Goal: Task Accomplishment & Management: Manage account settings

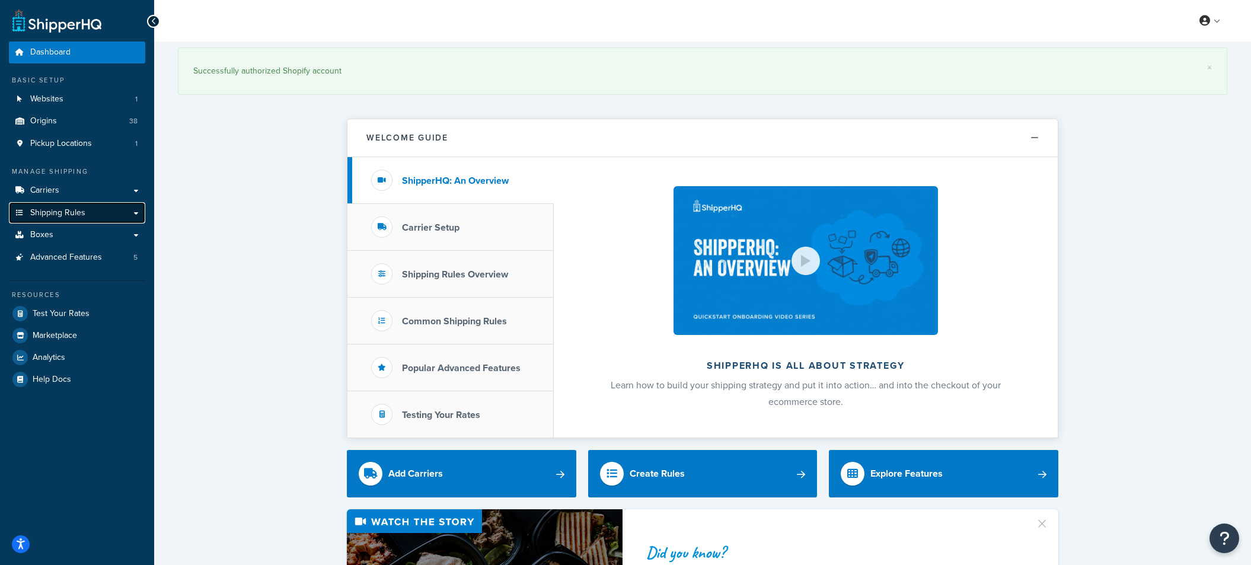
click at [58, 217] on span "Shipping Rules" at bounding box center [57, 213] width 55 height 10
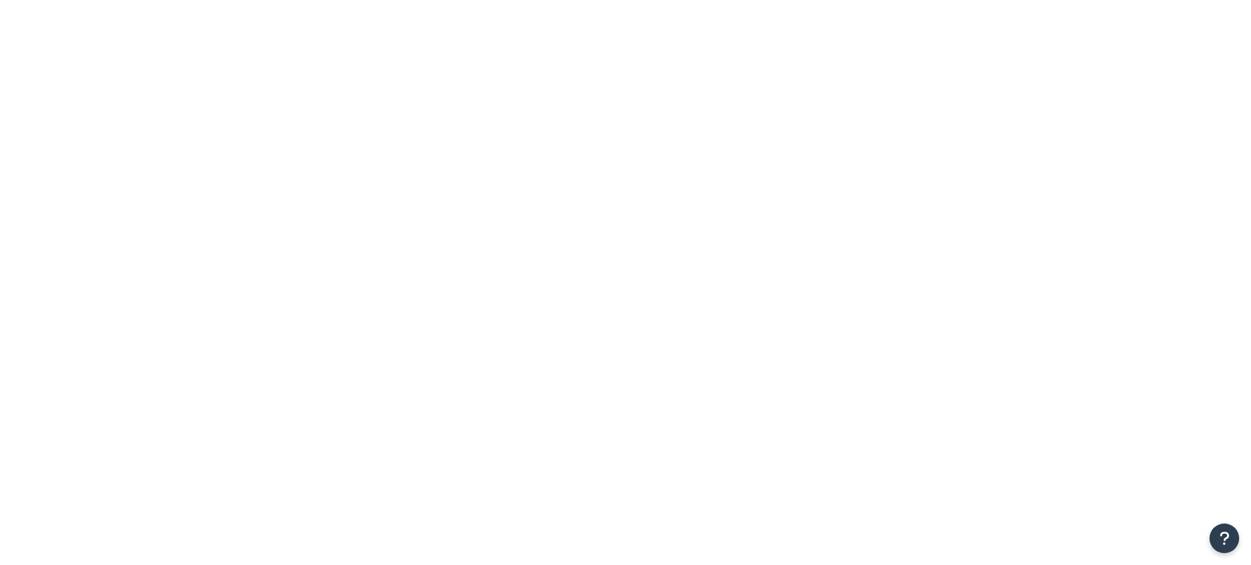
drag, startPoint x: 0, startPoint y: 0, endPoint x: 311, endPoint y: 151, distance: 345.8
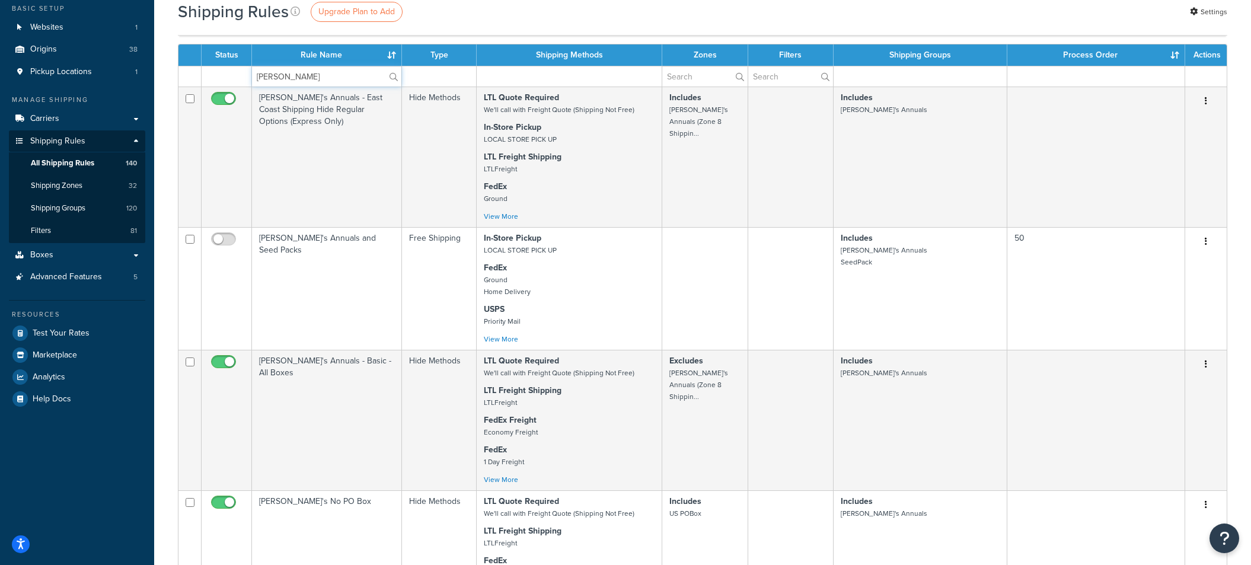
scroll to position [725, 0]
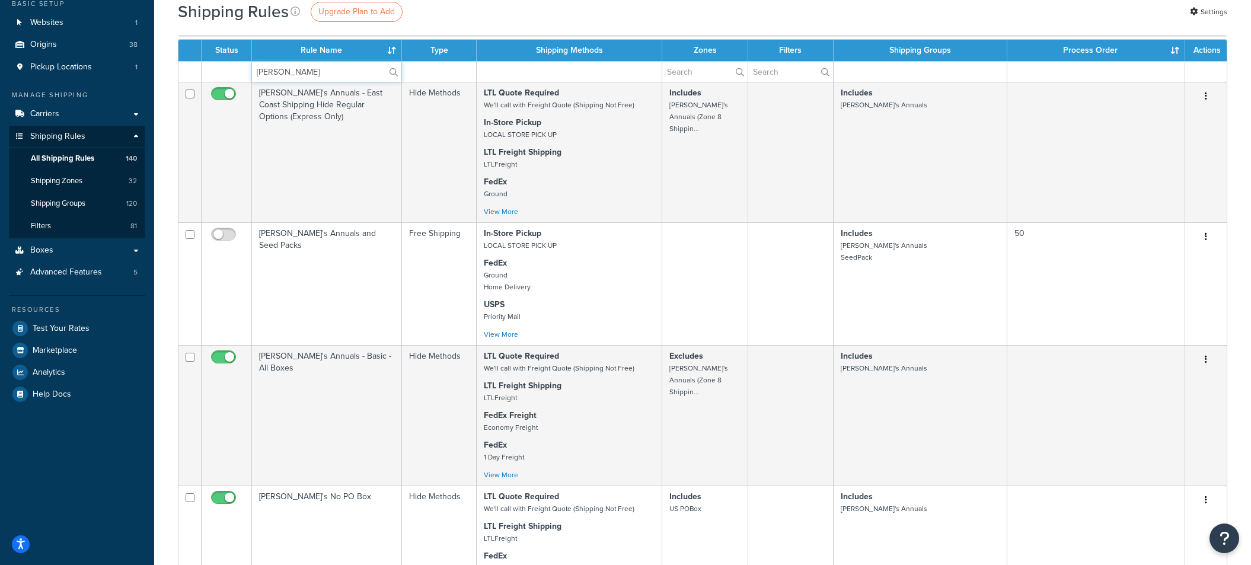
type input "annie"
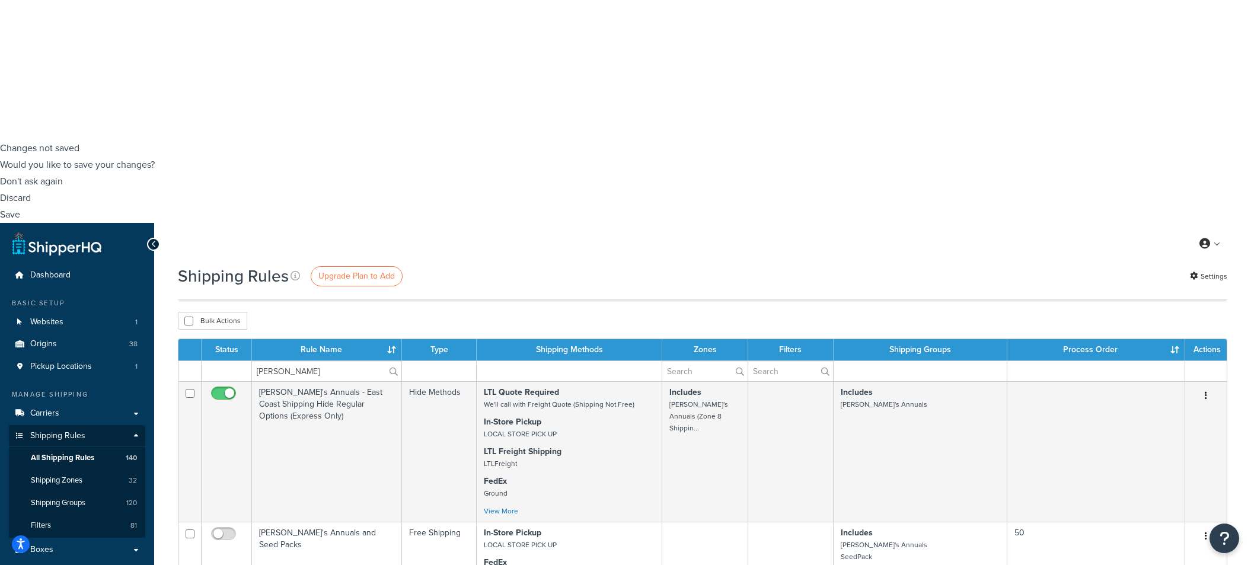
scroll to position [593, 0]
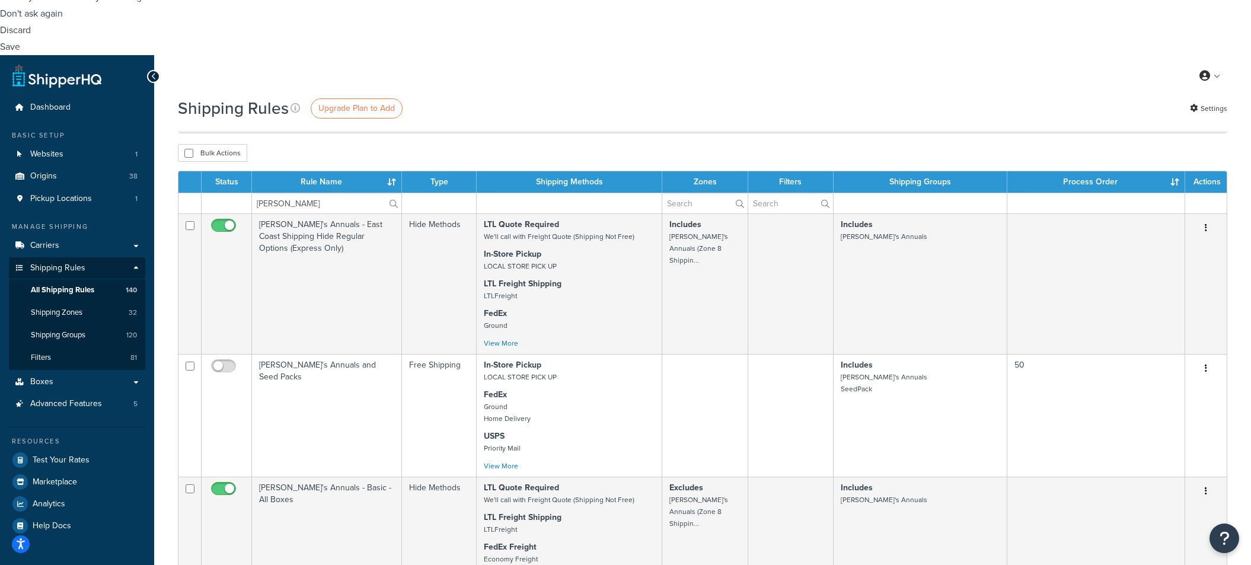
select select "15"
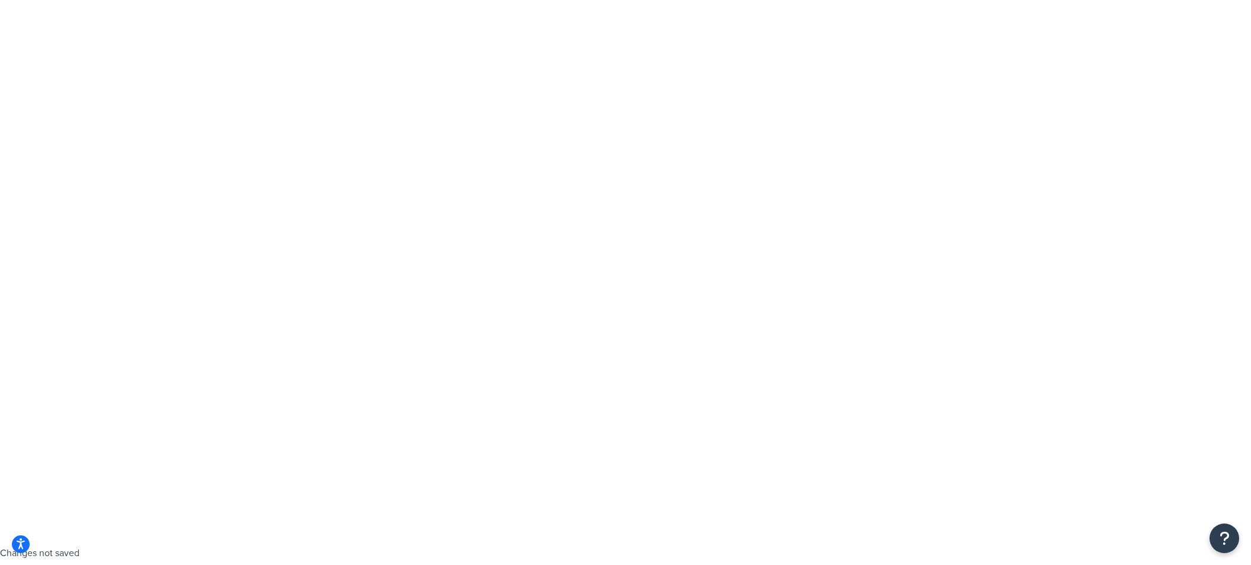
scroll to position [0, 0]
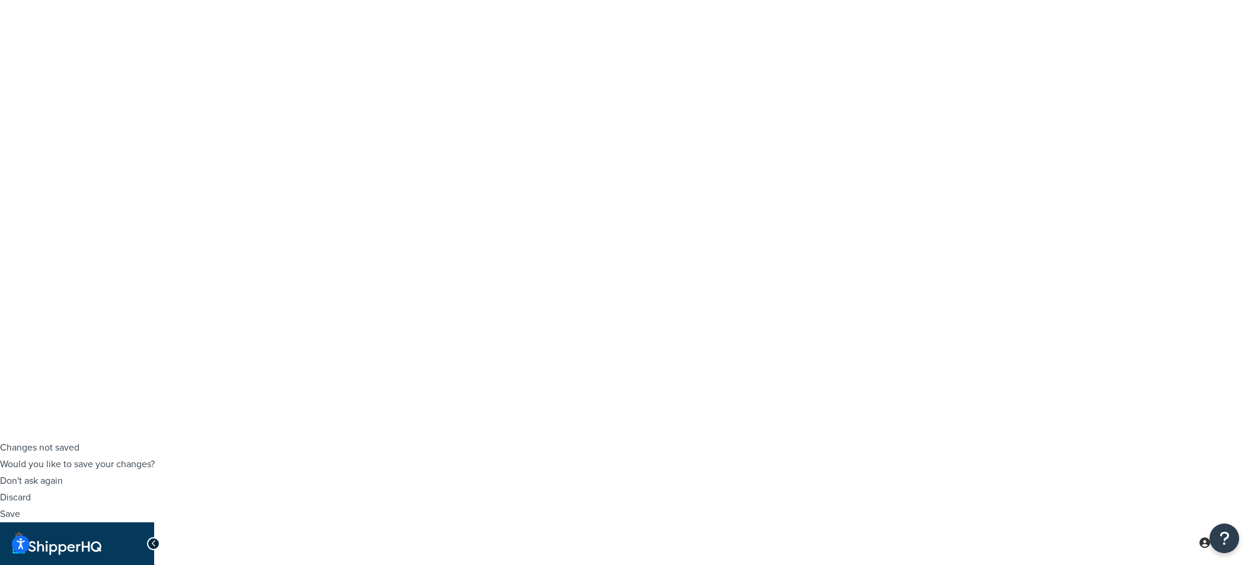
scroll to position [132, 0]
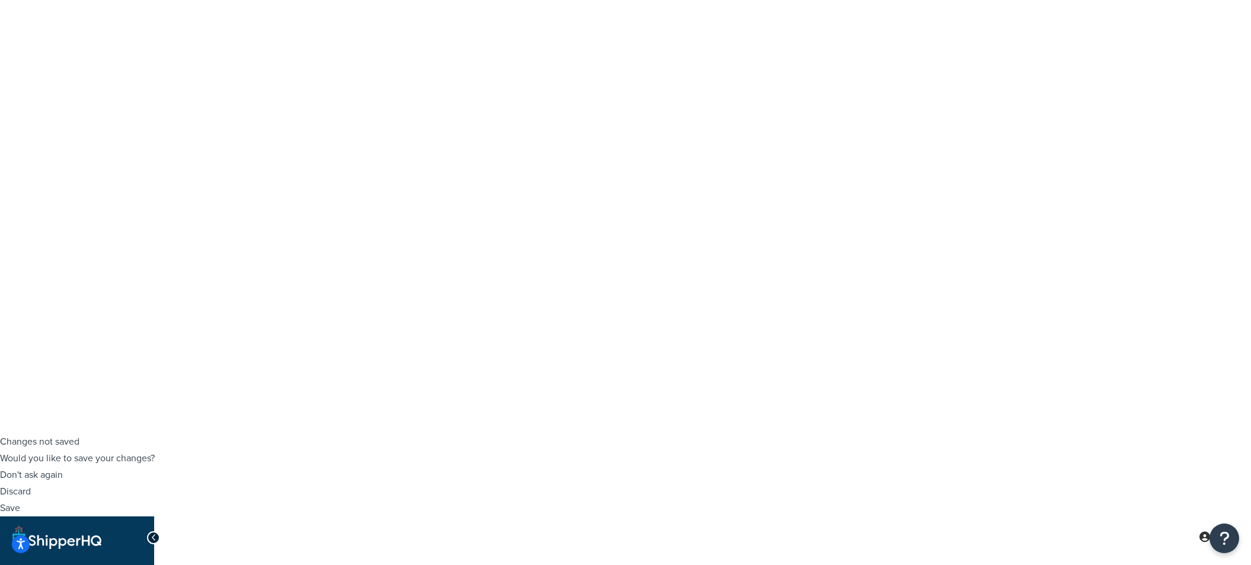
select select "CART"
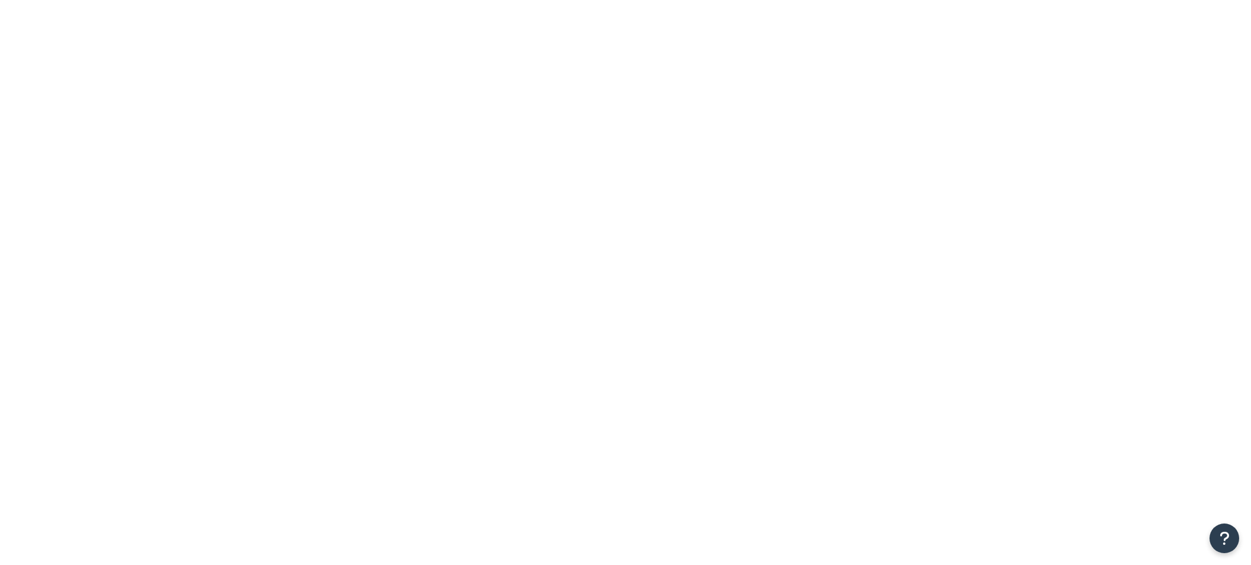
select select "15"
drag, startPoint x: 300, startPoint y: 149, endPoint x: 299, endPoint y: 168, distance: 19.0
type input "[PERSON_NAME]"
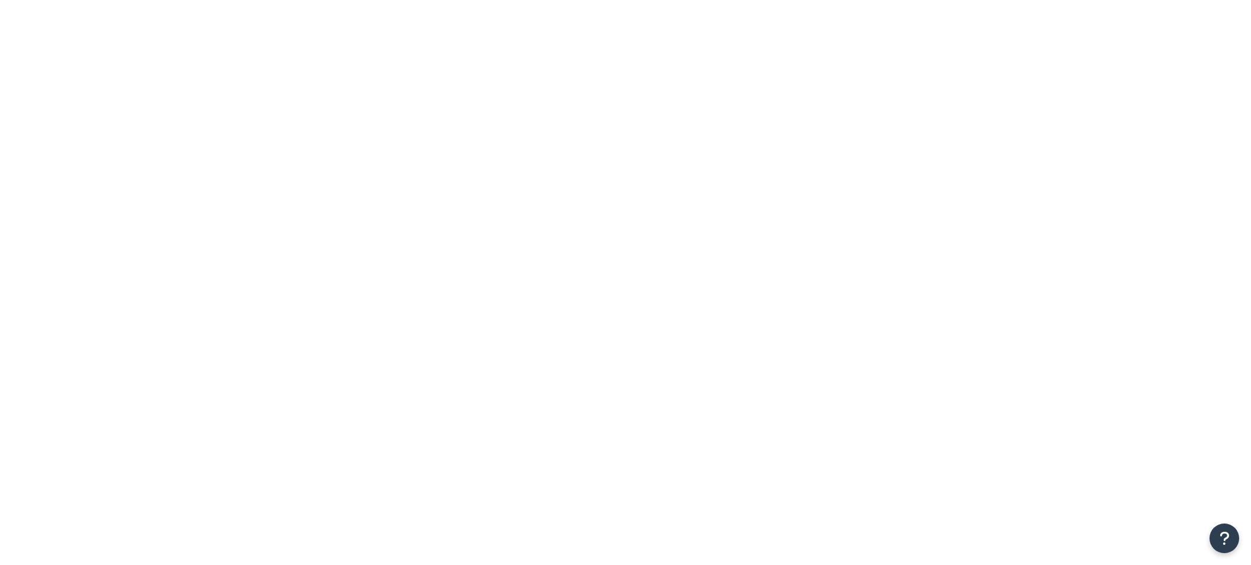
select select "SHIPPING_GROUP"
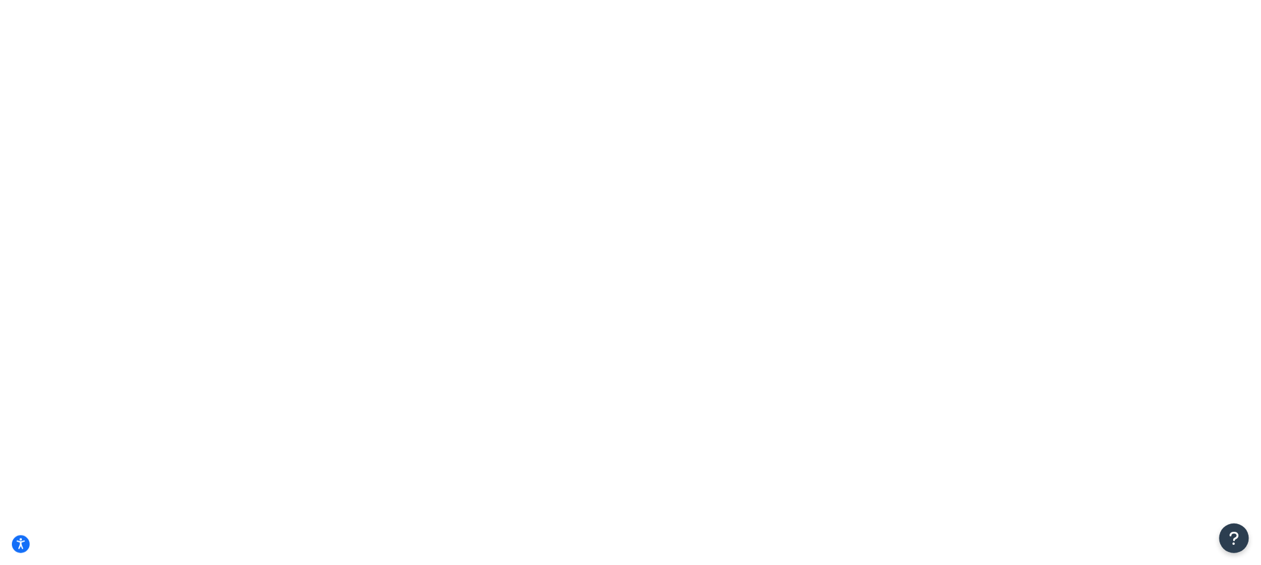
select select "TX"
checkbox input "true"
type input "9631 Summer Hill Lane NE,"
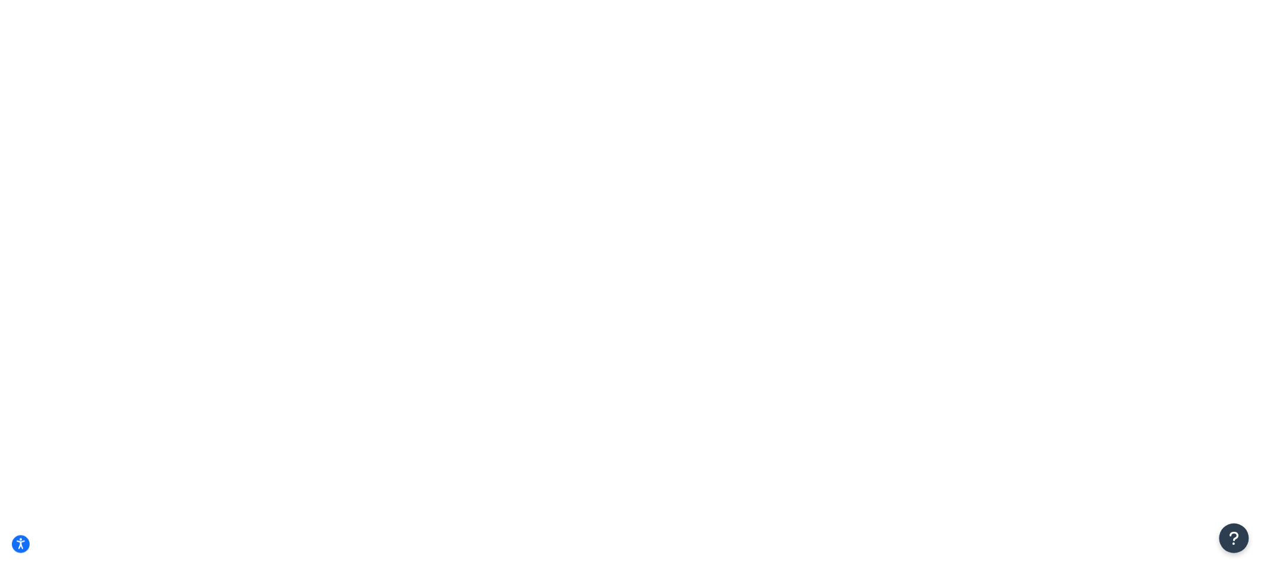
type input "Bainbridge Island"
select select "WA"
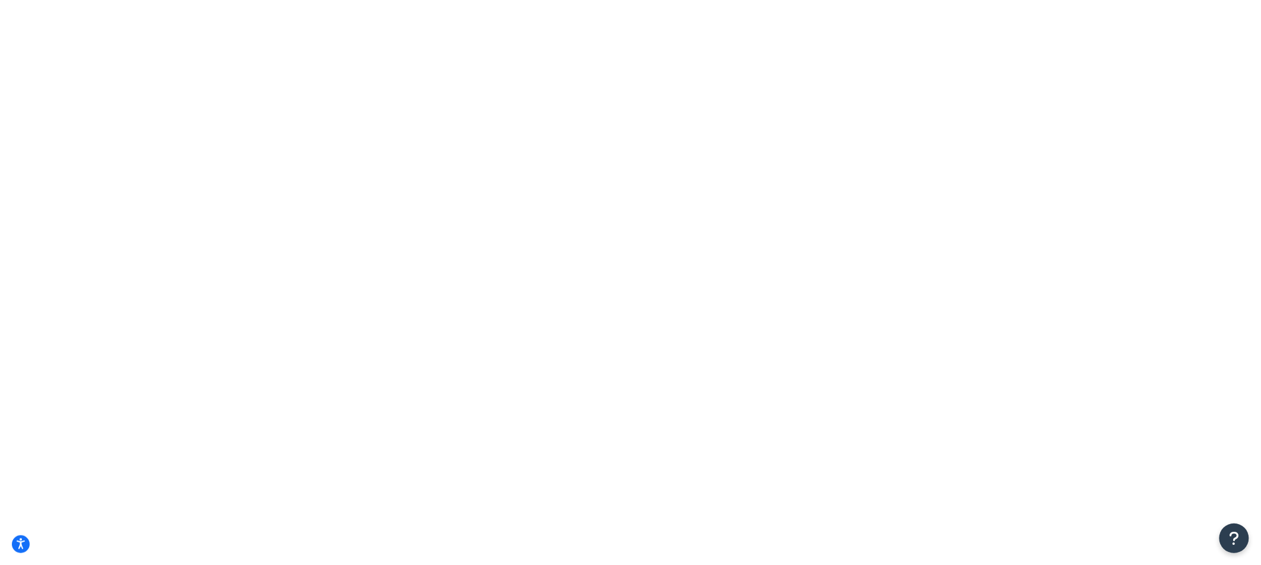
type input "4"
type input "1.1"
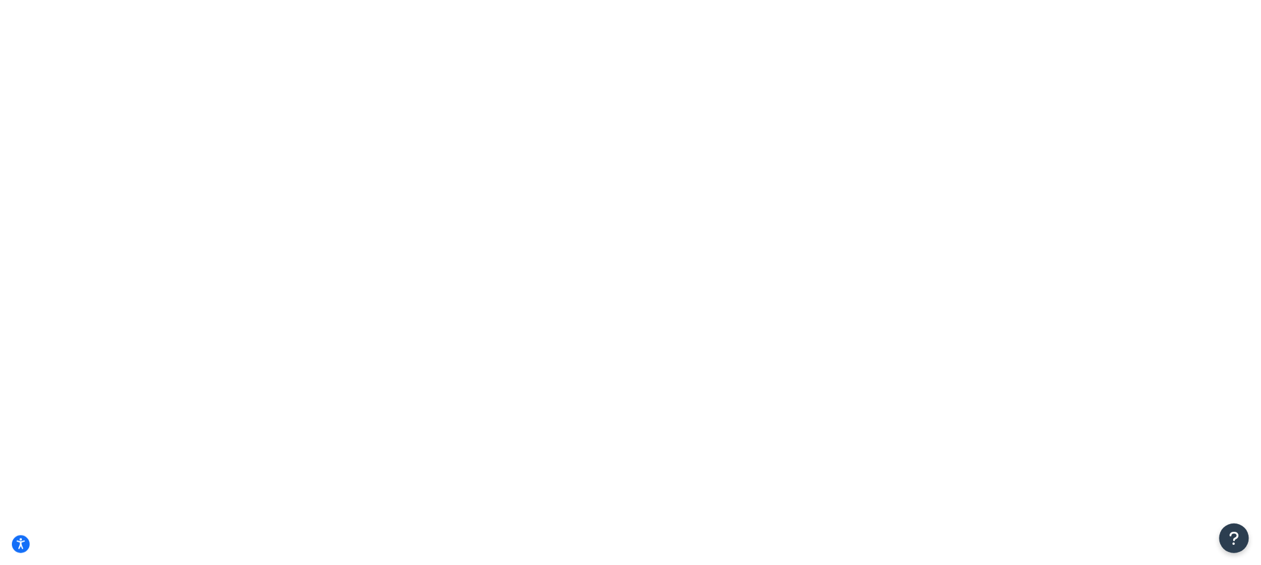
checkbox input "true"
type input "ann"
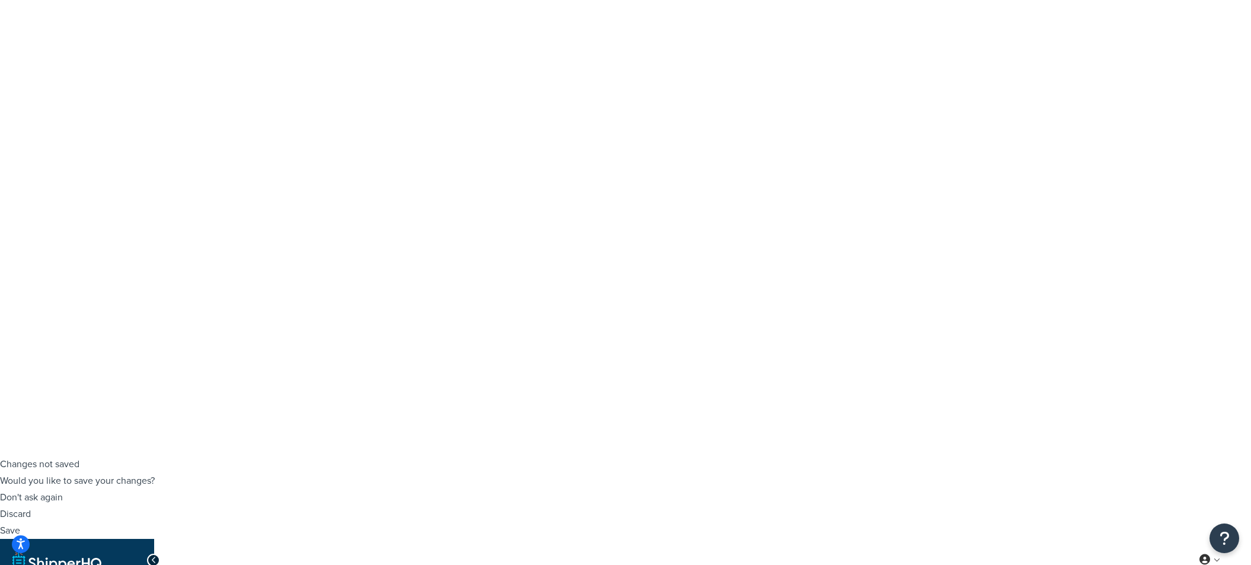
scroll to position [132, 0]
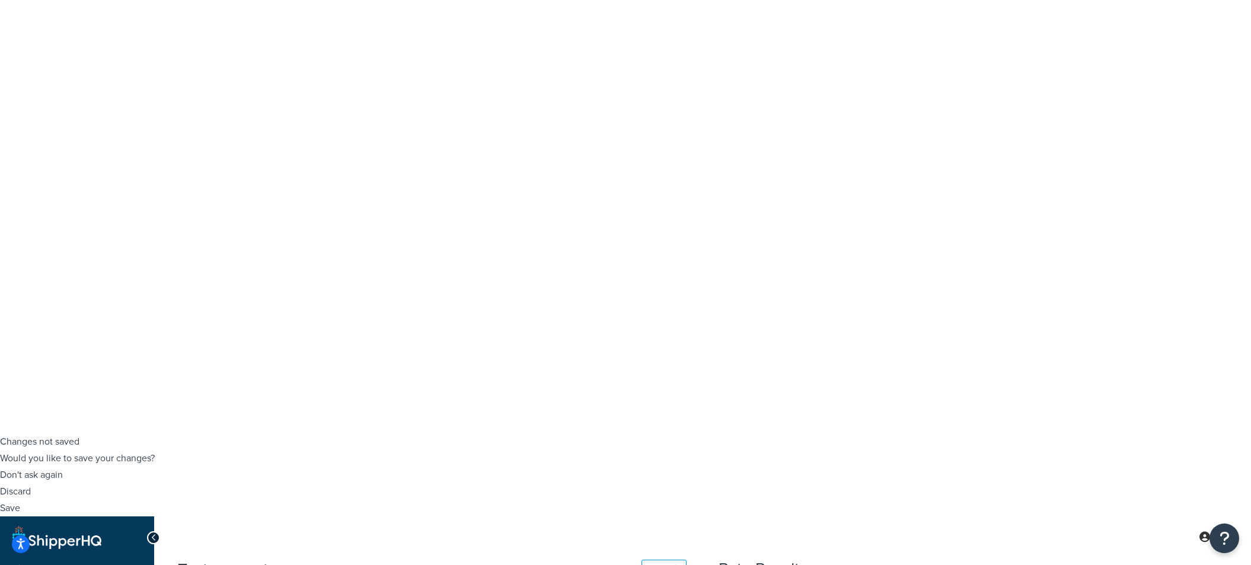
drag, startPoint x: 516, startPoint y: 393, endPoint x: 495, endPoint y: 390, distance: 21.0
select select "84863"
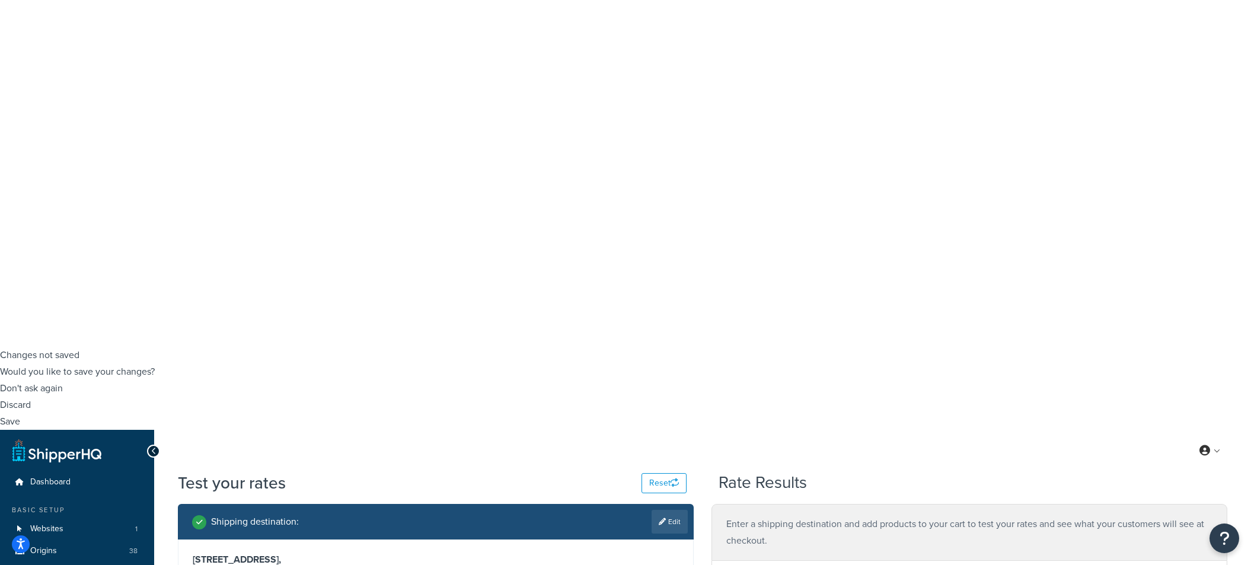
scroll to position [298, 0]
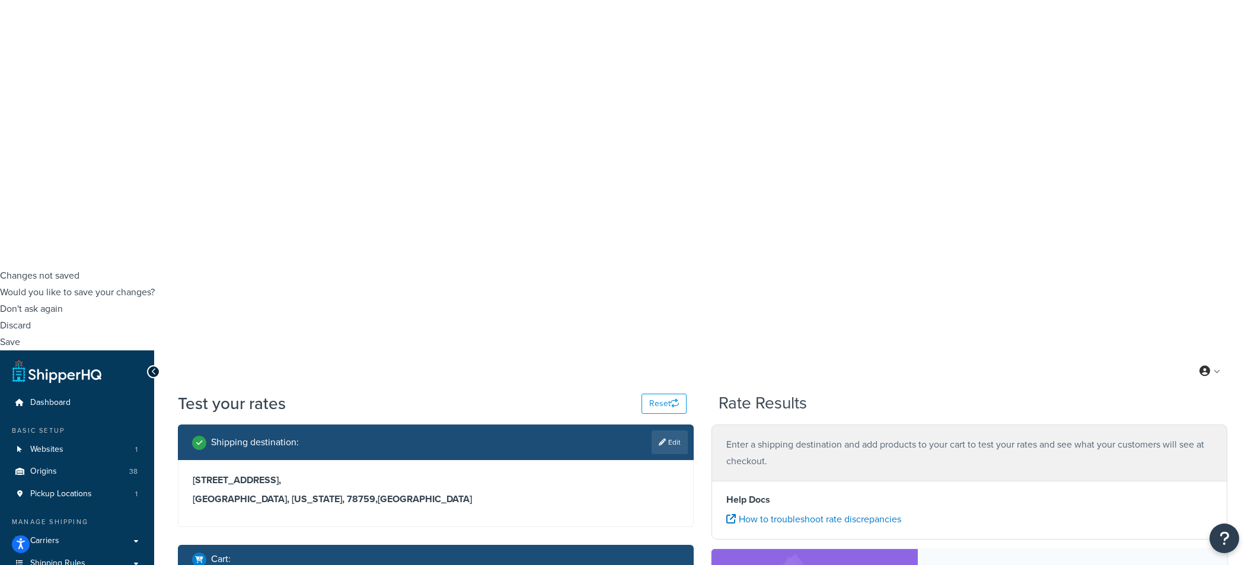
type input "7"
type input ".02"
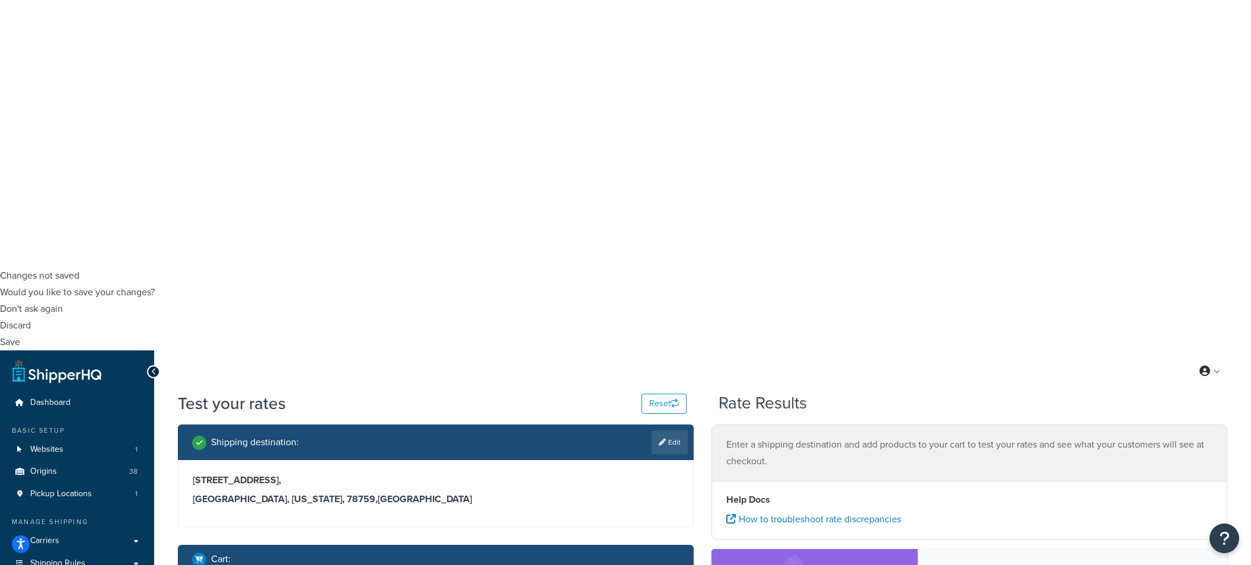
checkbox input "false"
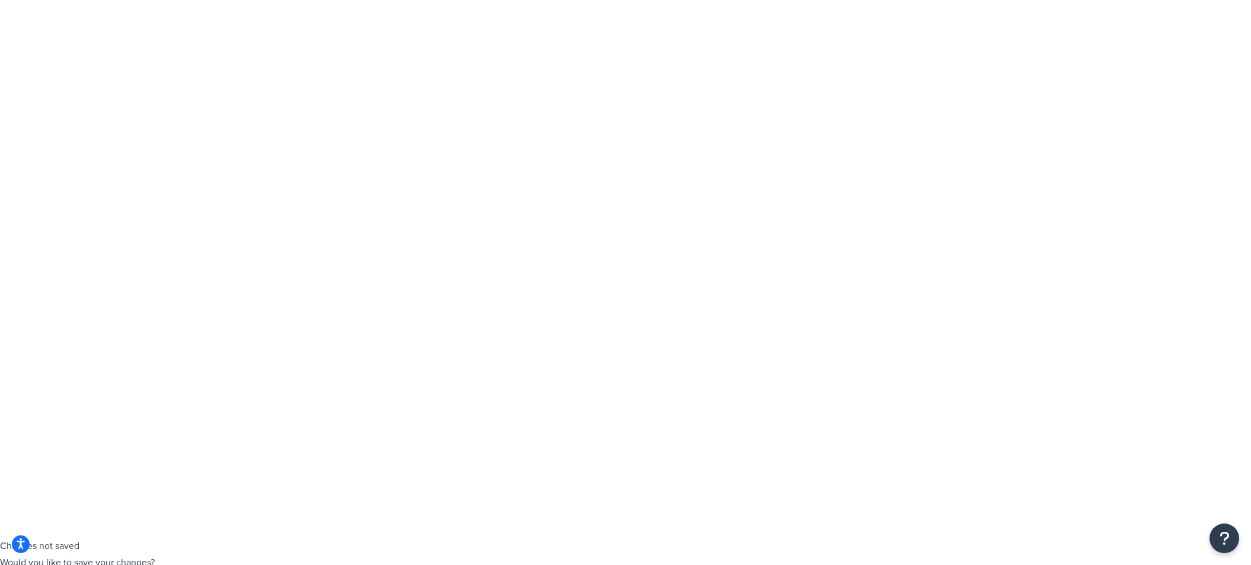
checkbox input "true"
select select "84863"
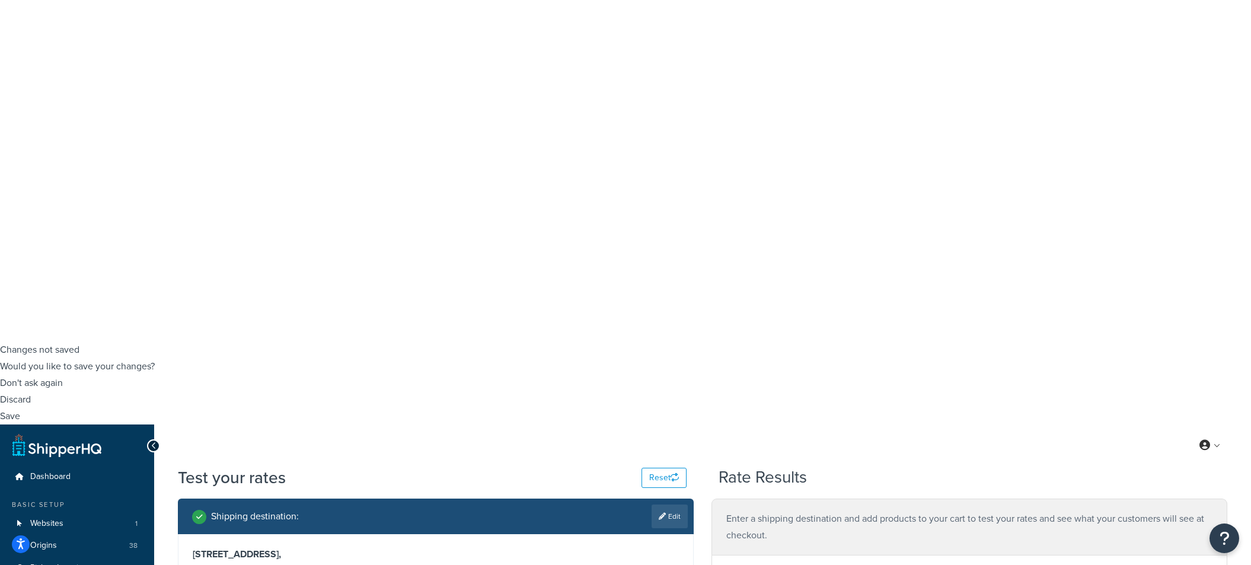
scroll to position [225, 0]
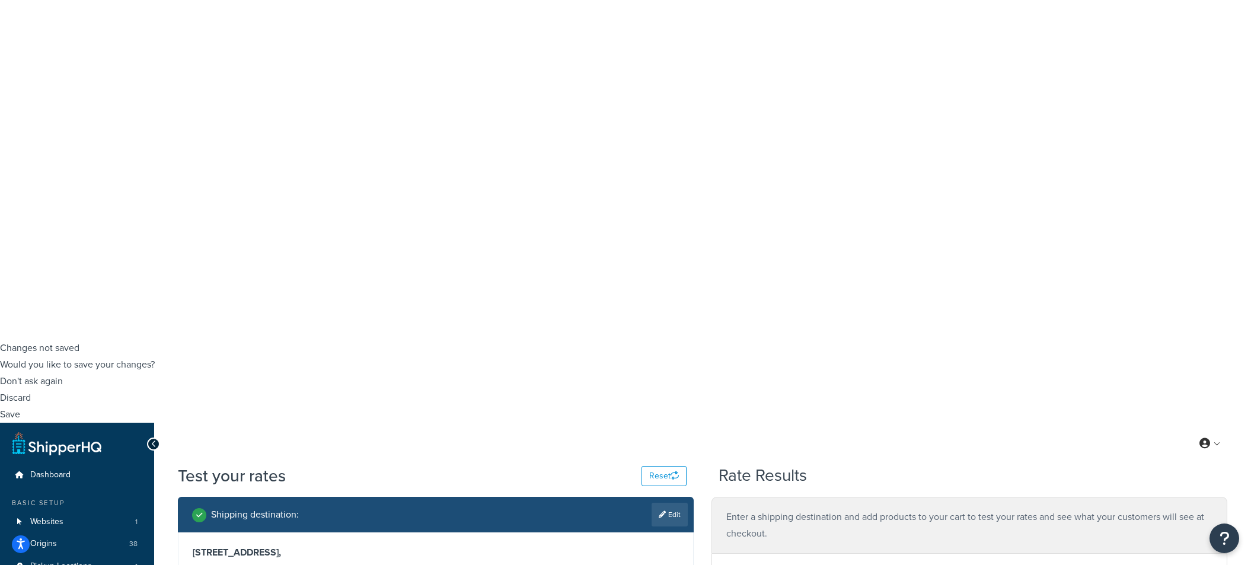
type input "pv"
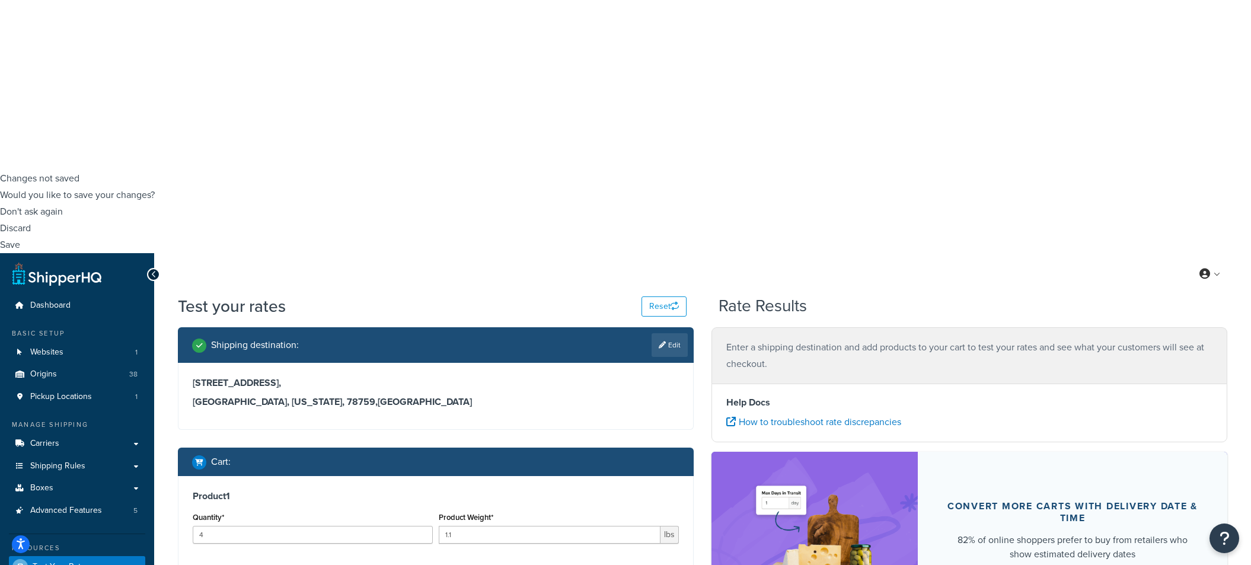
scroll to position [423, 0]
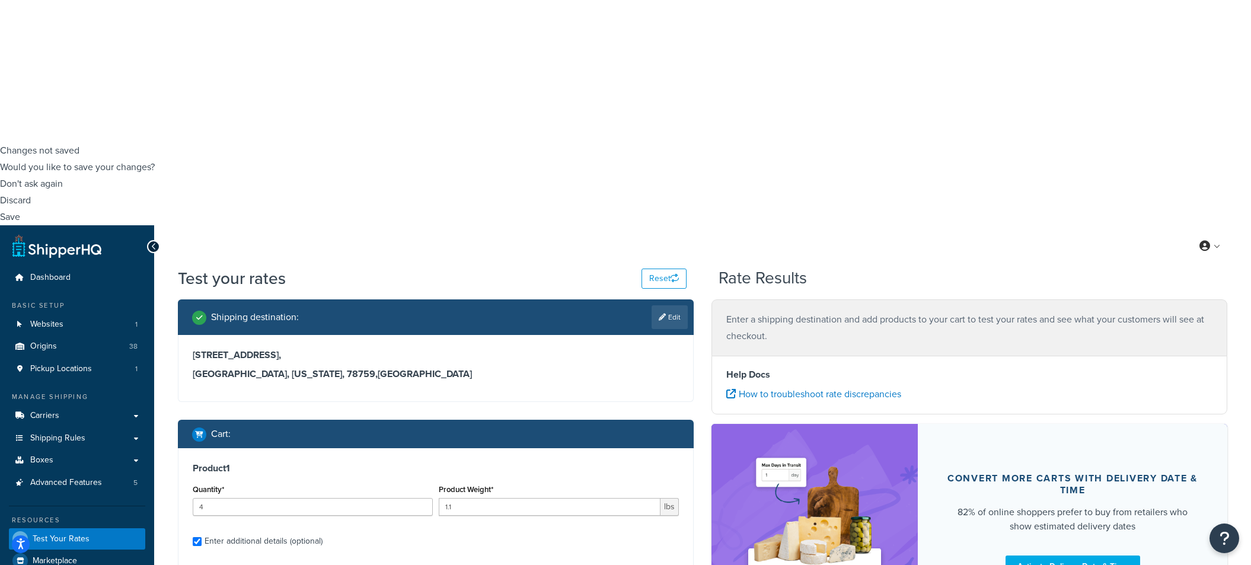
type input "pv"
drag, startPoint x: 566, startPoint y: 387, endPoint x: 557, endPoint y: 385, distance: 9.1
type input "see"
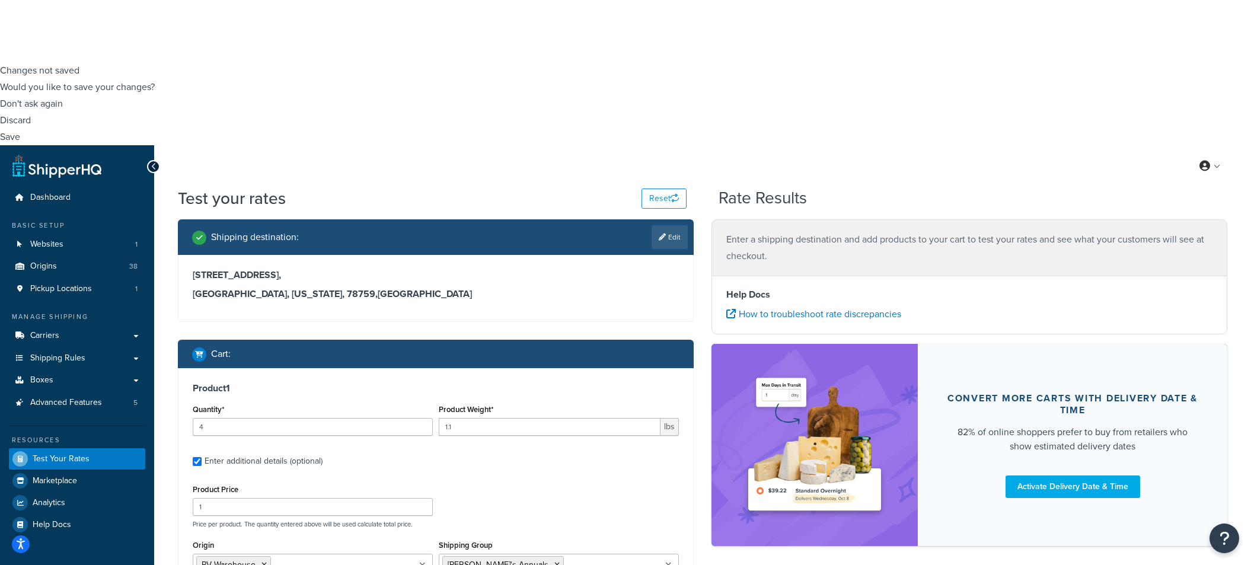
scroll to position [554, 0]
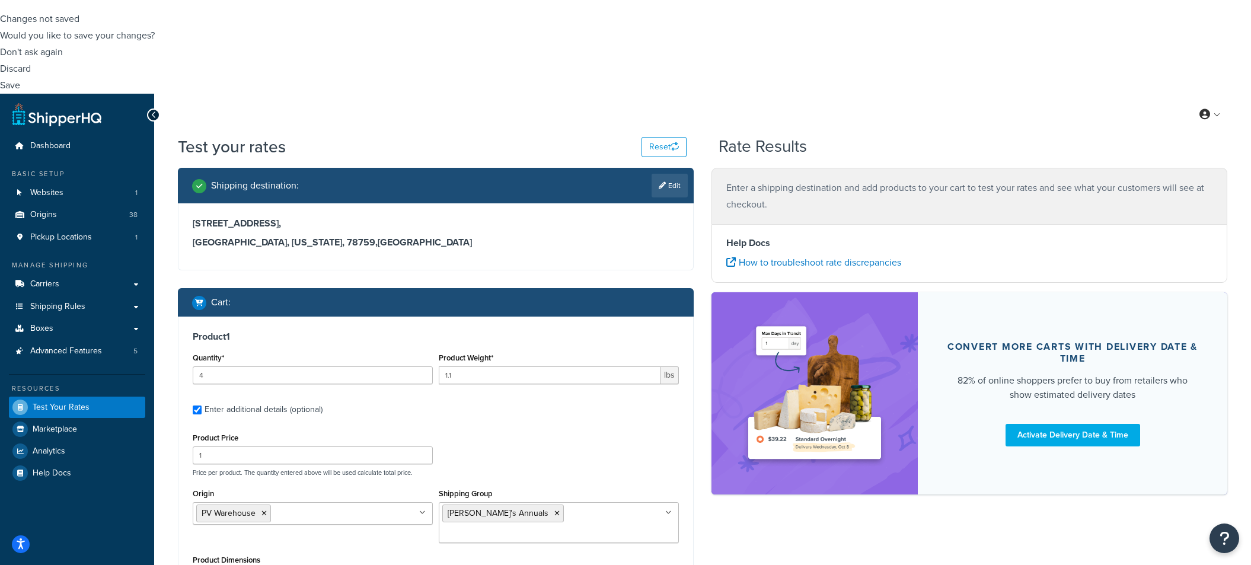
select select "23050"
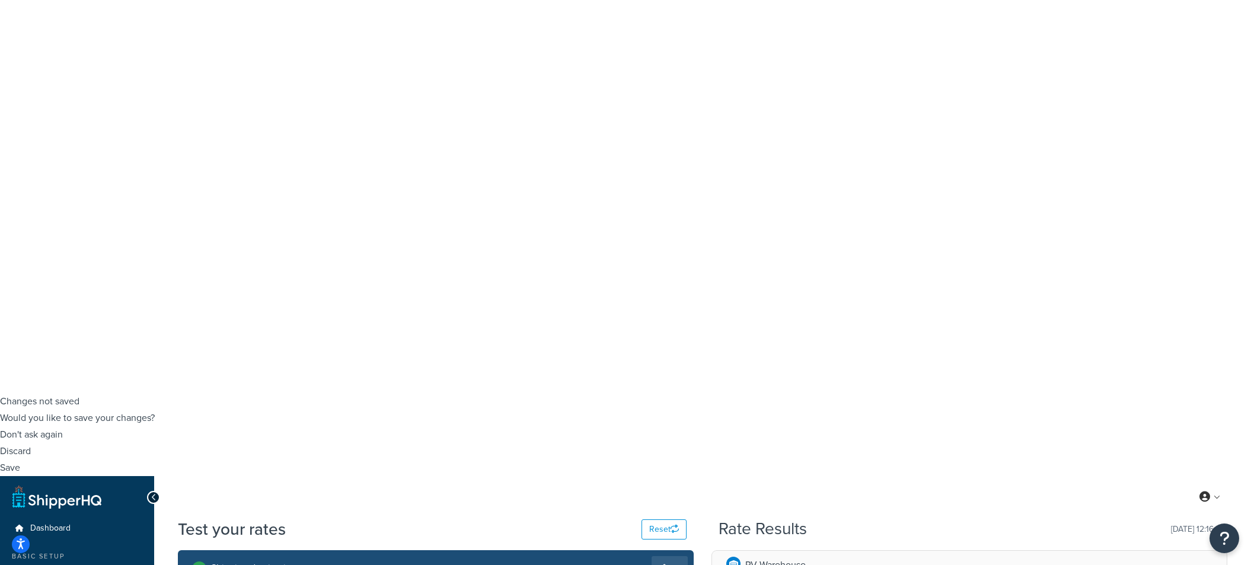
scroll to position [0, 0]
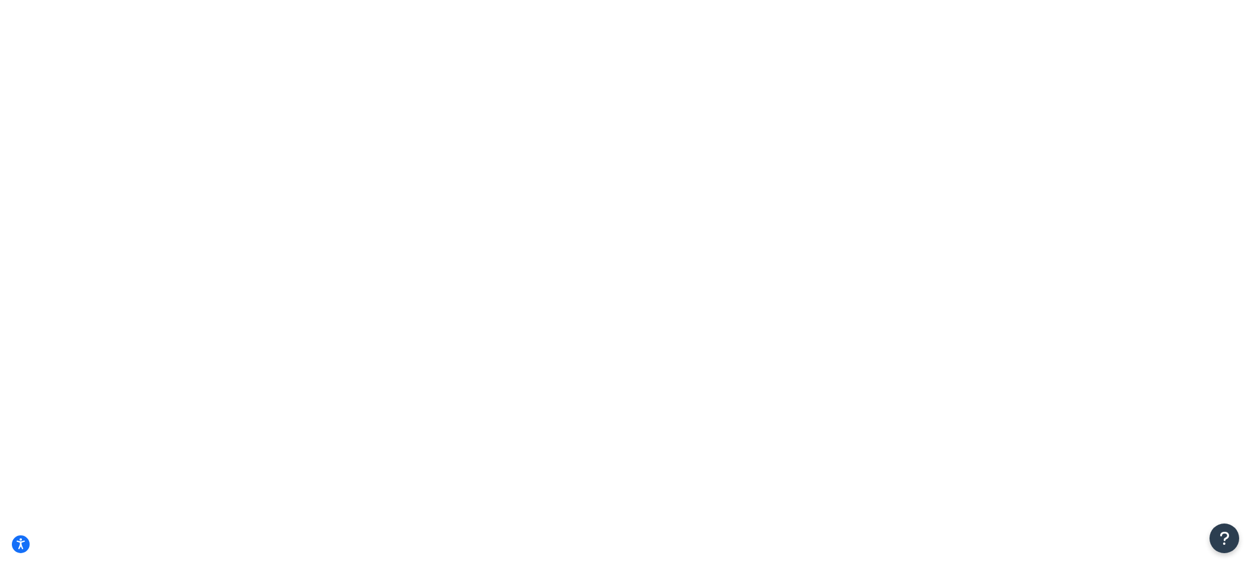
select select "15"
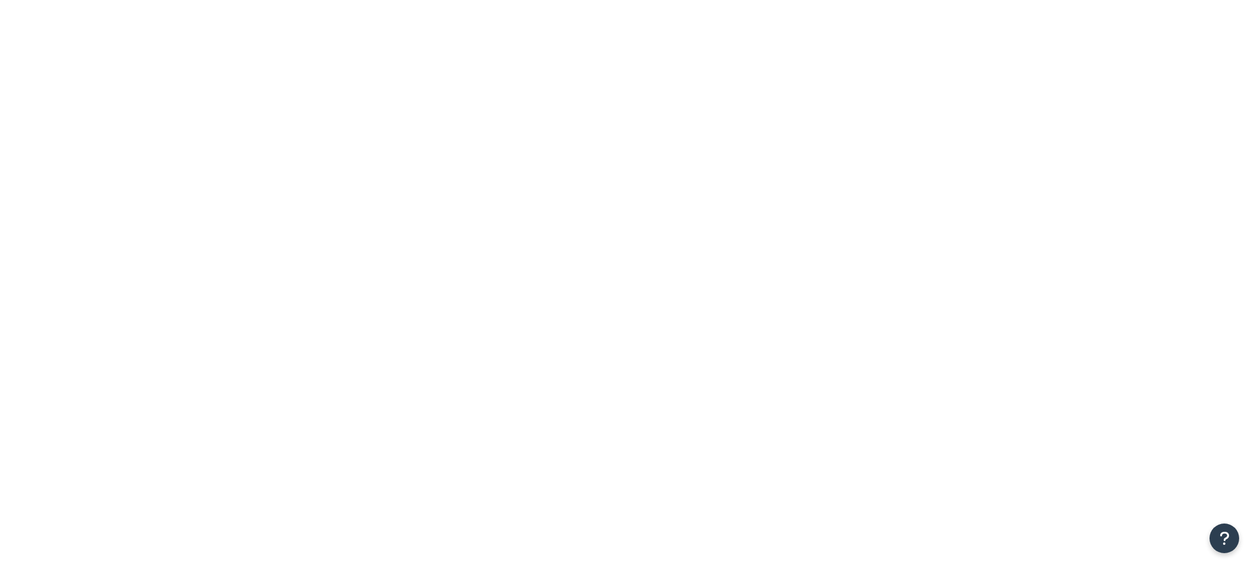
type input "annie's"
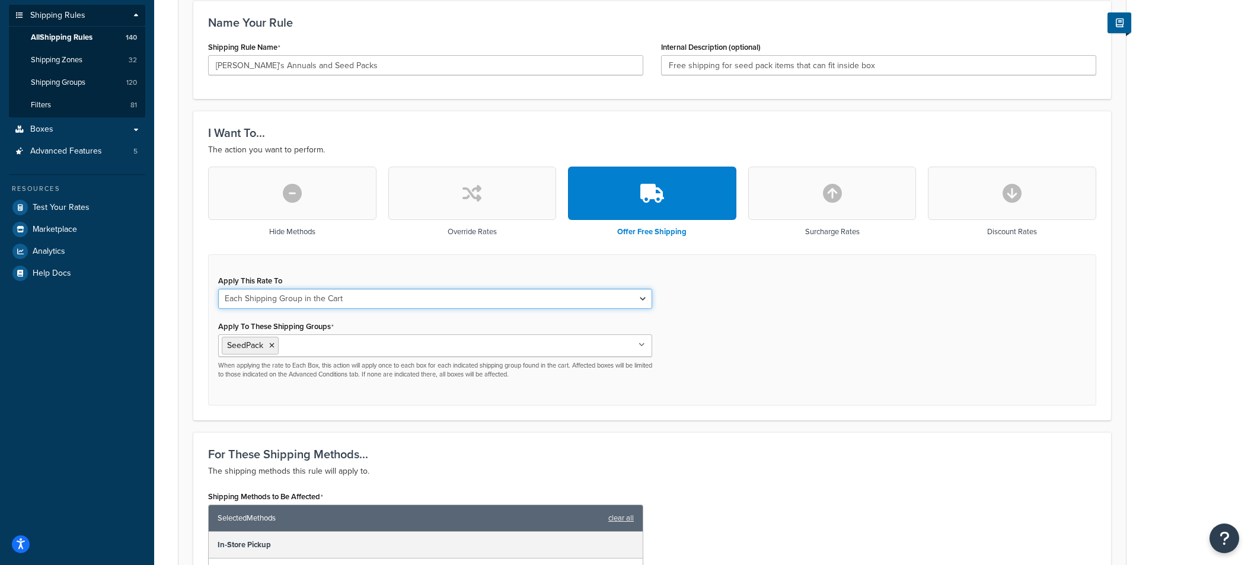
click at [369, 297] on select "Each Shipment in the Cart Each Origin in the Cart Each Shipping Group in the Ca…" at bounding box center [435, 299] width 434 height 20
select select "ITEM"
click at [218, 289] on select "Each Shipment in the Cart Each Origin in the Cart Each Shipping Group in the Ca…" at bounding box center [435, 299] width 434 height 20
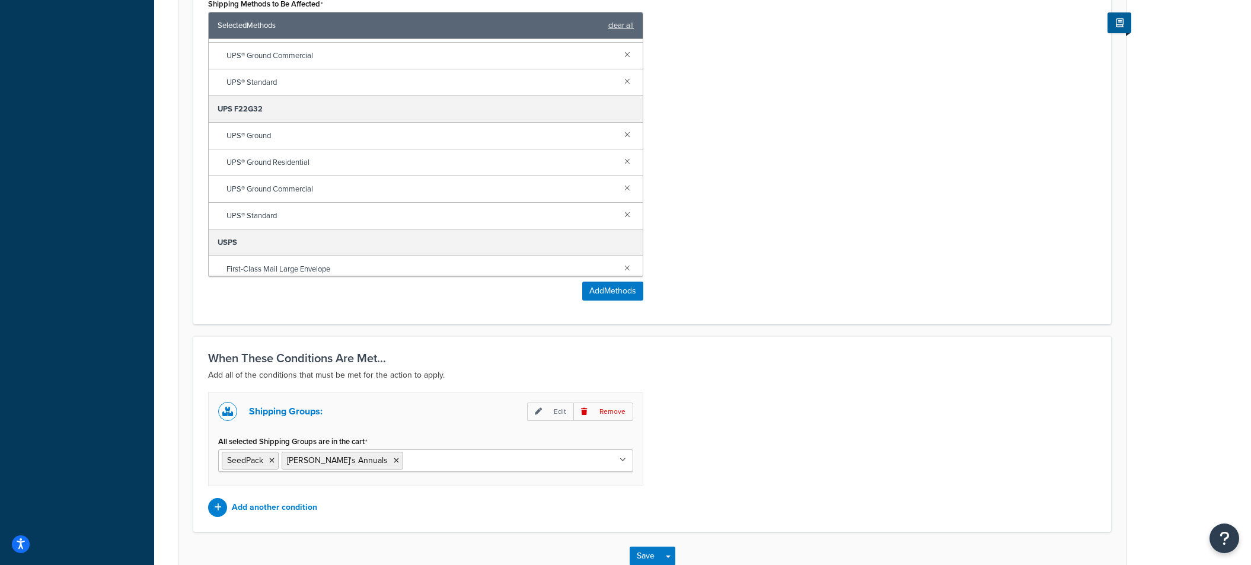
scroll to position [767, 0]
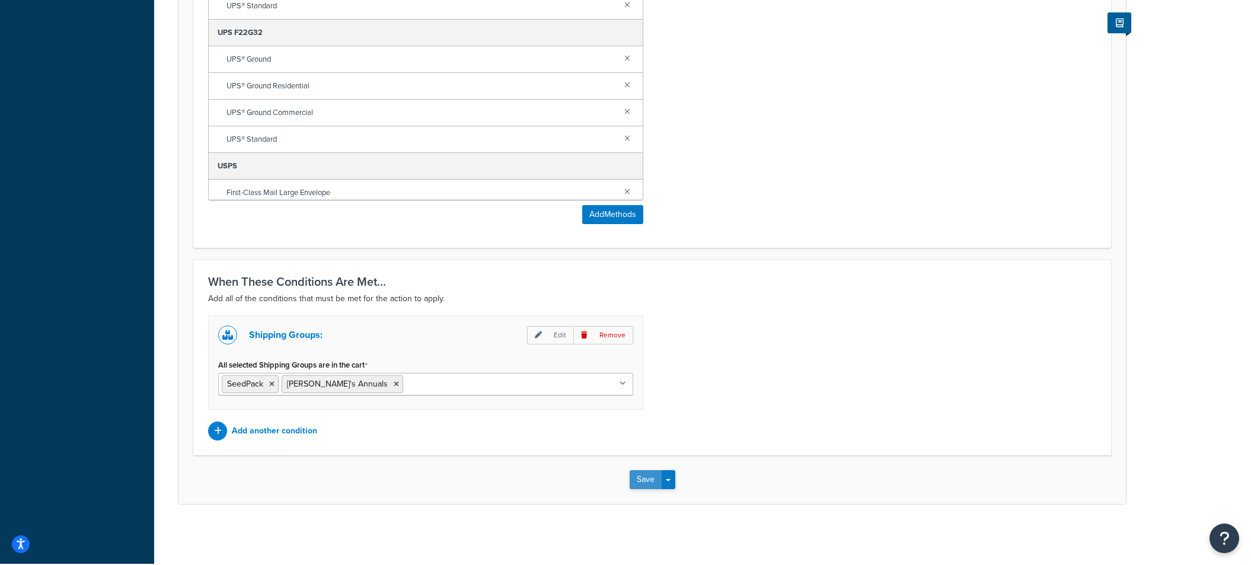
click at [645, 485] on button "Save" at bounding box center [646, 479] width 32 height 19
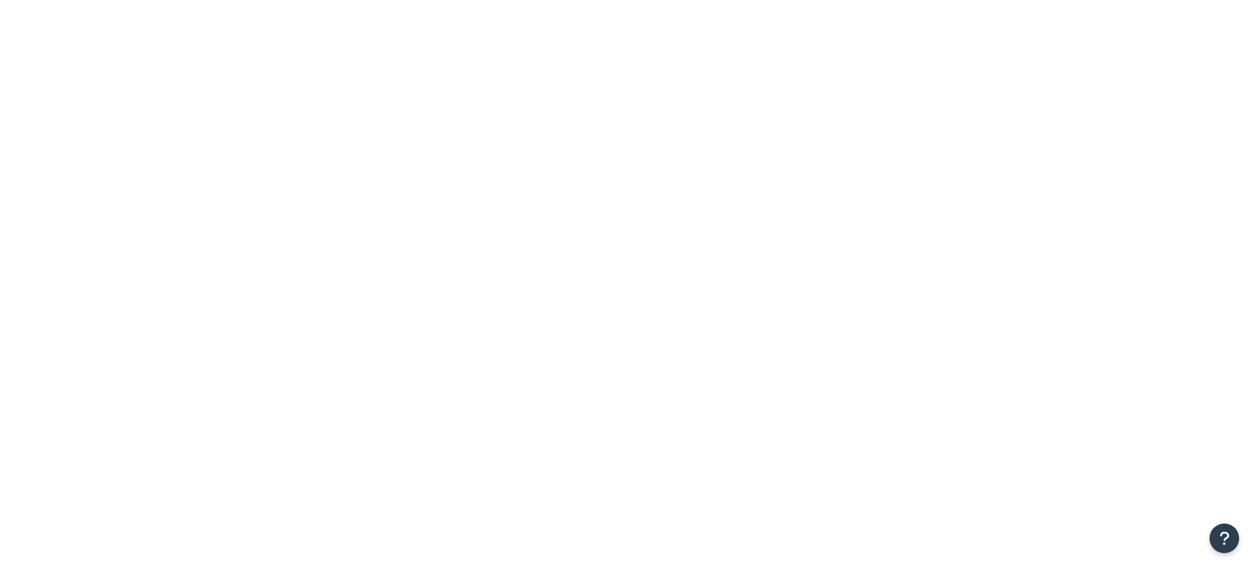
select select "15"
type input "4"
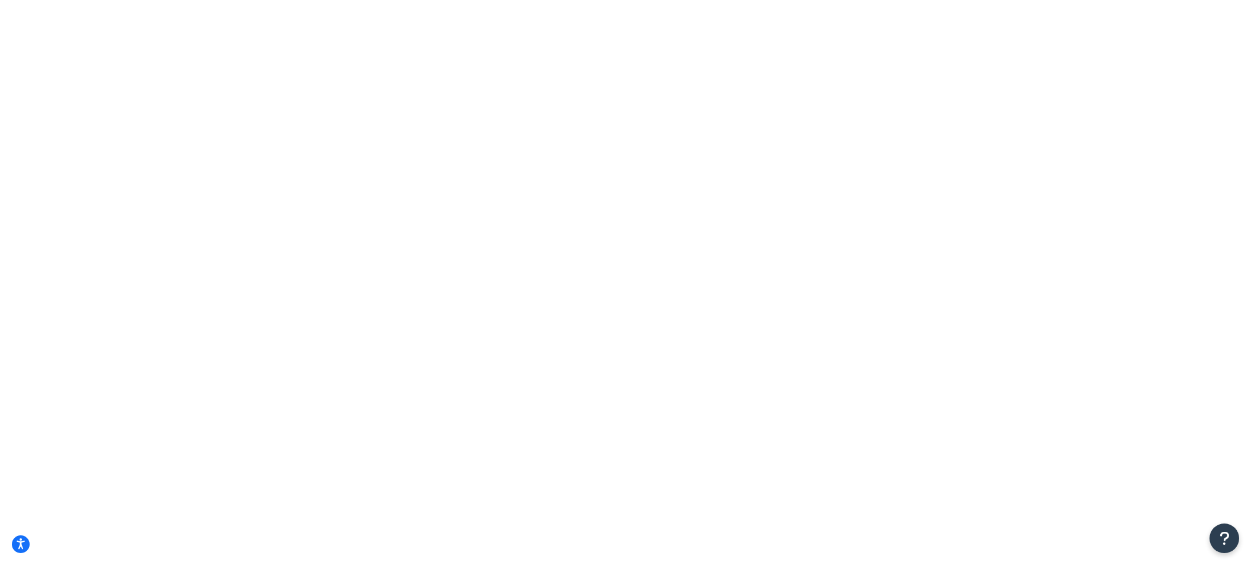
checkbox input "true"
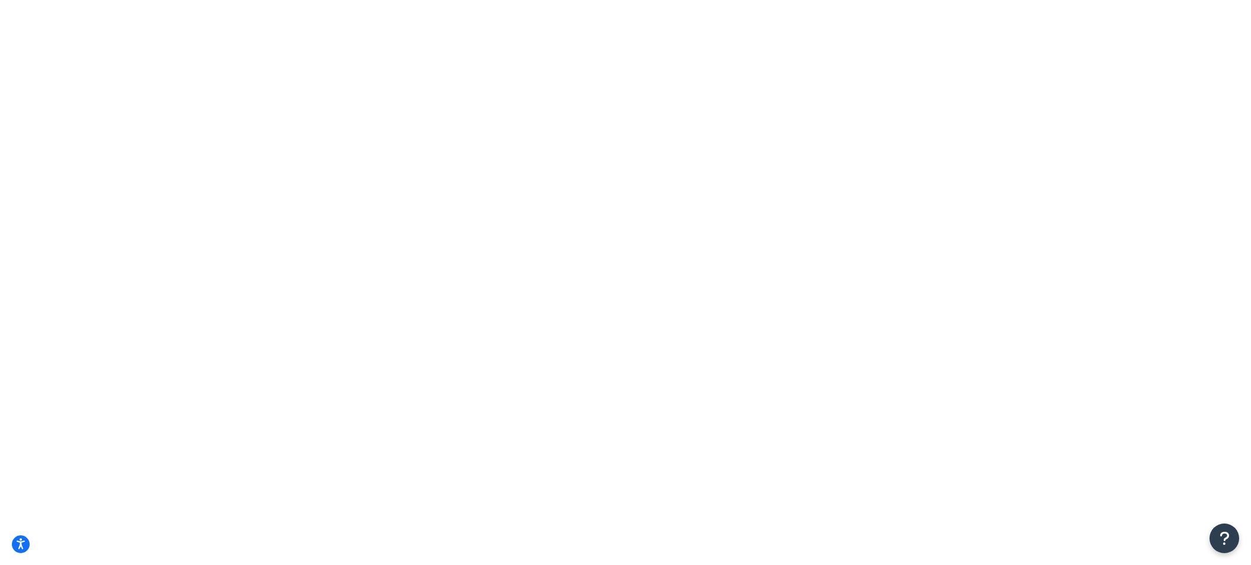
select select "84863"
select select "23050"
type input "1.1"
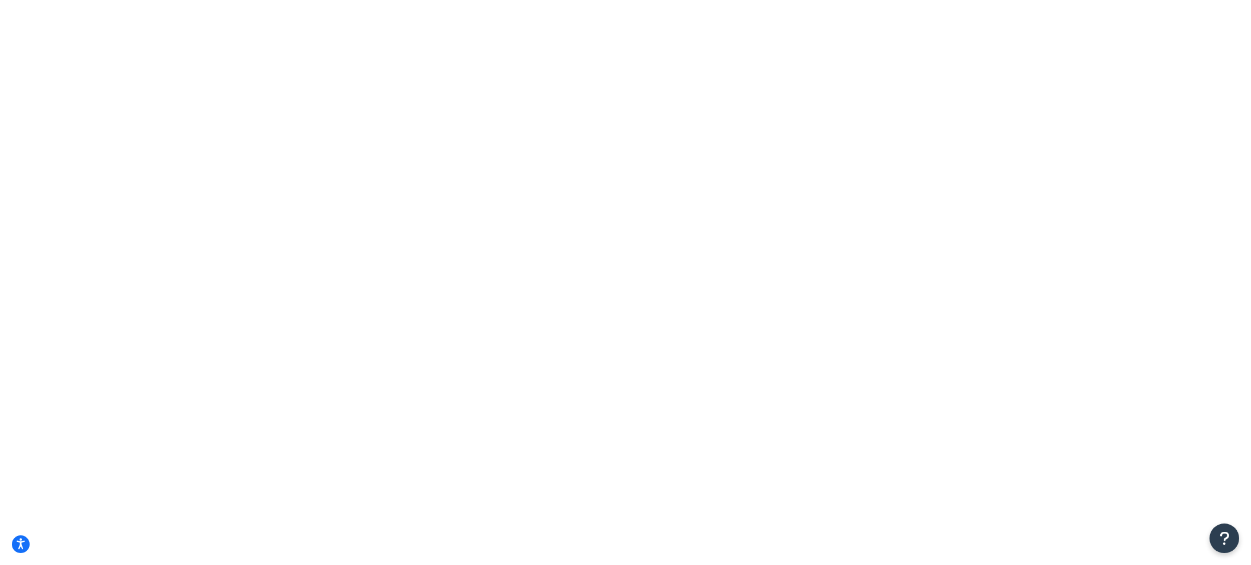
checkbox input "false"
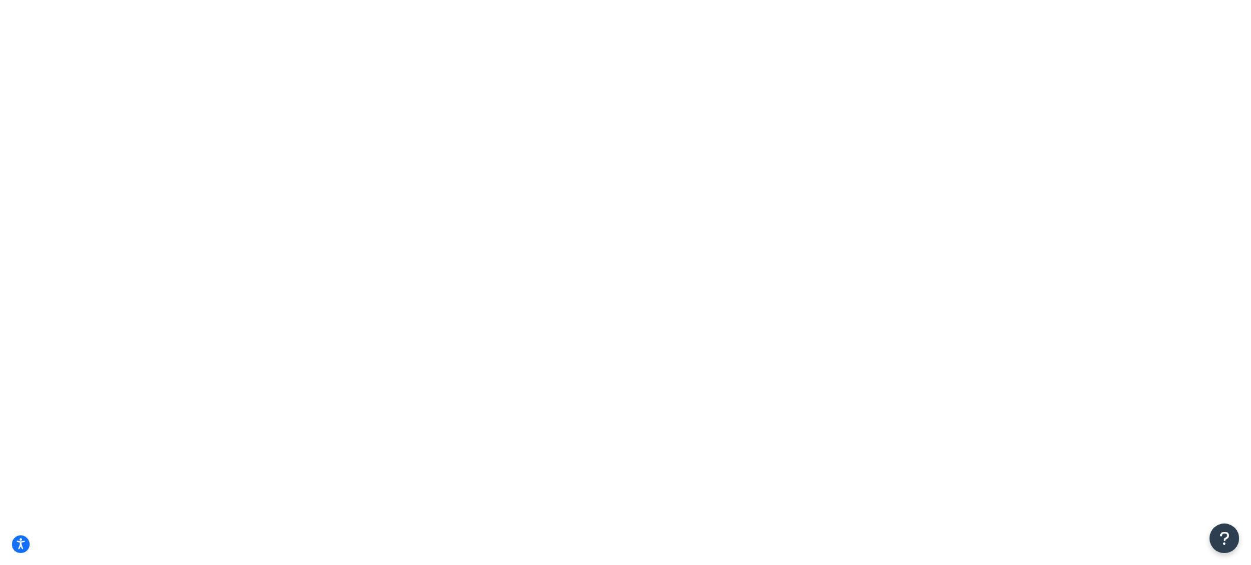
checkbox input "true"
select select "84863"
select select "23050"
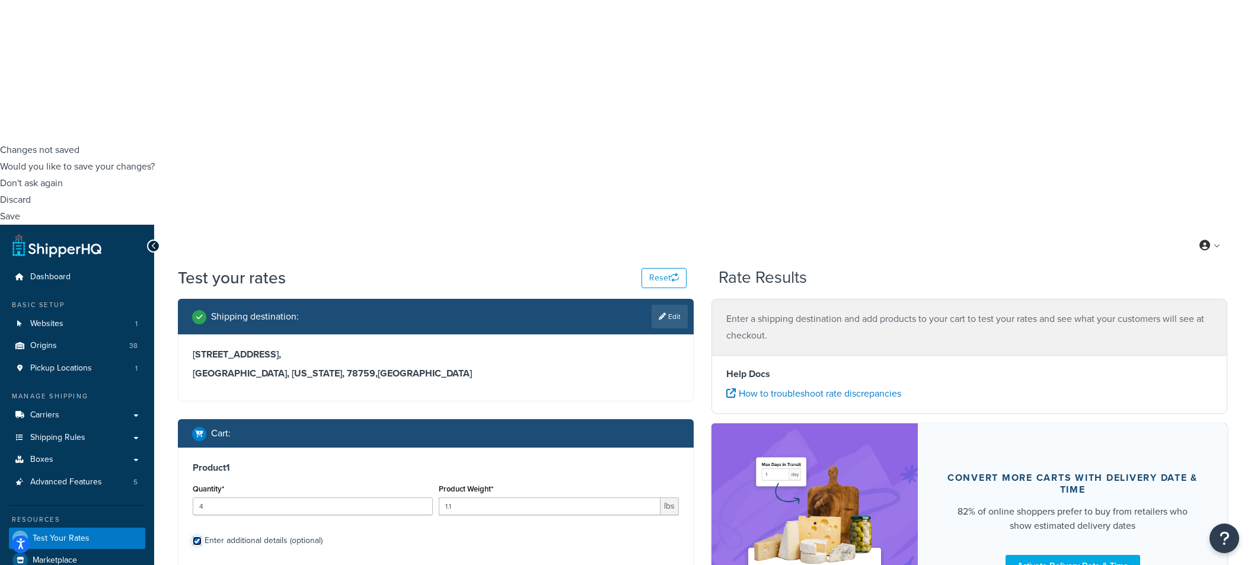
scroll to position [461, 0]
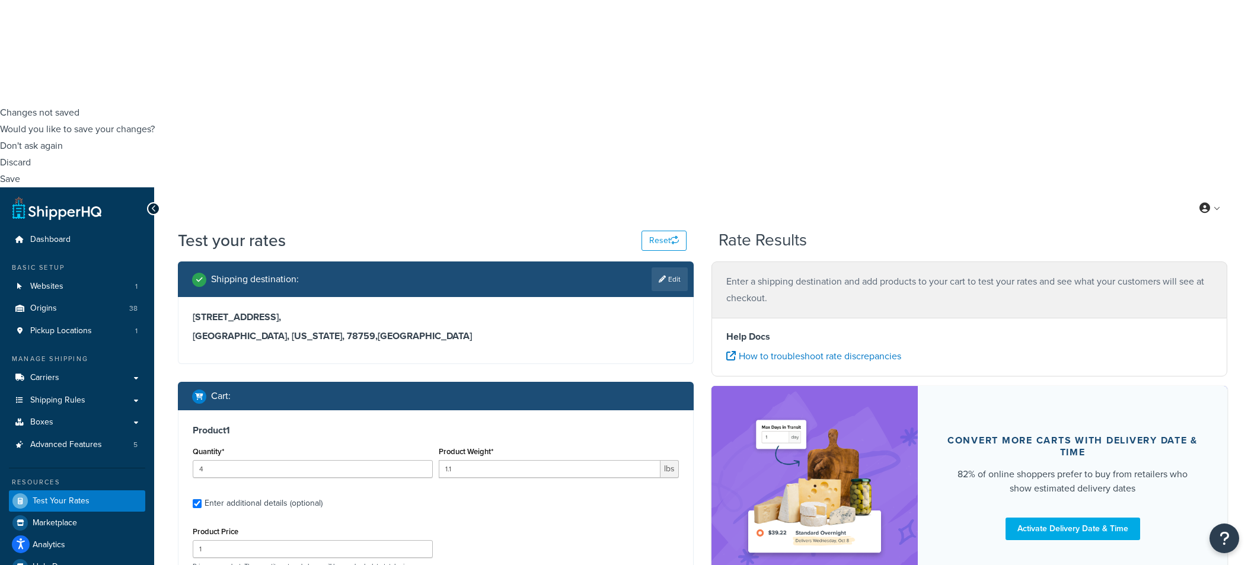
type input "5"
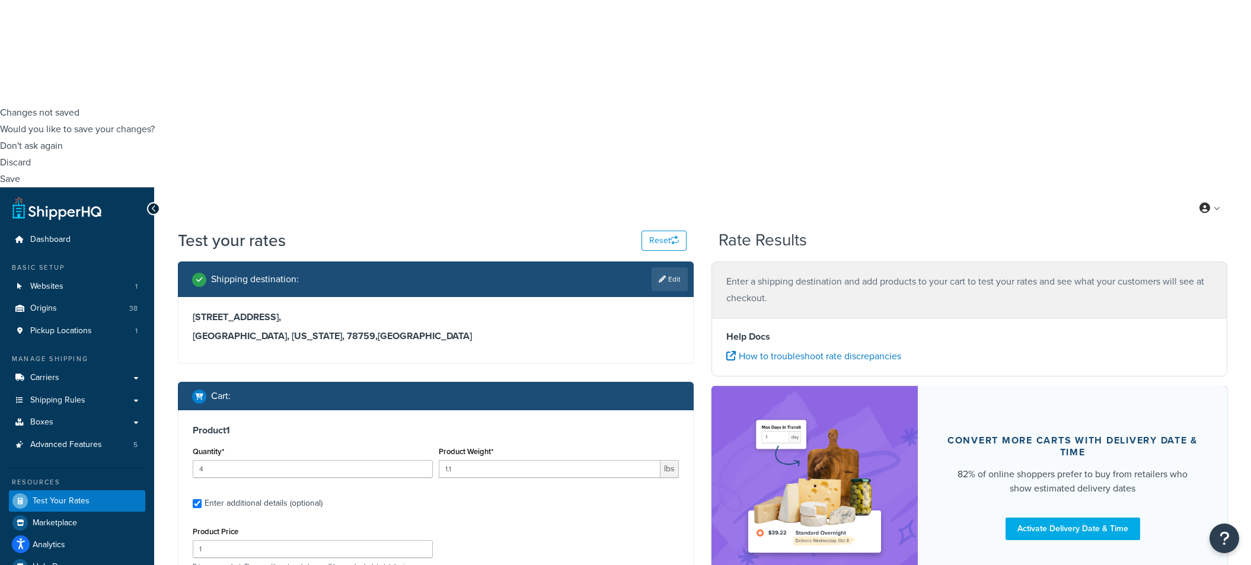
drag, startPoint x: 585, startPoint y: 213, endPoint x: 422, endPoint y: 194, distance: 163.6
type input ".02"
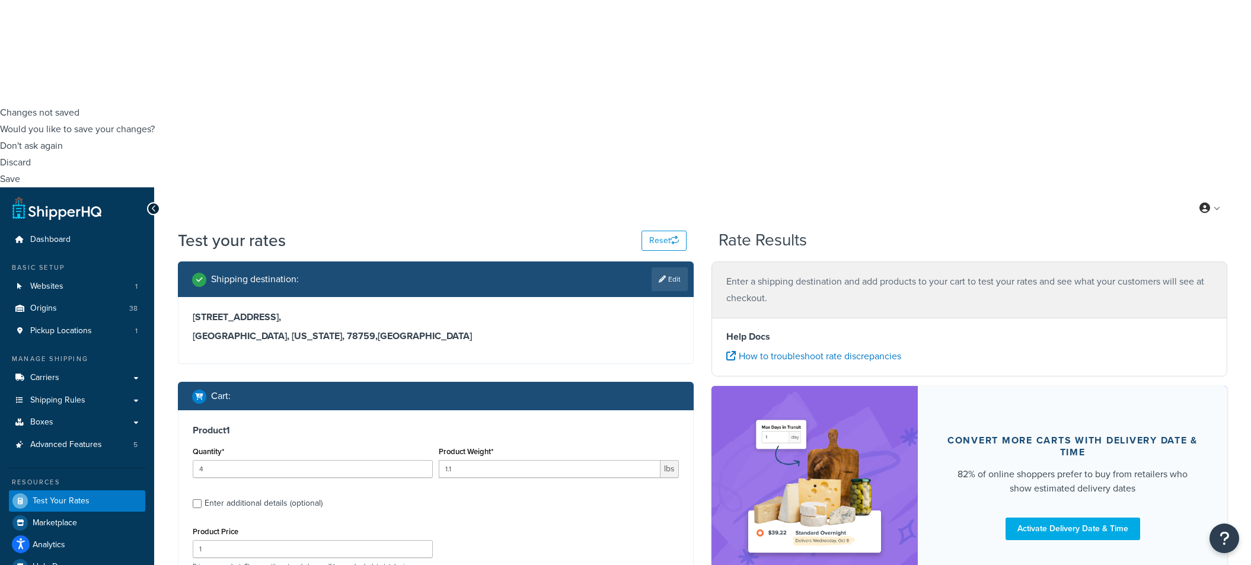
checkbox input "false"
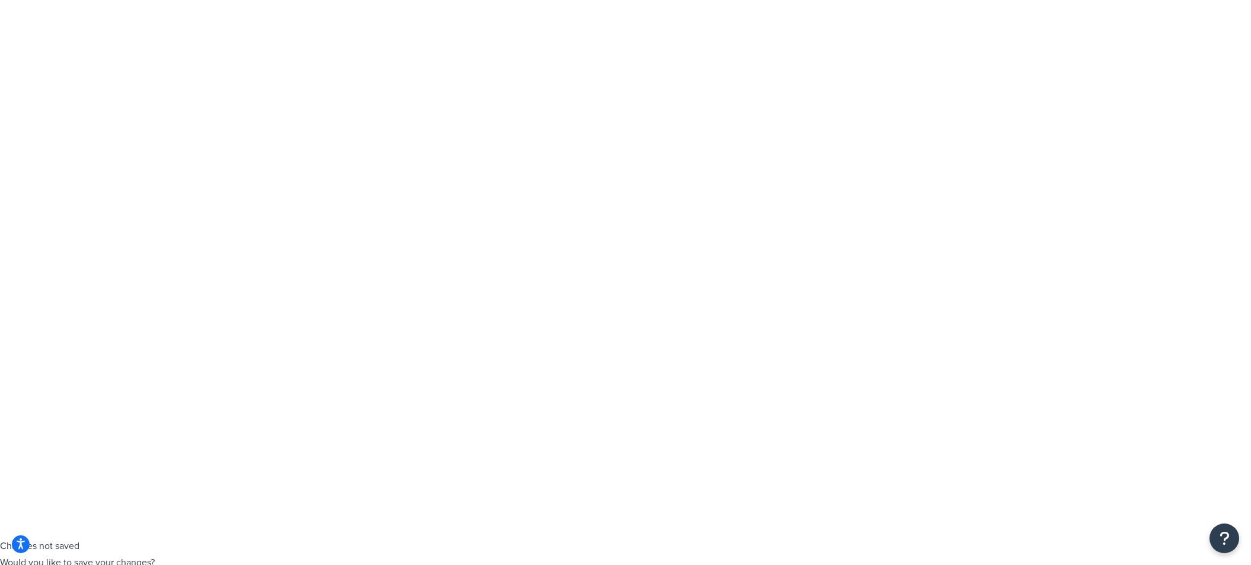
checkbox input "true"
select select "84863"
select select "23050"
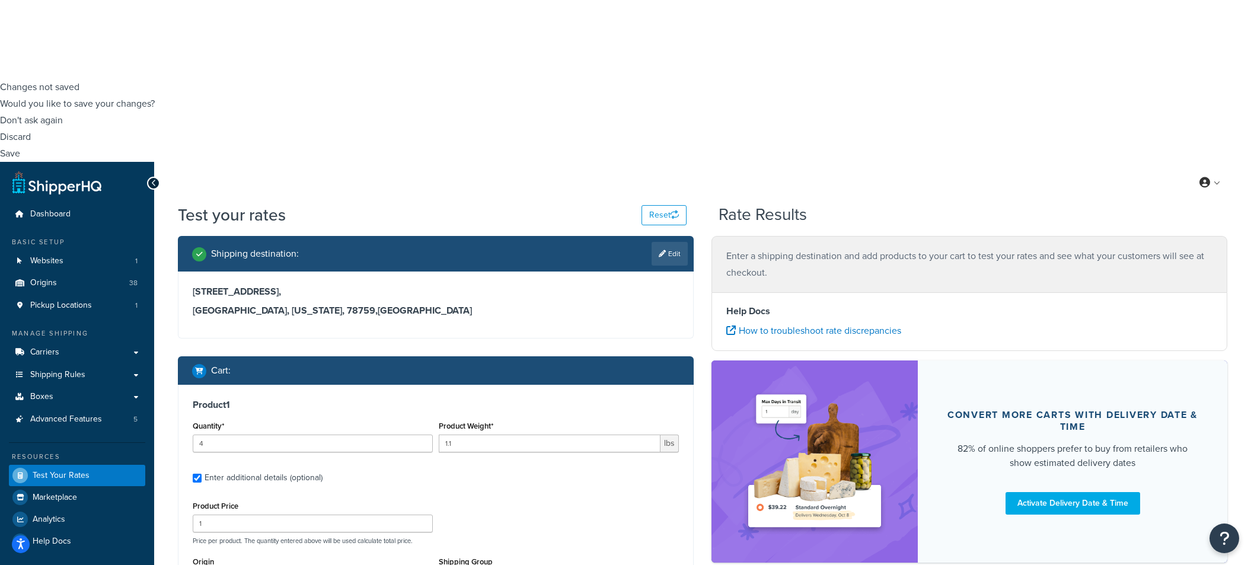
scroll to position [527, 0]
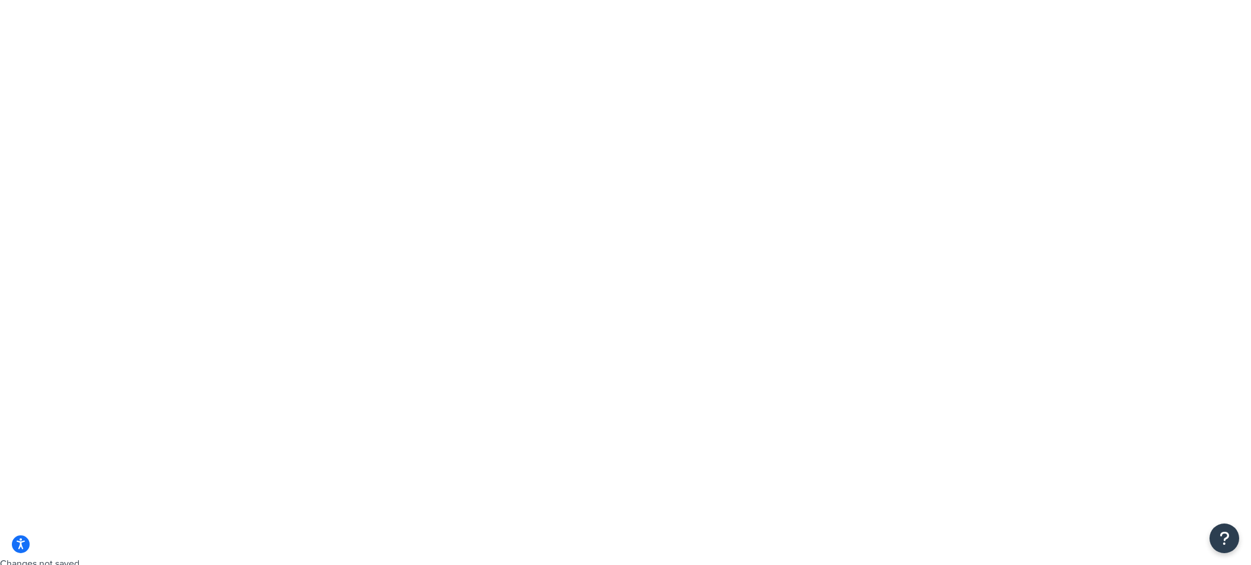
scroll to position [0, 0]
select select "15"
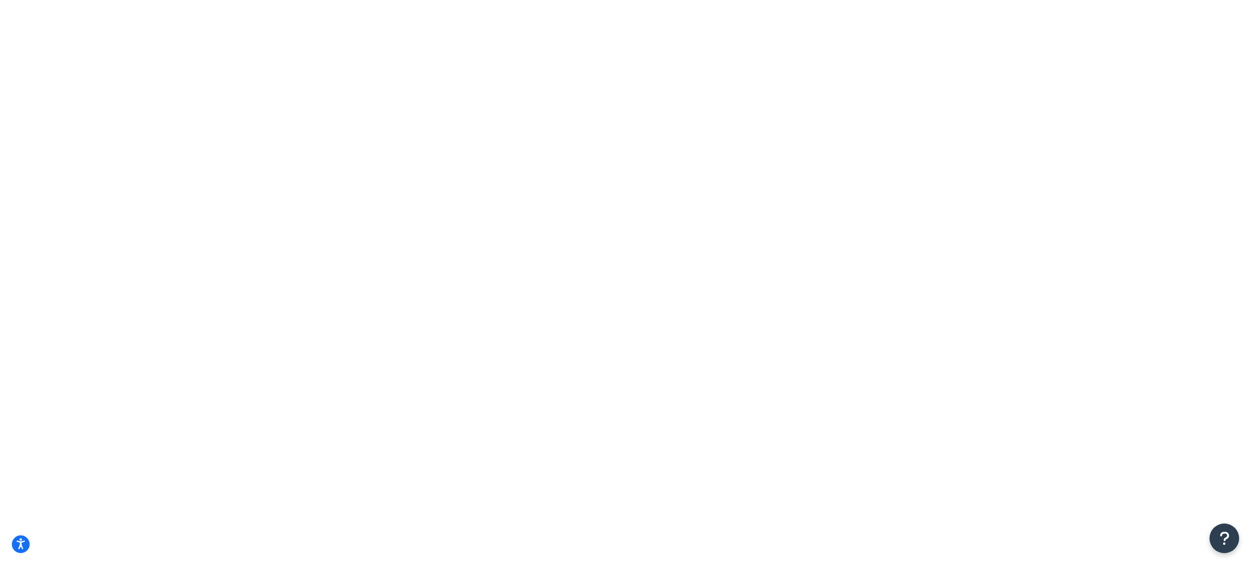
type input "2"
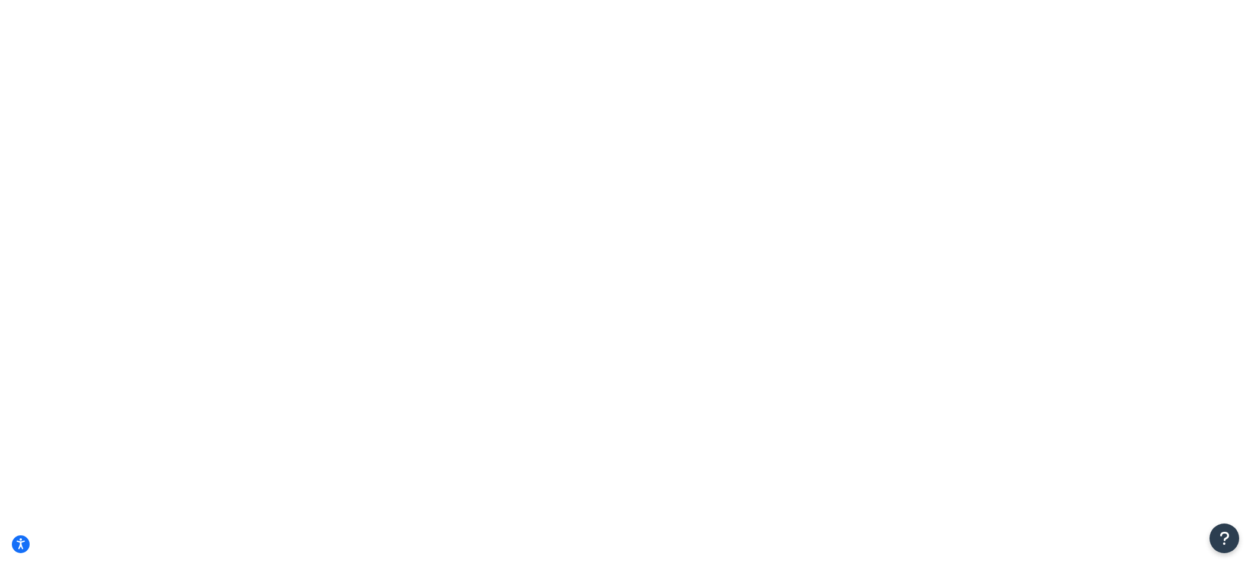
checkbox input "true"
select select "84863"
select select "23050"
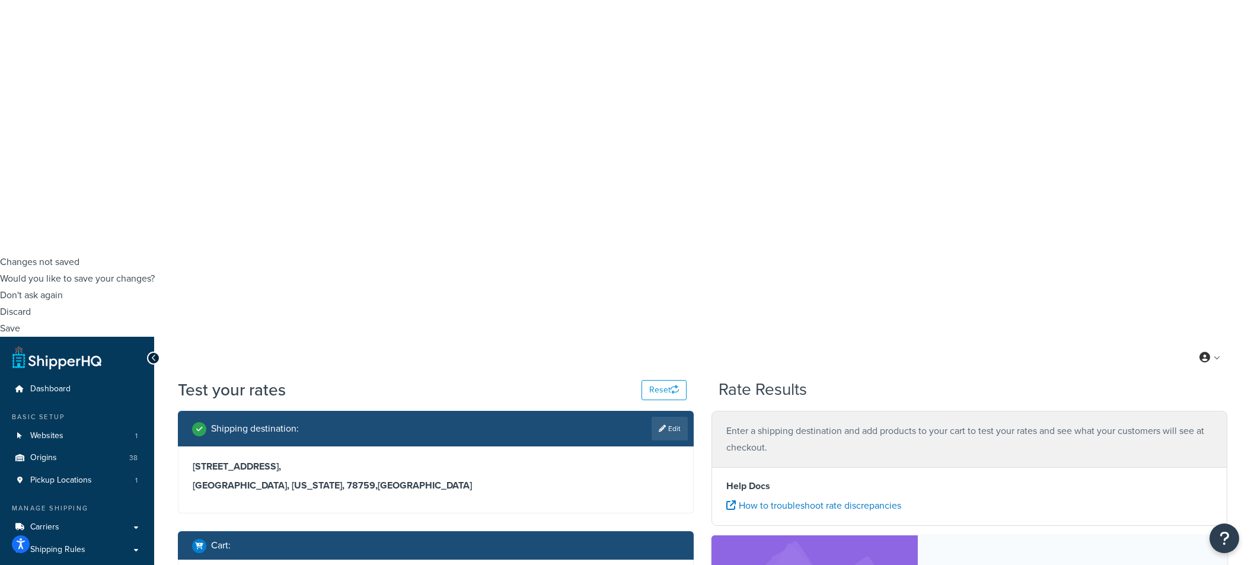
scroll to position [395, 0]
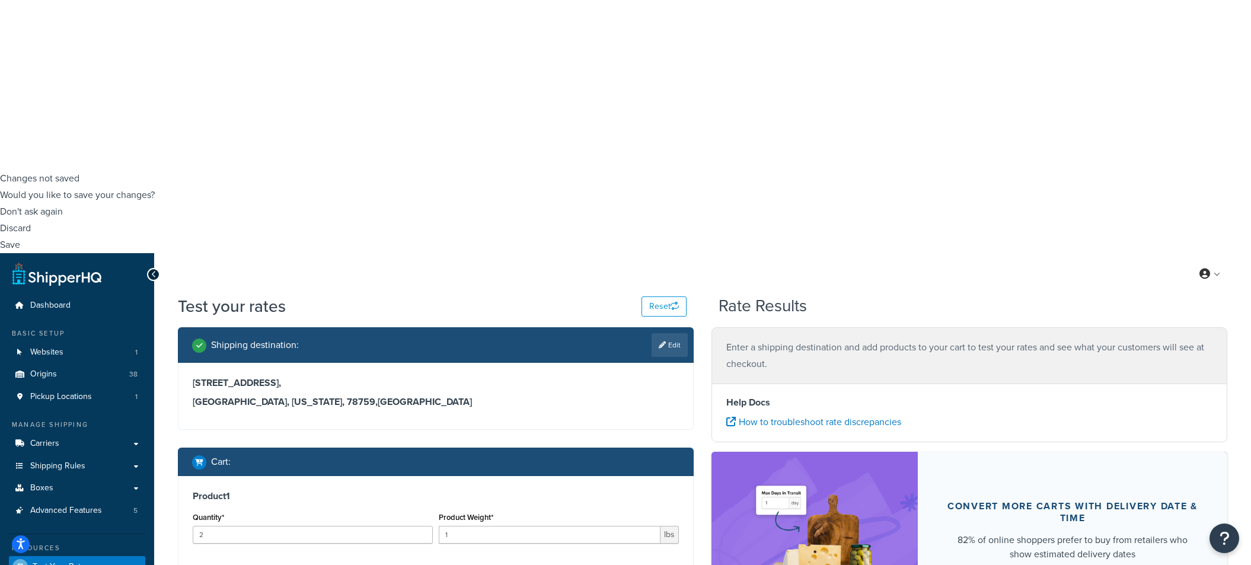
type input "4"
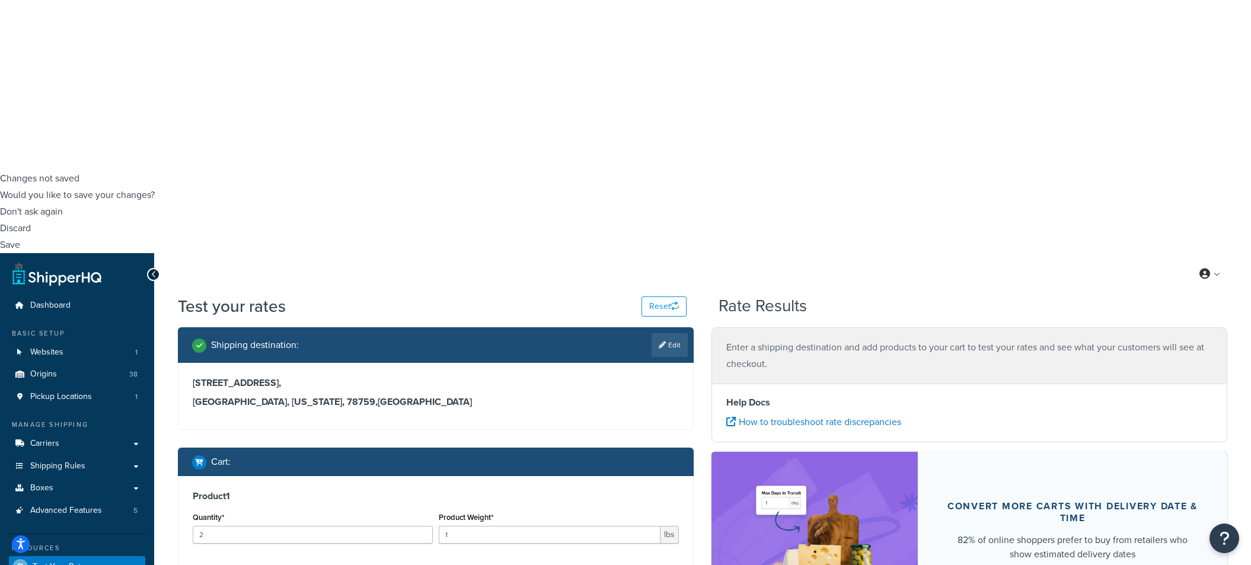
drag, startPoint x: 464, startPoint y: 276, endPoint x: 413, endPoint y: 271, distance: 51.2
type input ".02"
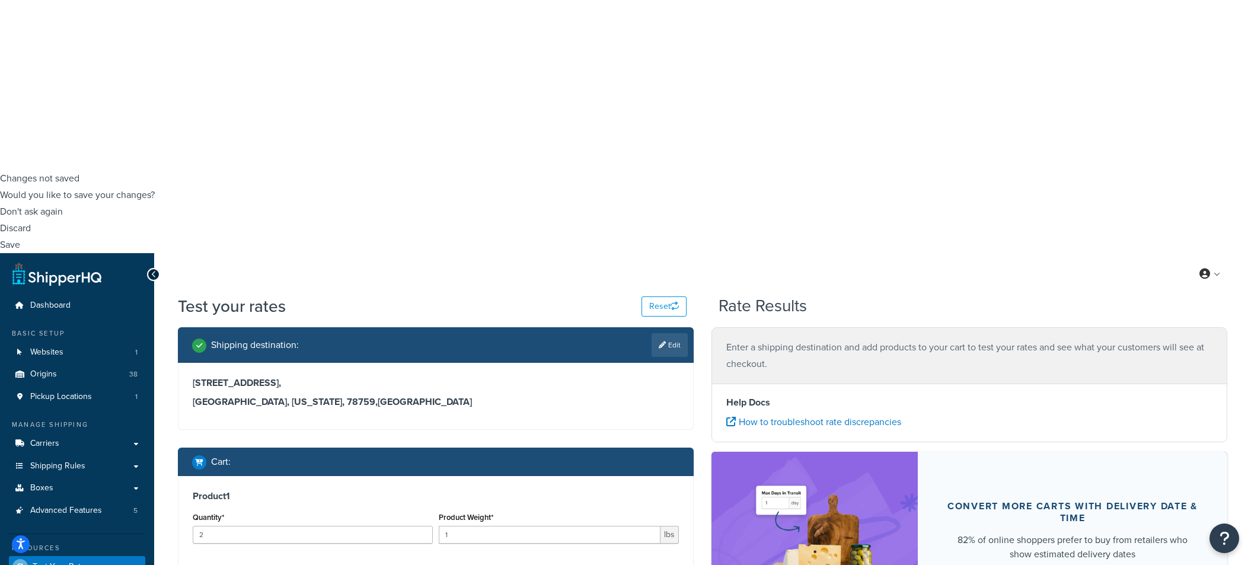
checkbox input "false"
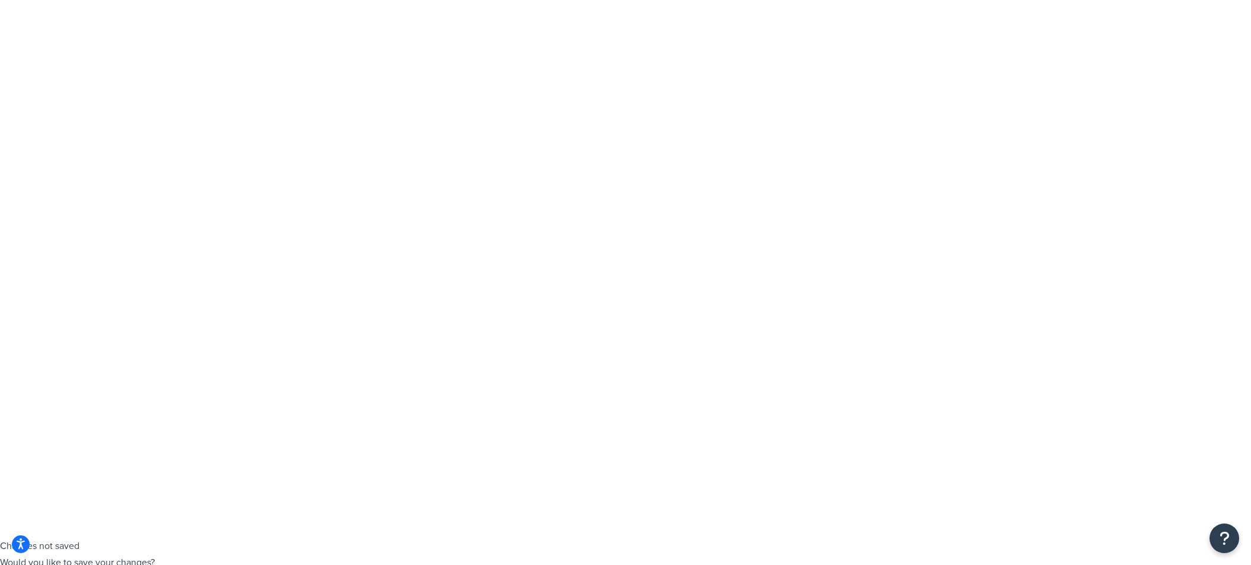
checkbox input "true"
select select "84863"
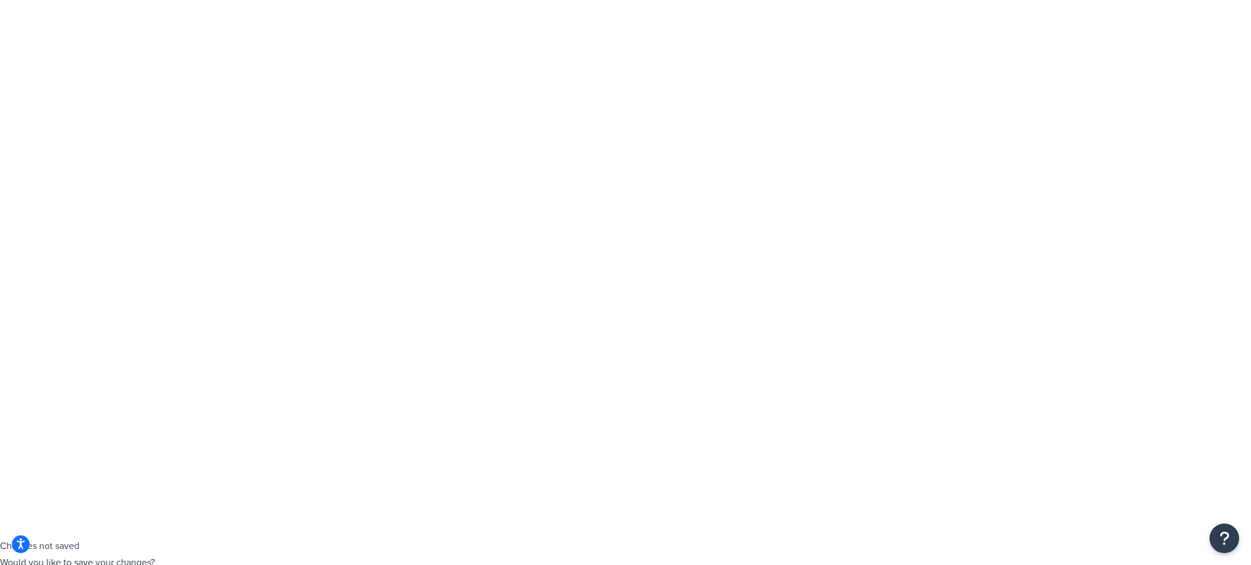
select select "23050"
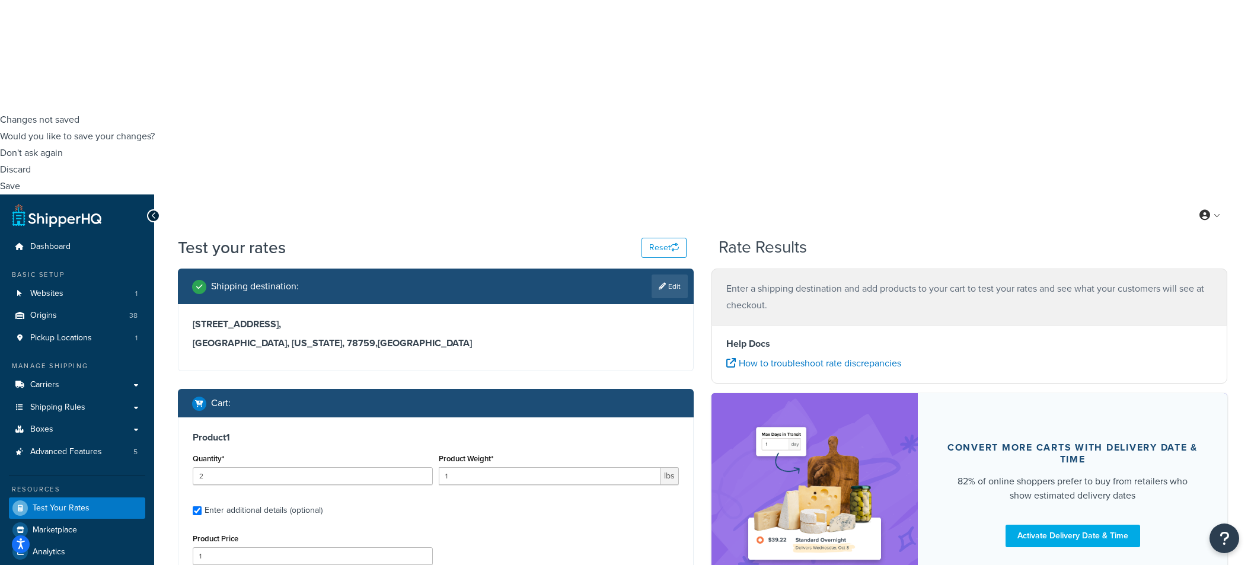
scroll to position [560, 0]
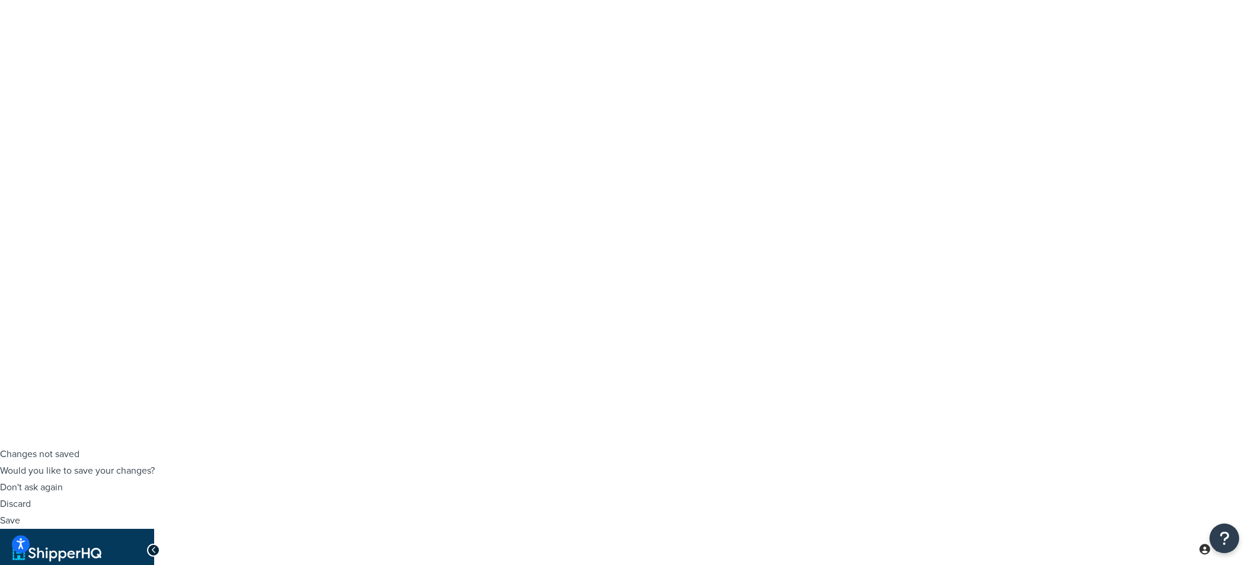
scroll to position [0, 0]
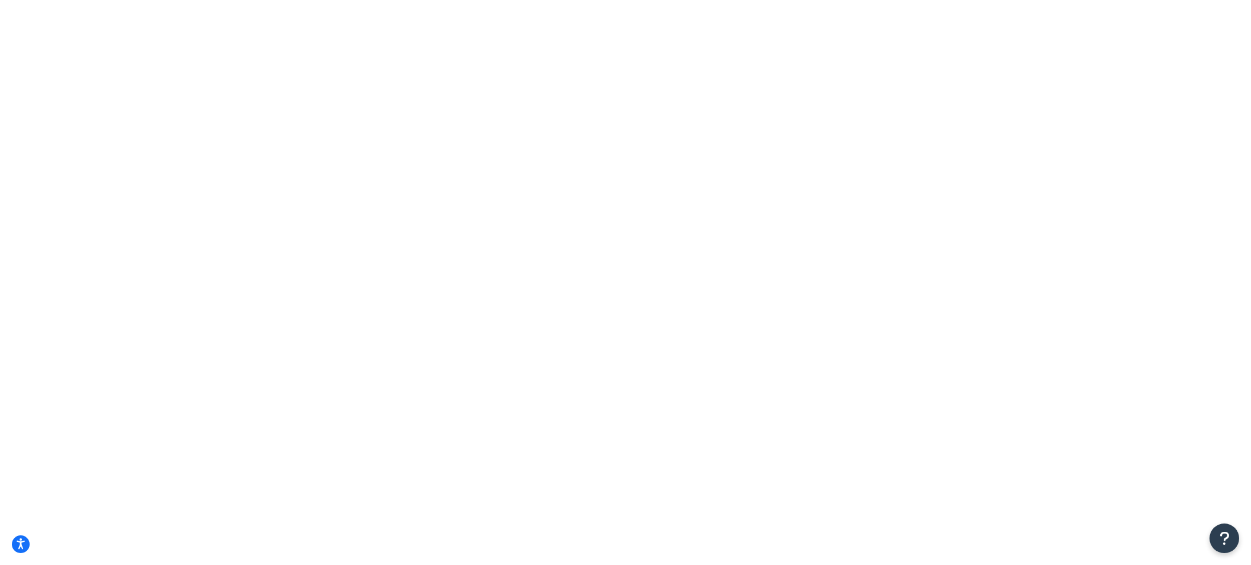
drag, startPoint x: 1195, startPoint y: 199, endPoint x: 1194, endPoint y: 187, distance: 11.9
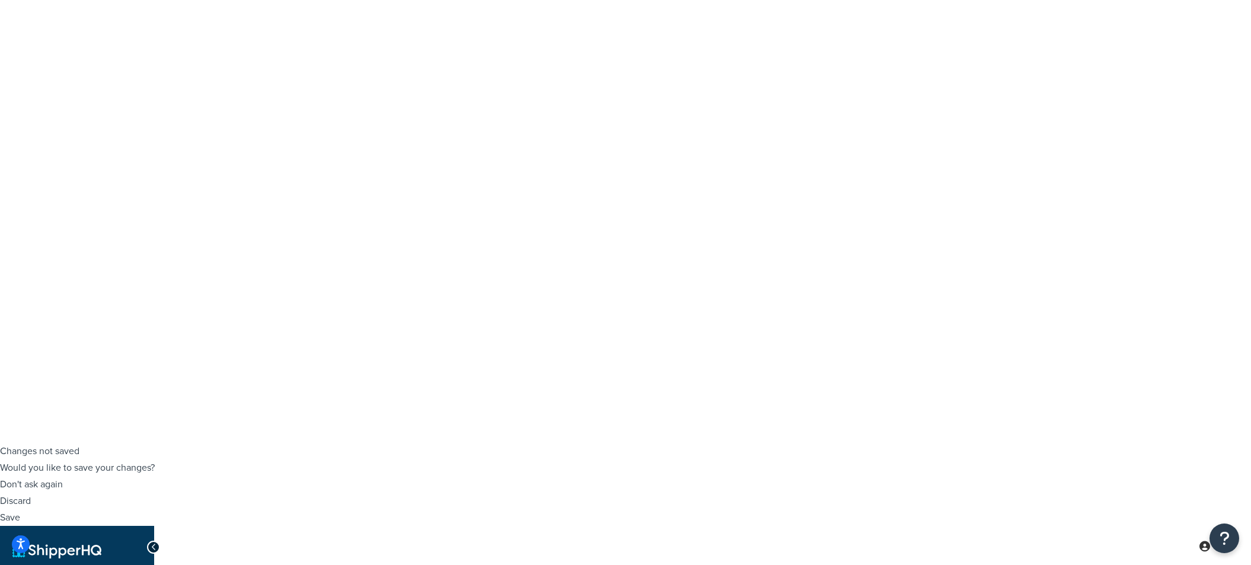
scroll to position [132, 0]
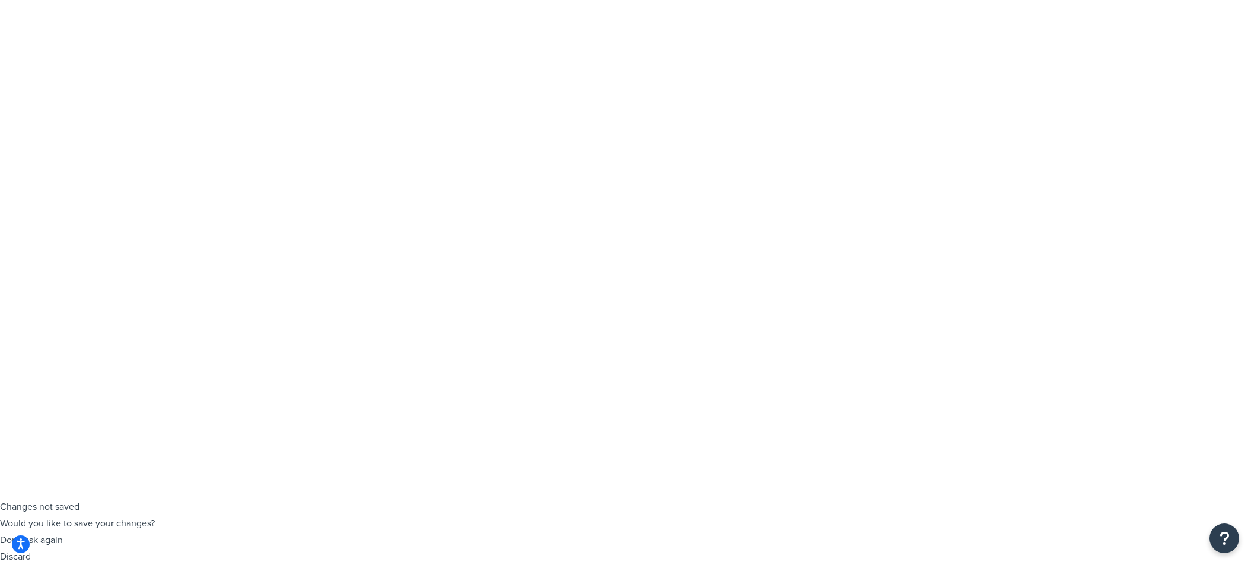
scroll to position [66, 0]
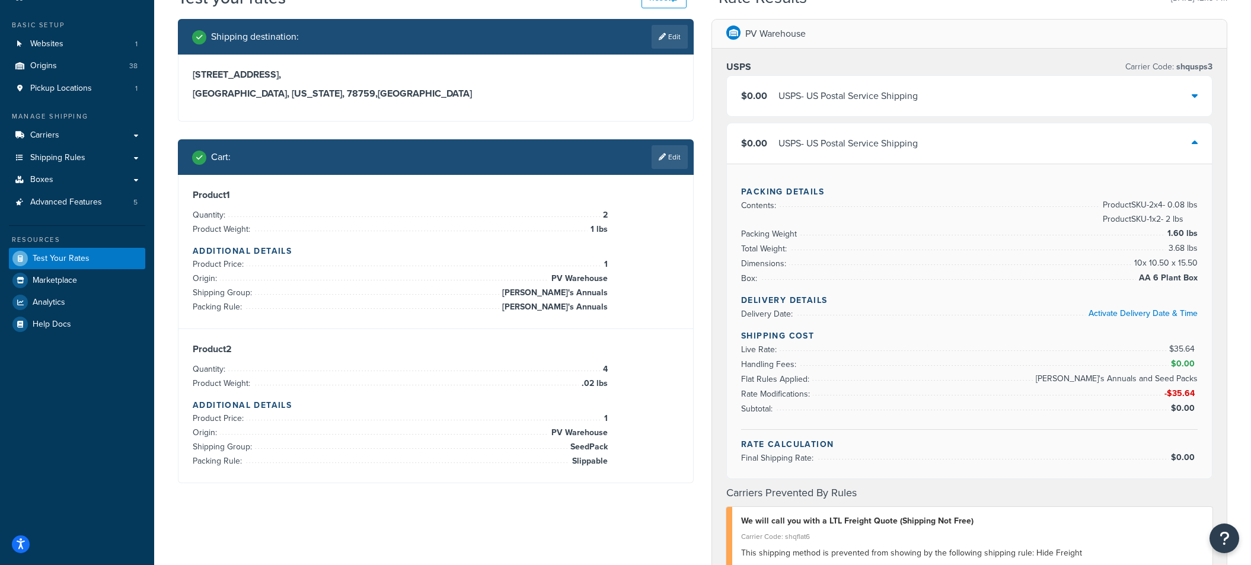
scroll to position [790, 0]
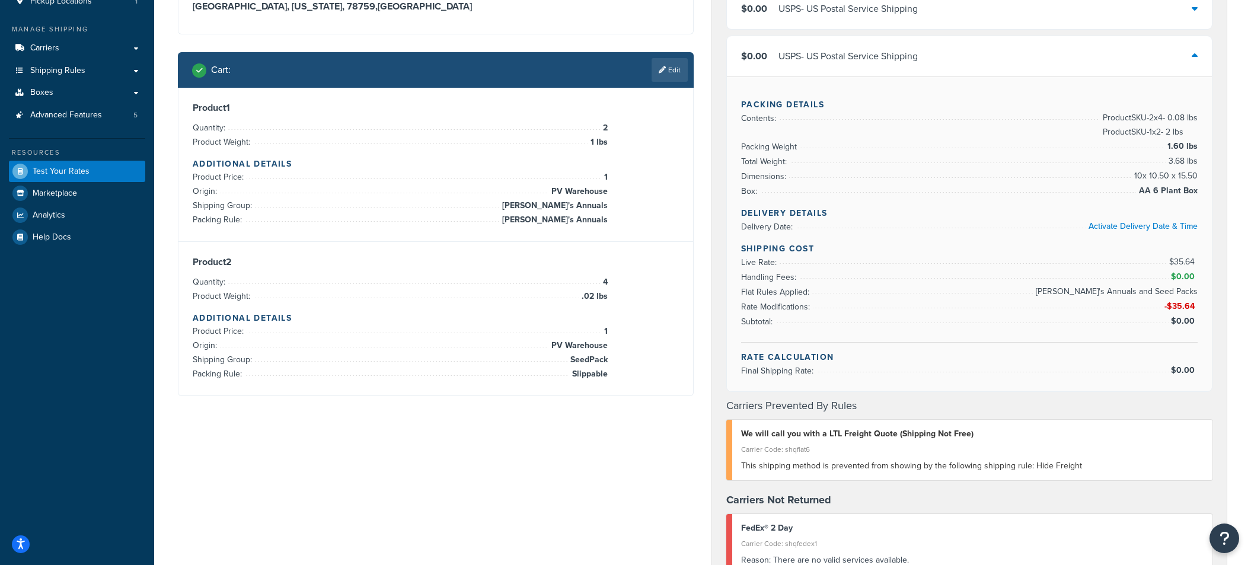
drag, startPoint x: 937, startPoint y: 353, endPoint x: 700, endPoint y: 345, distance: 236.7
drag, startPoint x: 327, startPoint y: 104, endPoint x: 324, endPoint y: 119, distance: 15.1
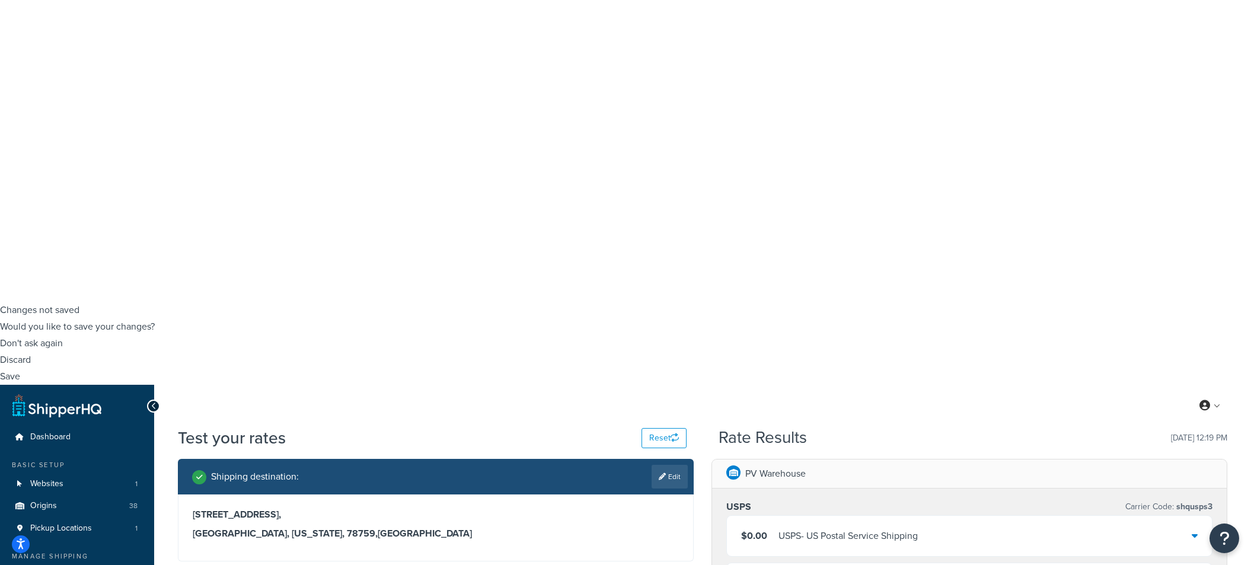
scroll to position [0, 0]
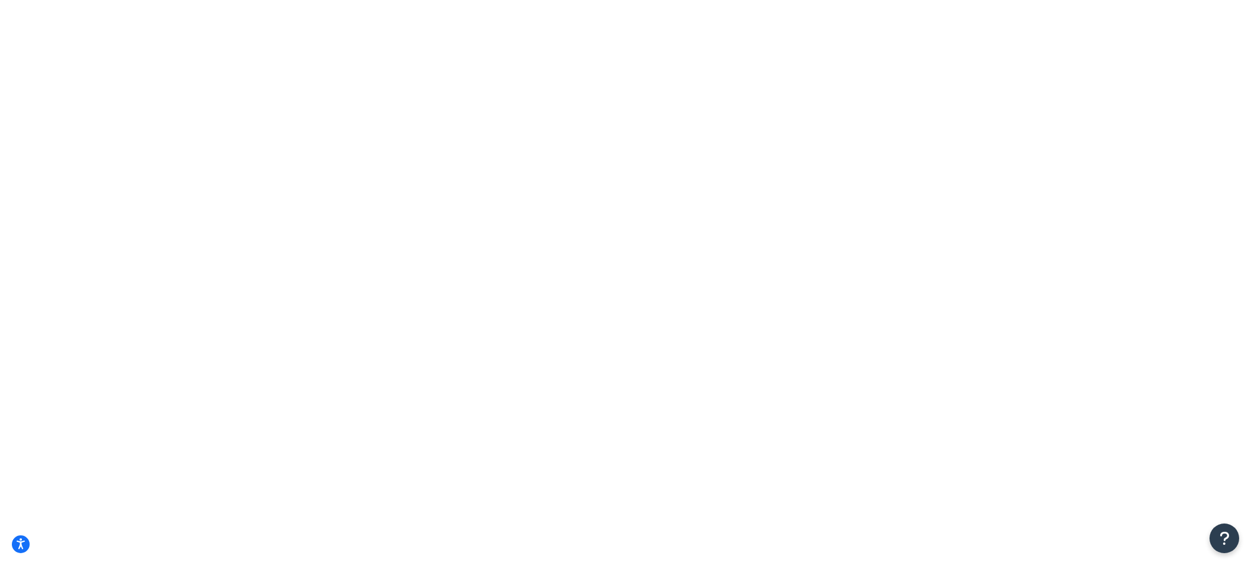
select select "15"
type input "[PERSON_NAME]"
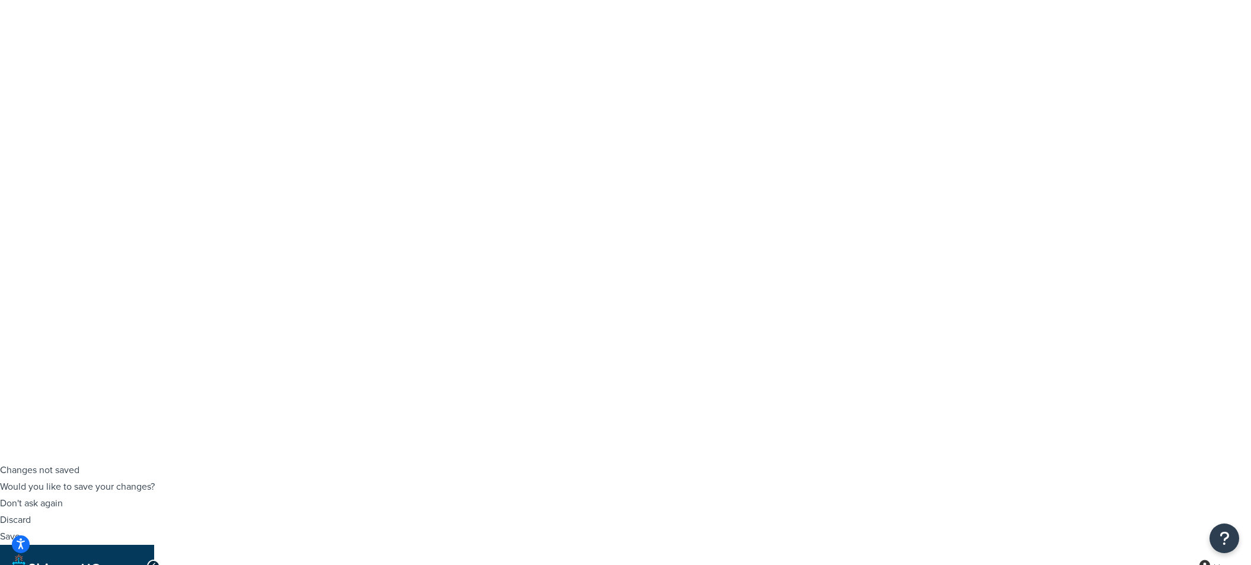
scroll to position [66, 0]
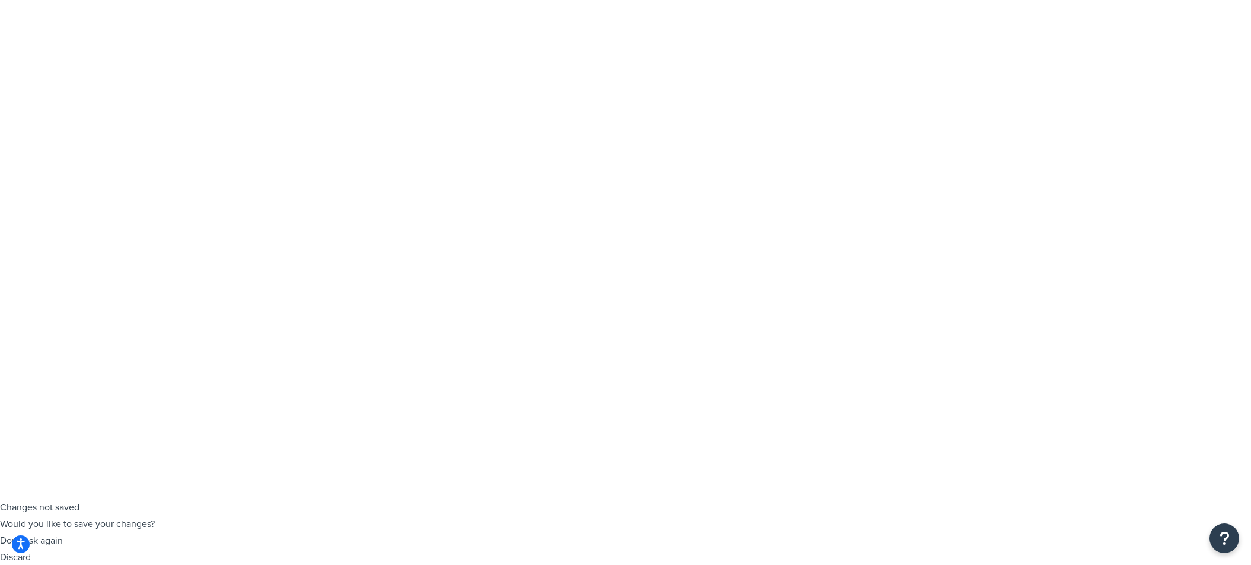
checkbox input "false"
click at [1229, 534] on icon "Open Resource Center" at bounding box center [1224, 538] width 11 height 17
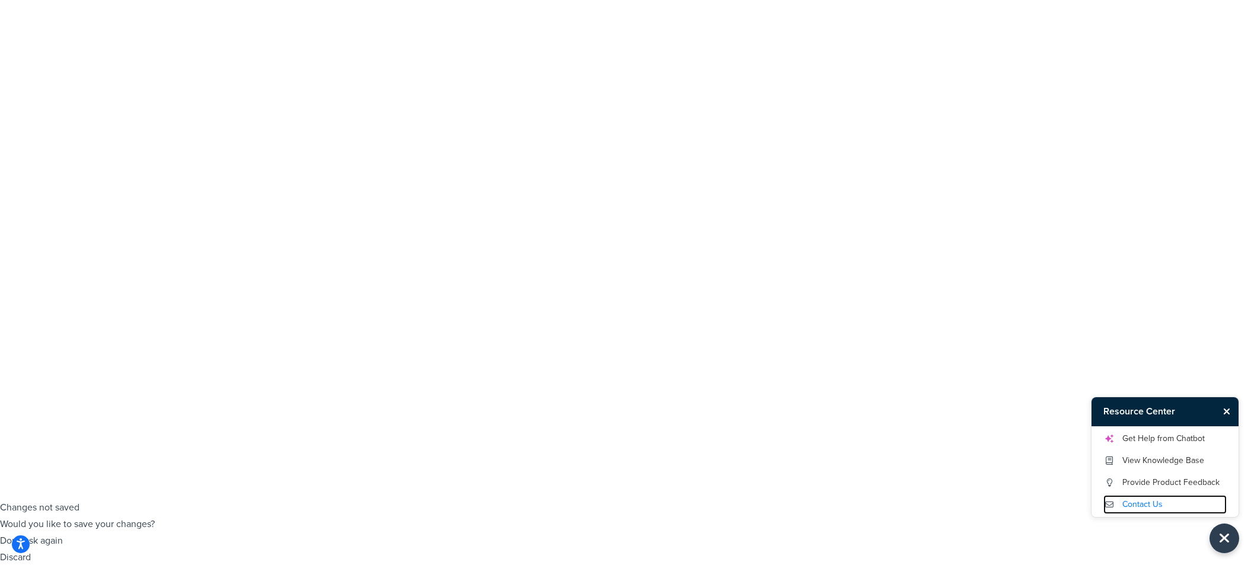
click at [1150, 503] on link "Contact Us" at bounding box center [1164, 504] width 123 height 19
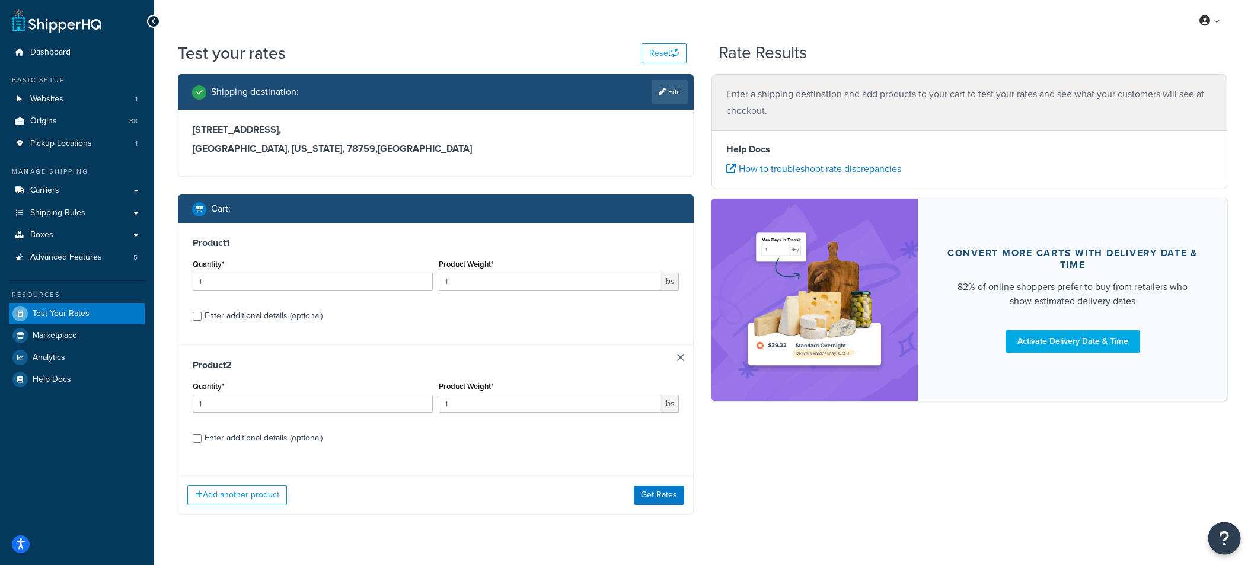
click at [1225, 536] on icon "Open Resource Center" at bounding box center [1224, 538] width 11 height 17
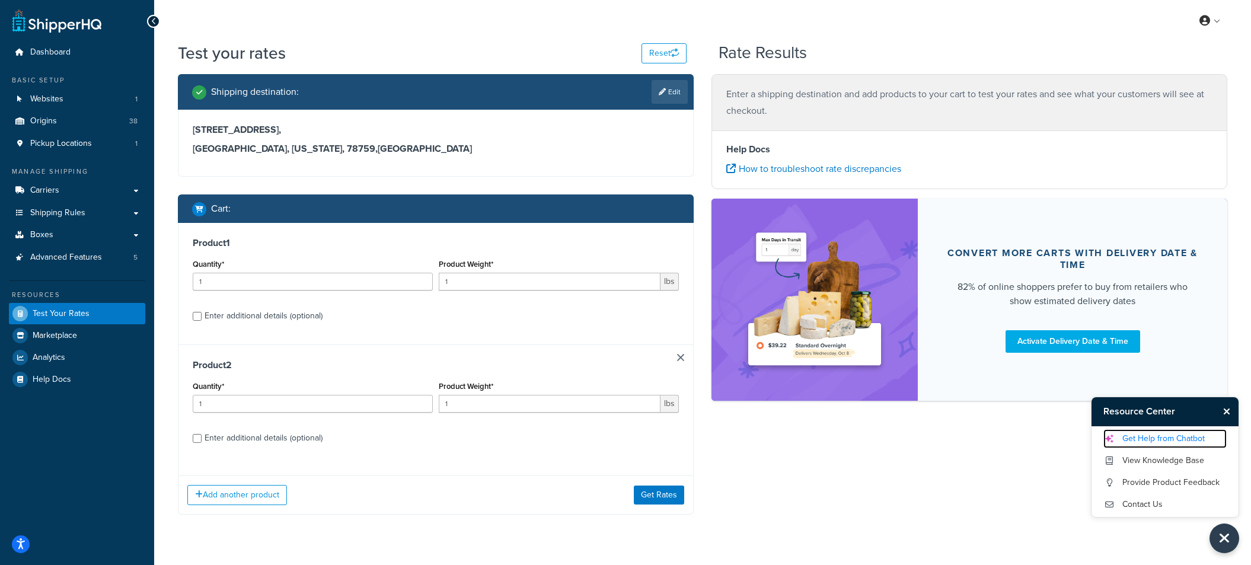
click at [1193, 431] on link "Get Help from Chatbot" at bounding box center [1164, 438] width 123 height 19
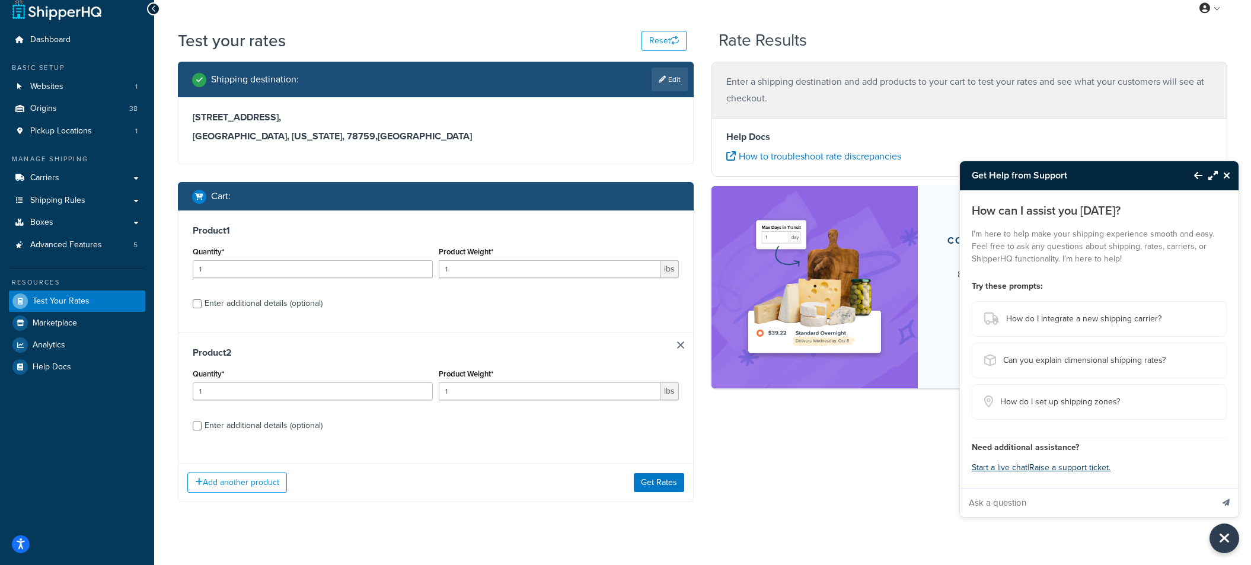
scroll to position [27, 0]
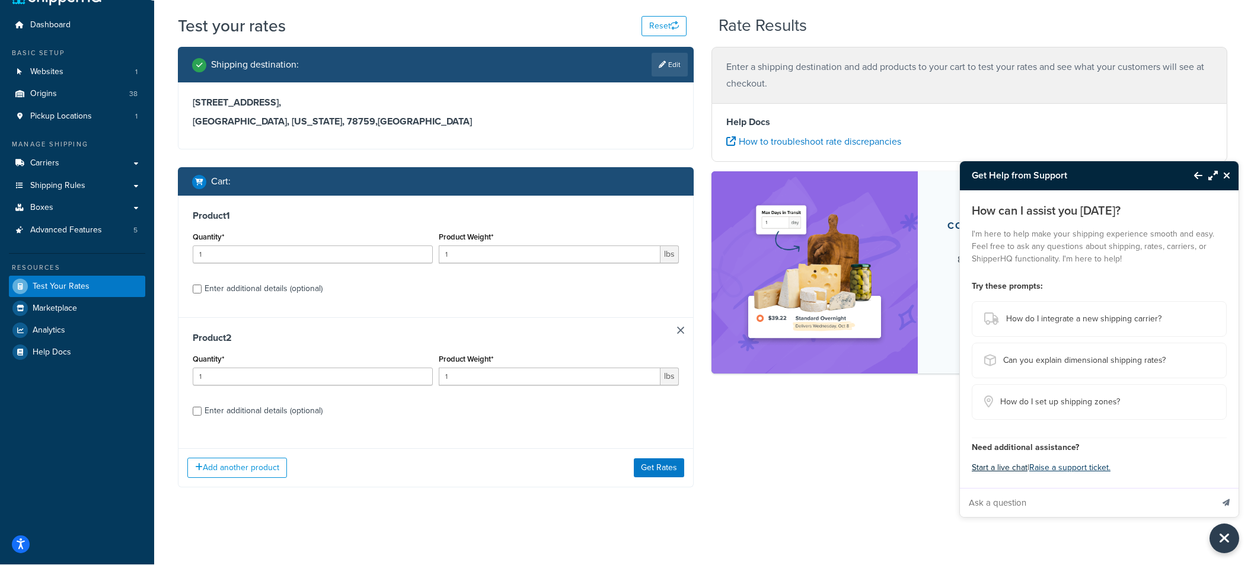
click at [994, 470] on button "Start a live chat" at bounding box center [1000, 468] width 56 height 17
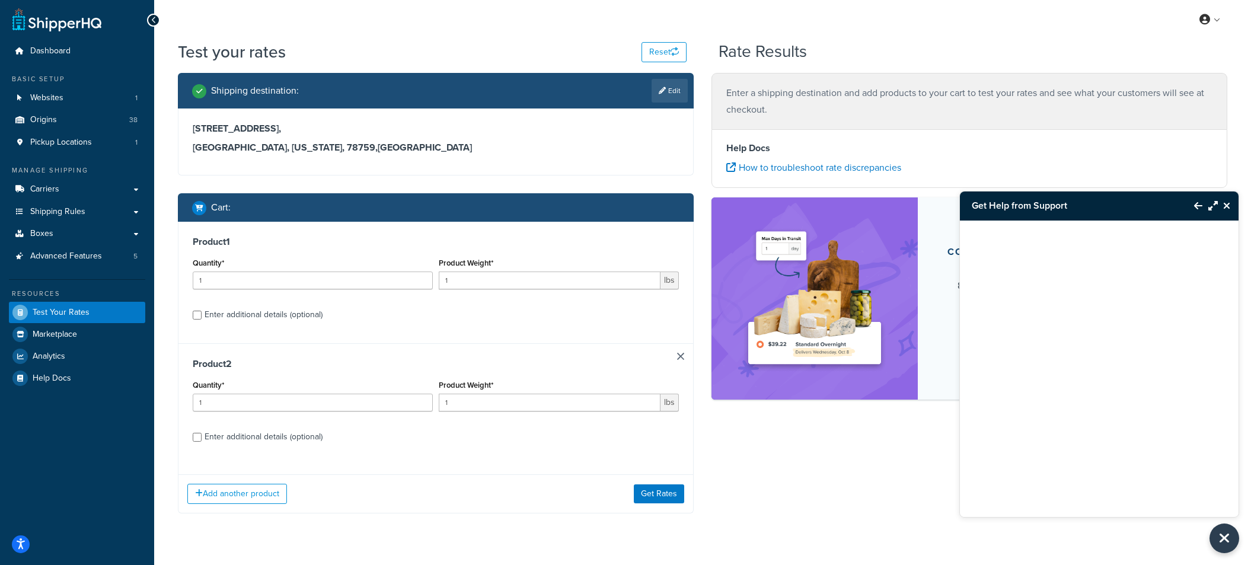
scroll to position [0, 0]
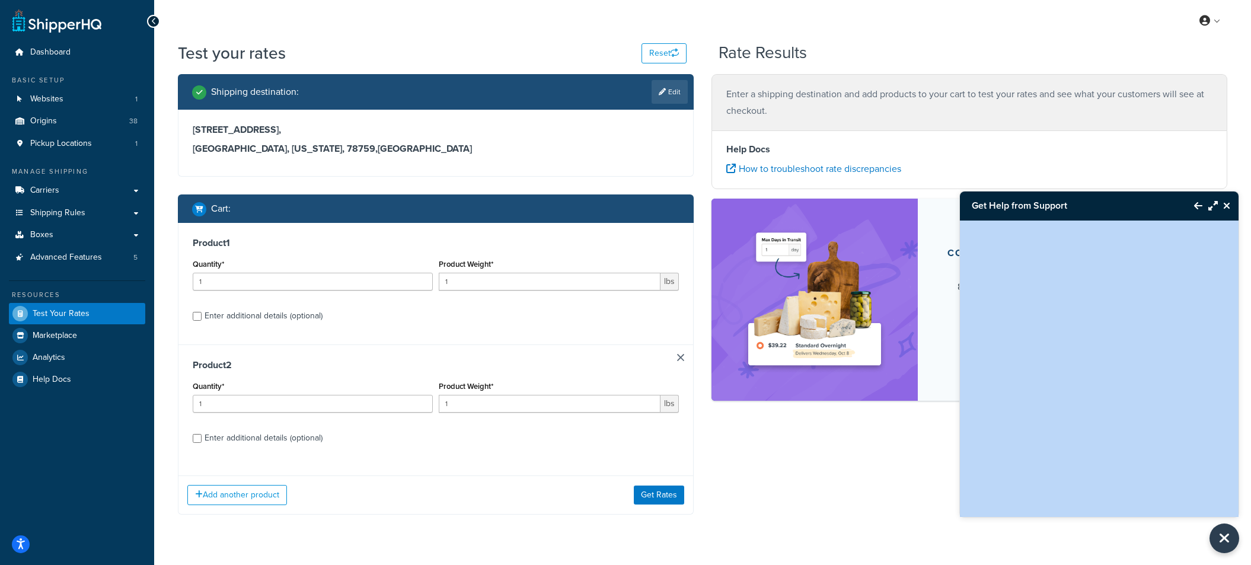
drag, startPoint x: 1118, startPoint y: 199, endPoint x: 1115, endPoint y: -37, distance: 236.0
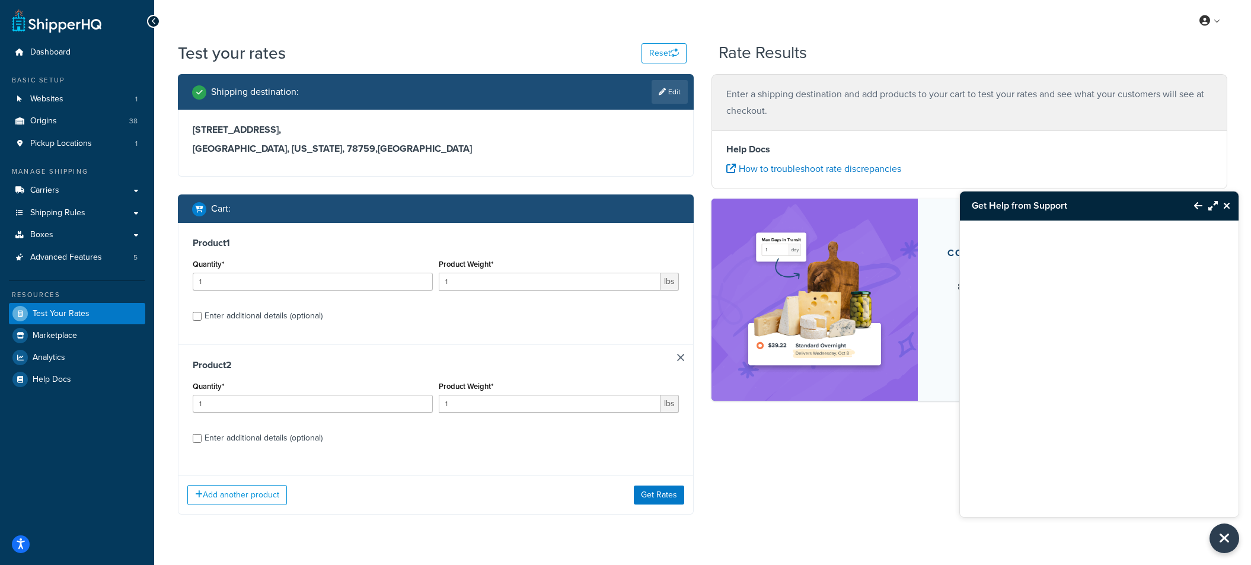
drag, startPoint x: 811, startPoint y: 480, endPoint x: 831, endPoint y: 453, distance: 33.9
click at [813, 480] on div "Shipping destination : Edit 9631 Summer Hill Lane NE, Bainbridge Island, Washin…" at bounding box center [702, 303] width 1067 height 458
click at [673, 494] on button "Get Rates" at bounding box center [659, 495] width 50 height 19
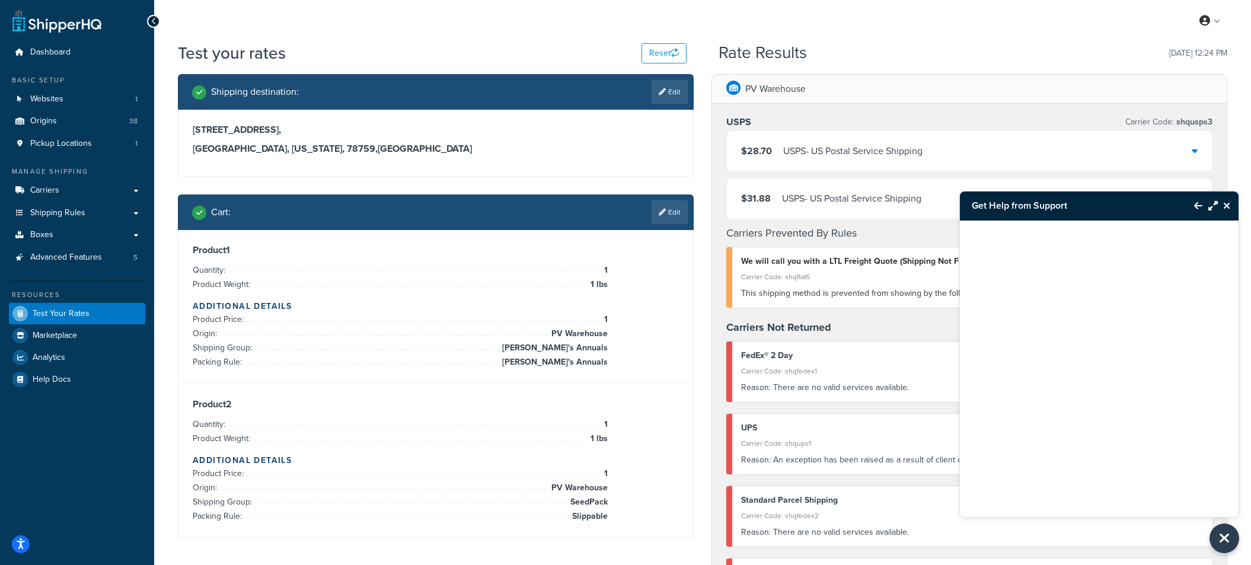
drag, startPoint x: 1099, startPoint y: 209, endPoint x: 1088, endPoint y: 194, distance: 17.8
click at [1088, 194] on h3 "Get Help from Support" at bounding box center [1071, 206] width 222 height 28
click at [866, 202] on div "USPS - US Postal Service Shipping" at bounding box center [851, 198] width 139 height 17
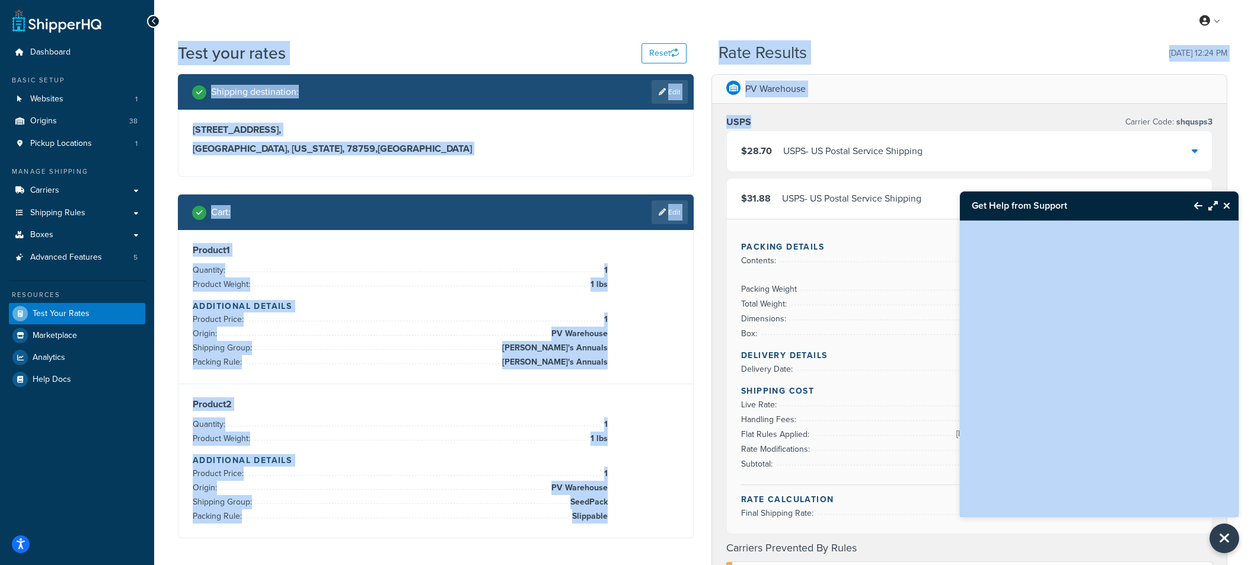
drag, startPoint x: 1122, startPoint y: 200, endPoint x: 885, endPoint y: 127, distance: 248.1
drag, startPoint x: 659, startPoint y: 461, endPoint x: 661, endPoint y: 471, distance: 9.6
click at [659, 464] on h4 "Additional Details" at bounding box center [436, 460] width 486 height 12
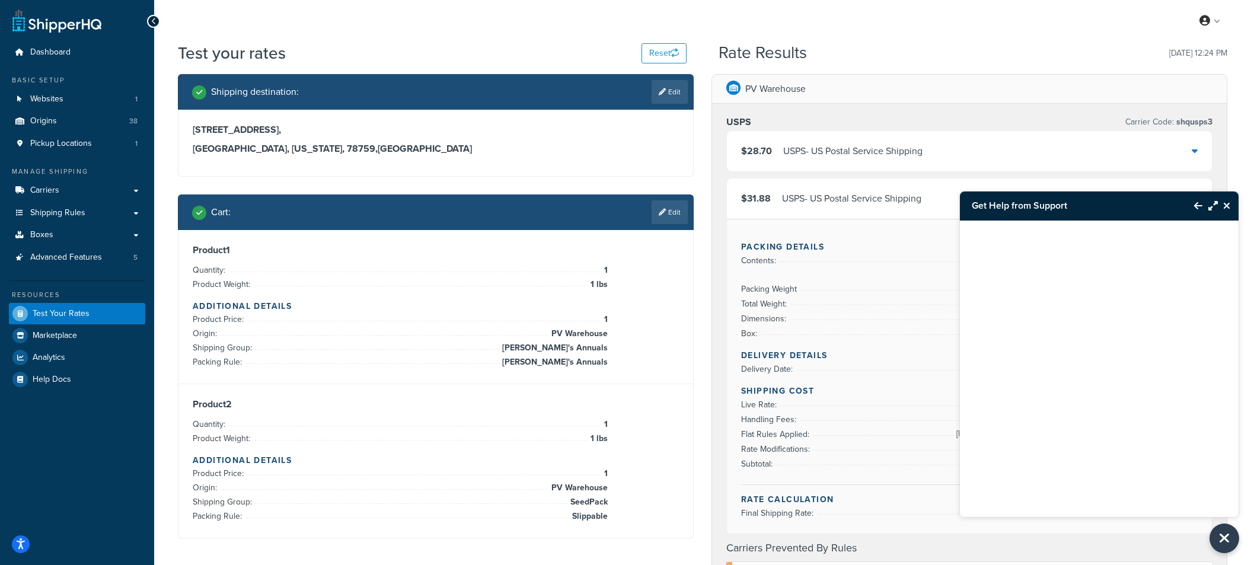
click at [679, 213] on link "Edit" at bounding box center [670, 212] width 36 height 24
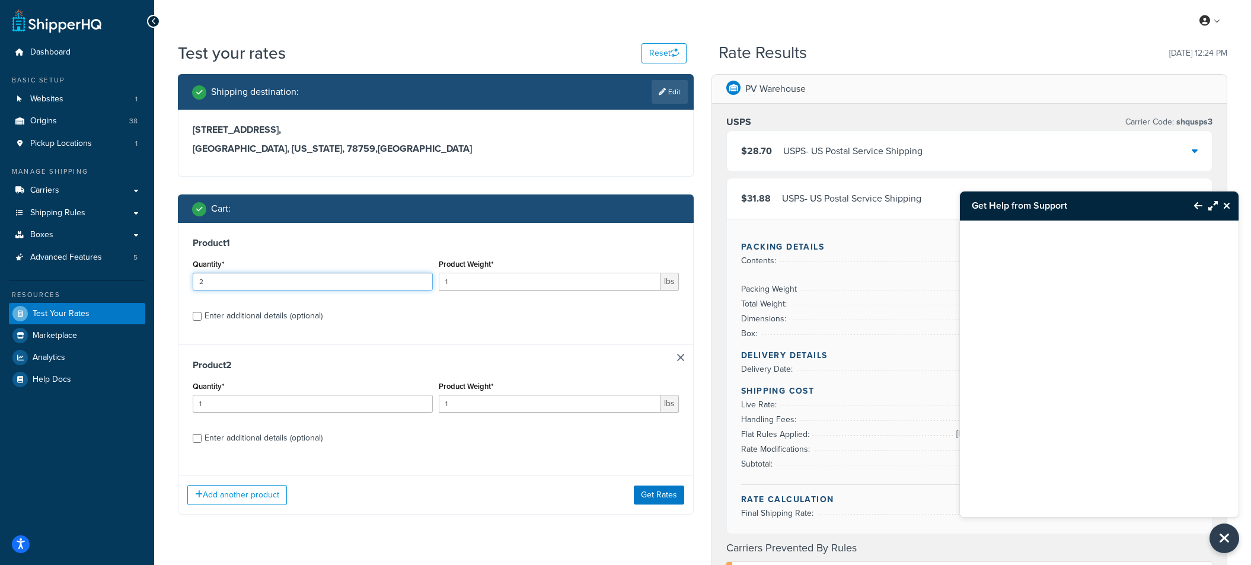
click at [421, 280] on input "2" at bounding box center [313, 282] width 240 height 18
click at [422, 280] on input "3" at bounding box center [313, 282] width 240 height 18
type input "4"
click at [422, 280] on input "4" at bounding box center [313, 282] width 240 height 18
click at [620, 285] on input "1" at bounding box center [550, 282] width 222 height 18
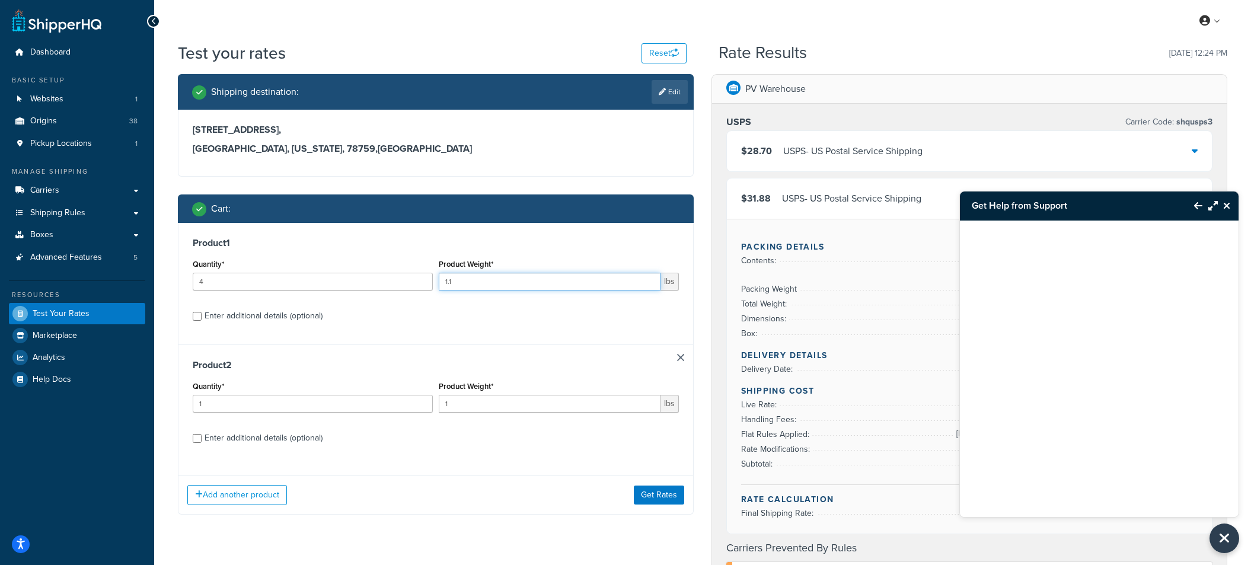
type input "1.1"
click at [581, 318] on label "Enter additional details (optional)" at bounding box center [442, 314] width 474 height 19
click at [202, 318] on input "Enter additional details (optional)" at bounding box center [197, 316] width 9 height 9
checkbox input "true"
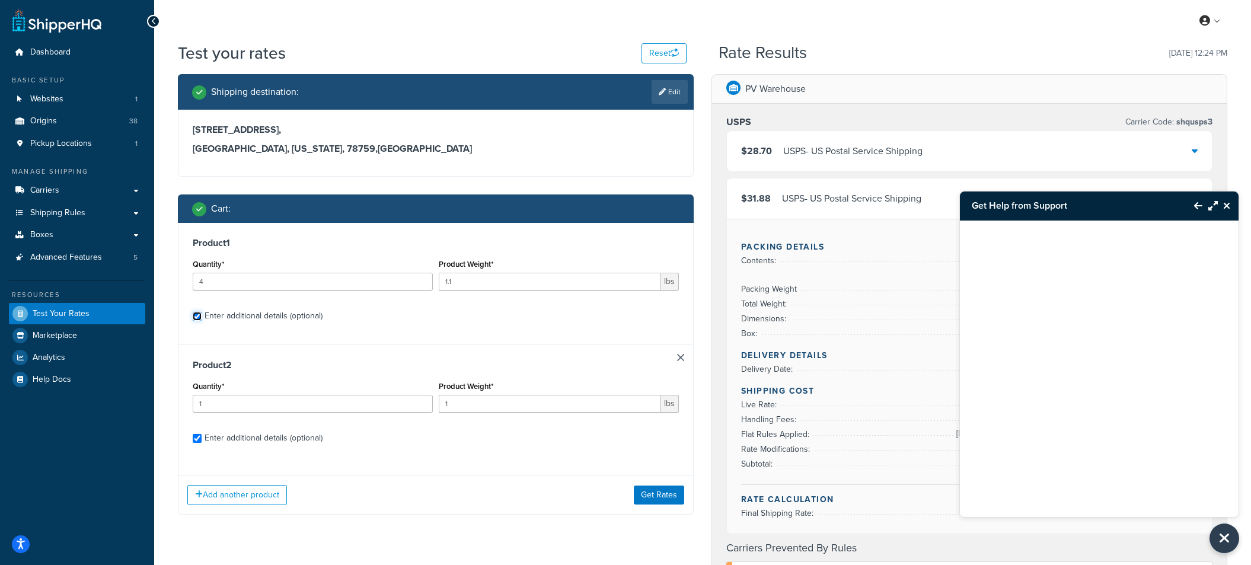
select select "84863"
select select "23050"
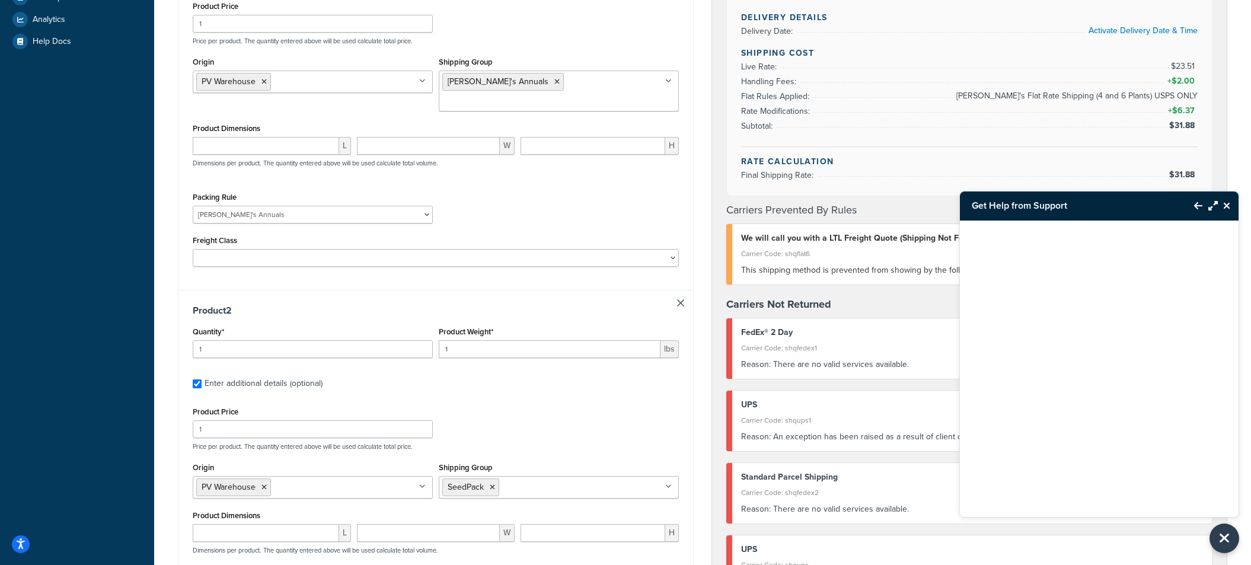
scroll to position [395, 0]
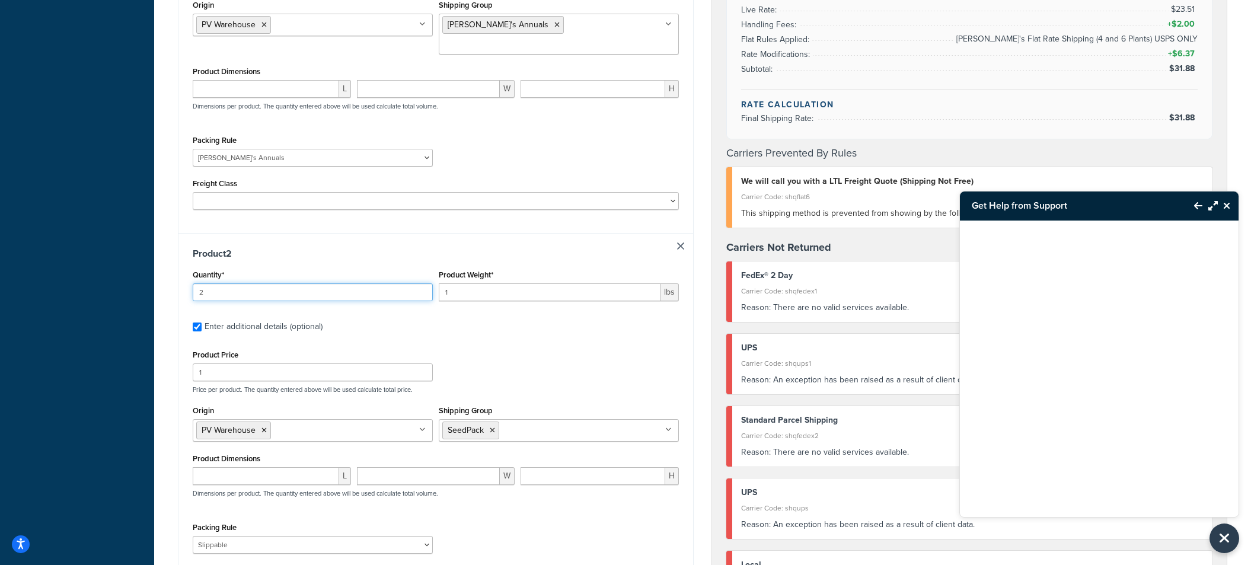
click at [419, 283] on input "2" at bounding box center [313, 292] width 240 height 18
click at [419, 283] on input "3" at bounding box center [313, 292] width 240 height 18
click at [419, 283] on input "4" at bounding box center [313, 292] width 240 height 18
type input "5"
click at [419, 283] on input "5" at bounding box center [313, 292] width 240 height 18
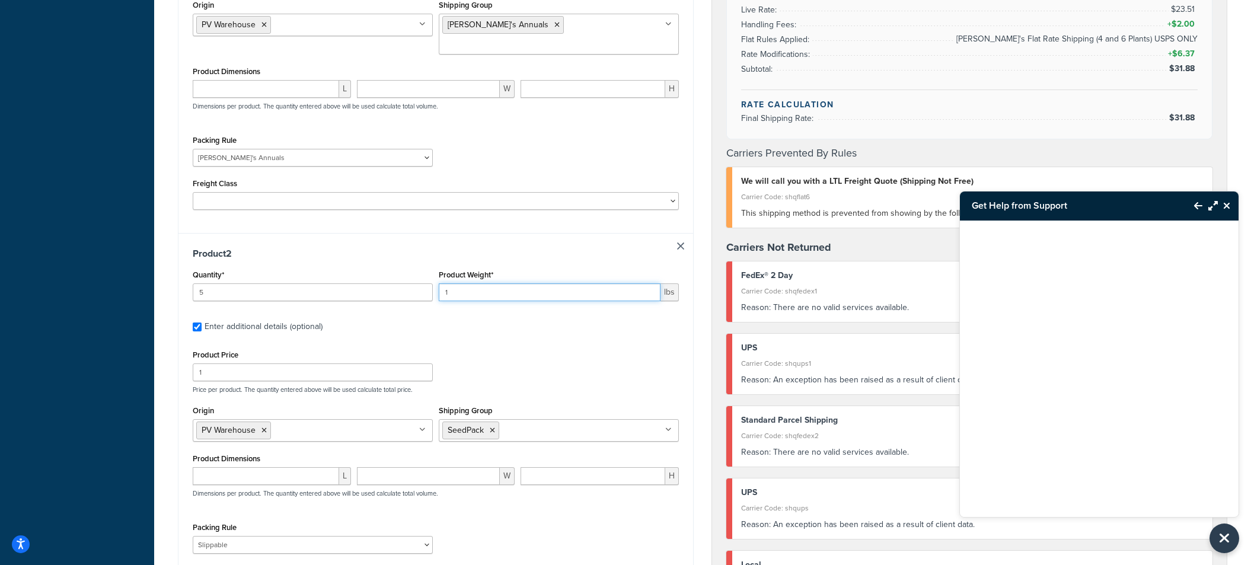
drag, startPoint x: 603, startPoint y: 275, endPoint x: 391, endPoint y: 300, distance: 213.2
click at [391, 300] on div "Product 2 Quantity* 5 Product Weight* 1 lbs Enter additional details (optional)…" at bounding box center [435, 426] width 515 height 387
type input ".02"
click at [481, 323] on div "Product 2 Quantity* 5 Product Weight* .02 lbs Enter additional details (optiona…" at bounding box center [435, 426] width 515 height 387
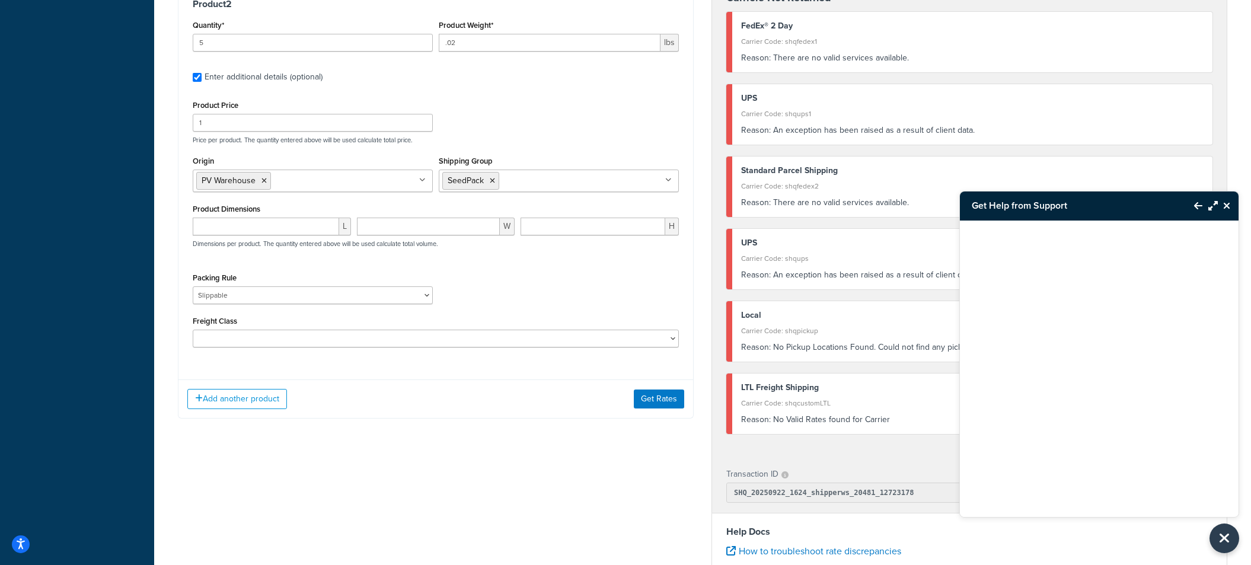
scroll to position [659, 0]
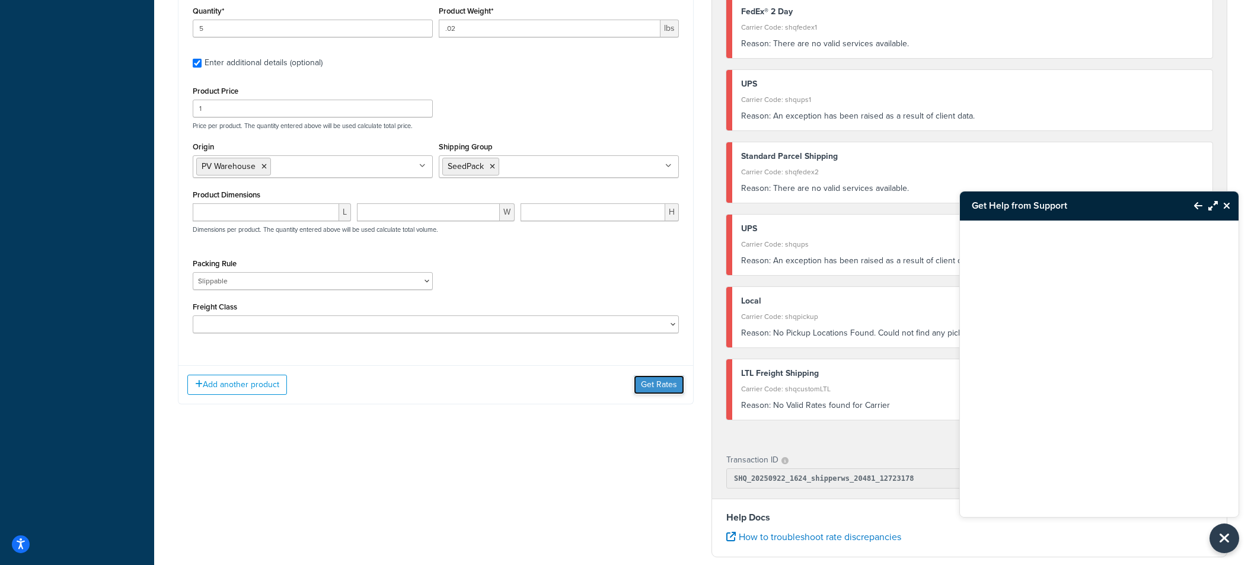
click at [637, 375] on button "Get Rates" at bounding box center [659, 384] width 50 height 19
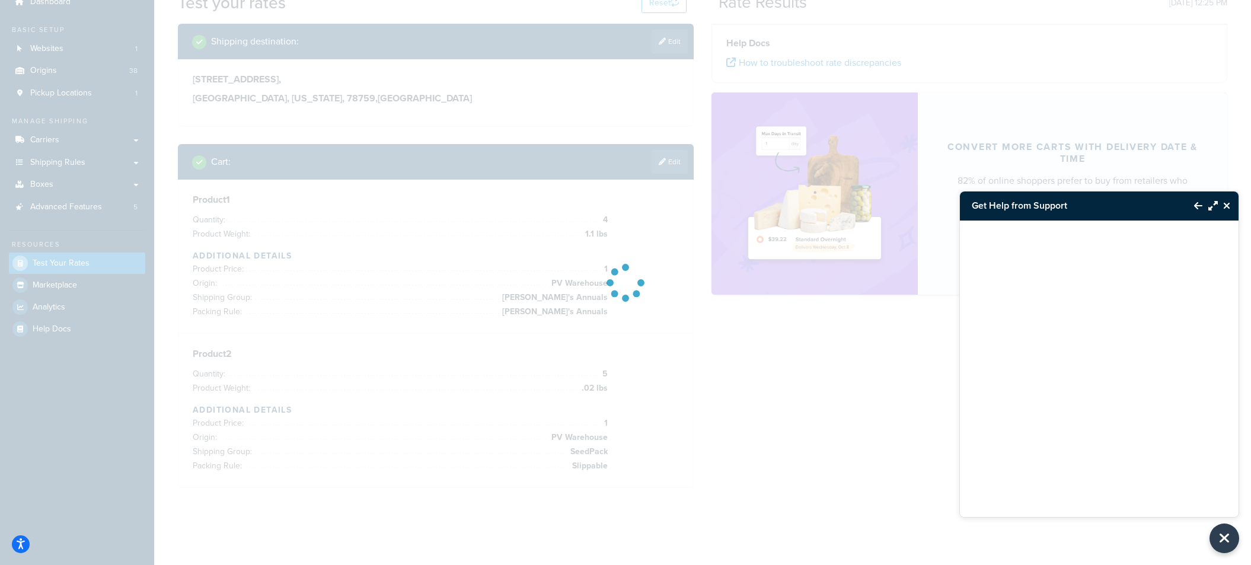
scroll to position [620, 0]
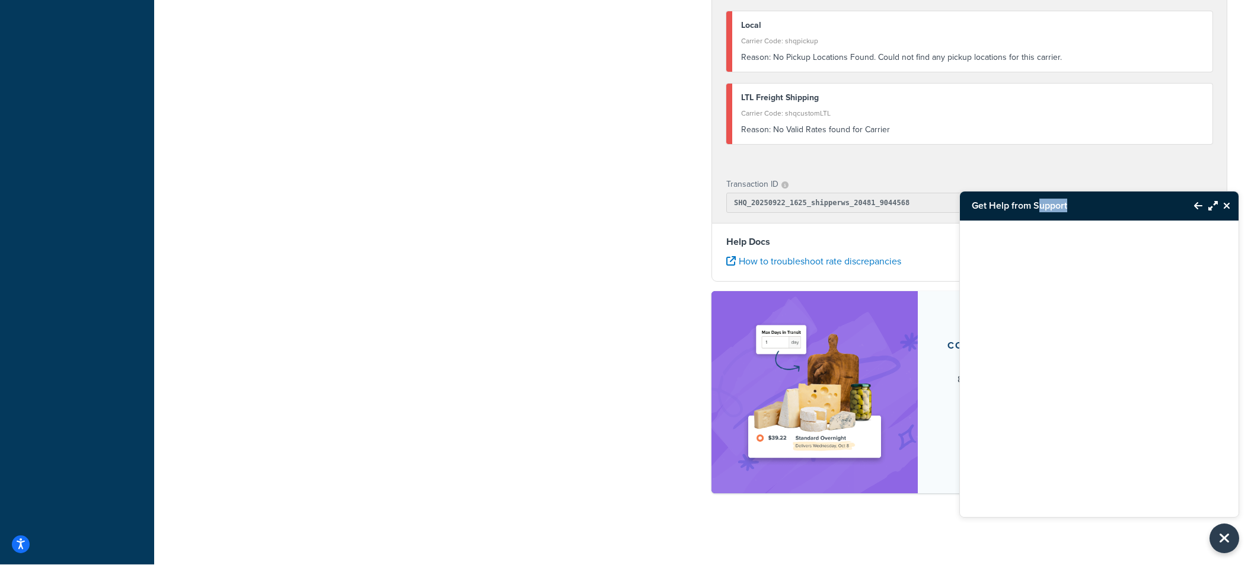
drag, startPoint x: 1133, startPoint y: 211, endPoint x: 1048, endPoint y: 215, distance: 84.9
click at [1040, 214] on h3 "Get Help from Support" at bounding box center [1071, 206] width 222 height 28
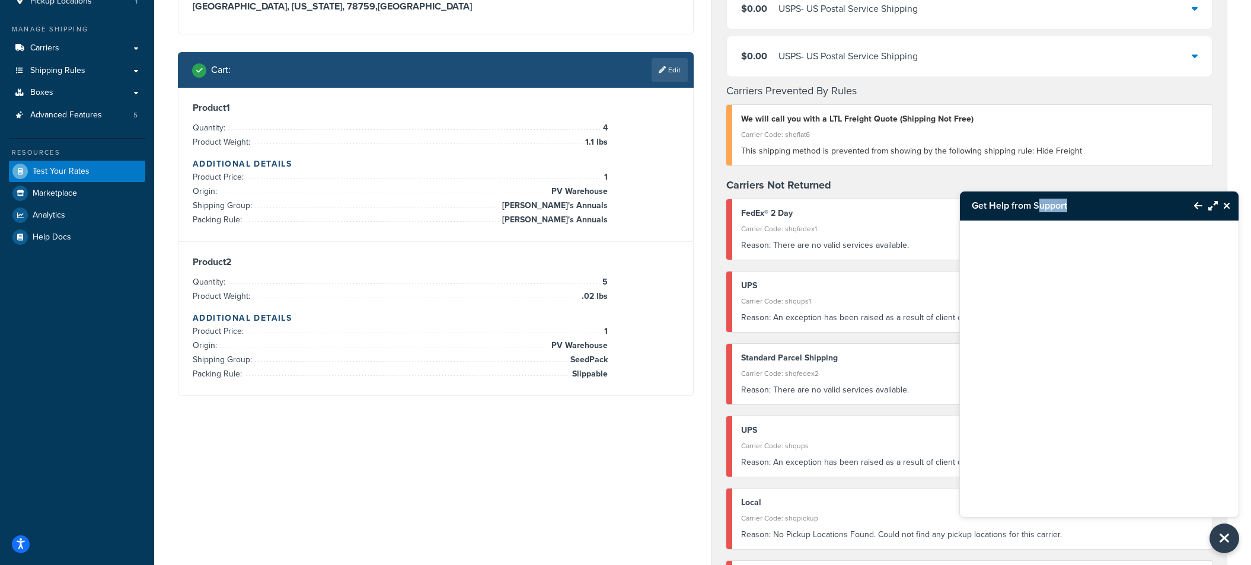
scroll to position [0, 0]
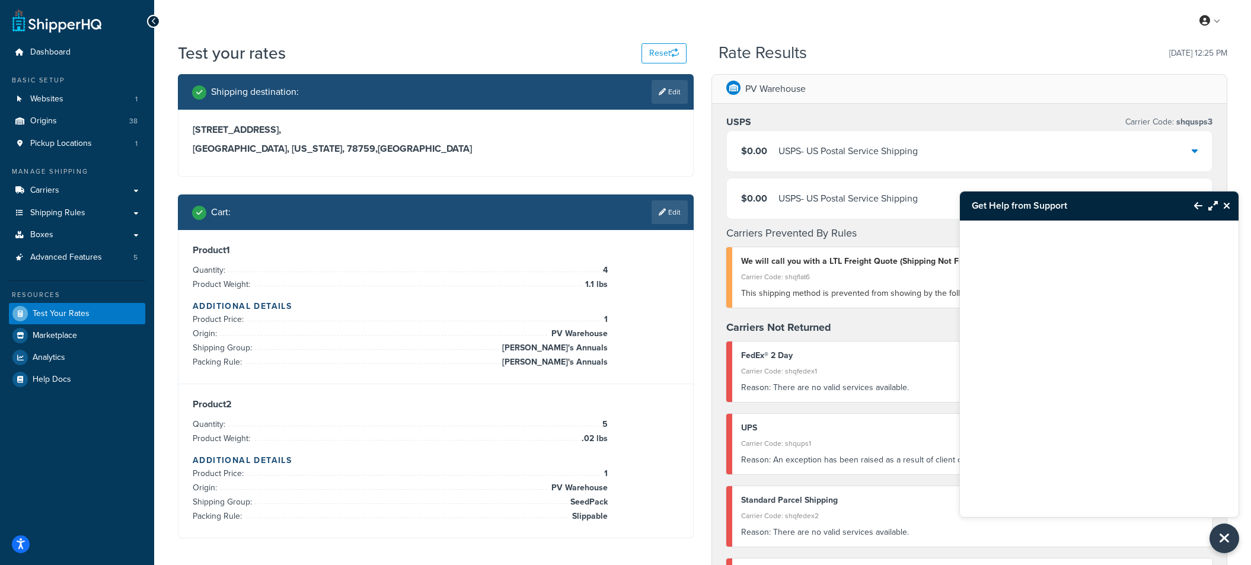
click at [882, 200] on div "USPS - US Postal Service Shipping" at bounding box center [848, 198] width 139 height 17
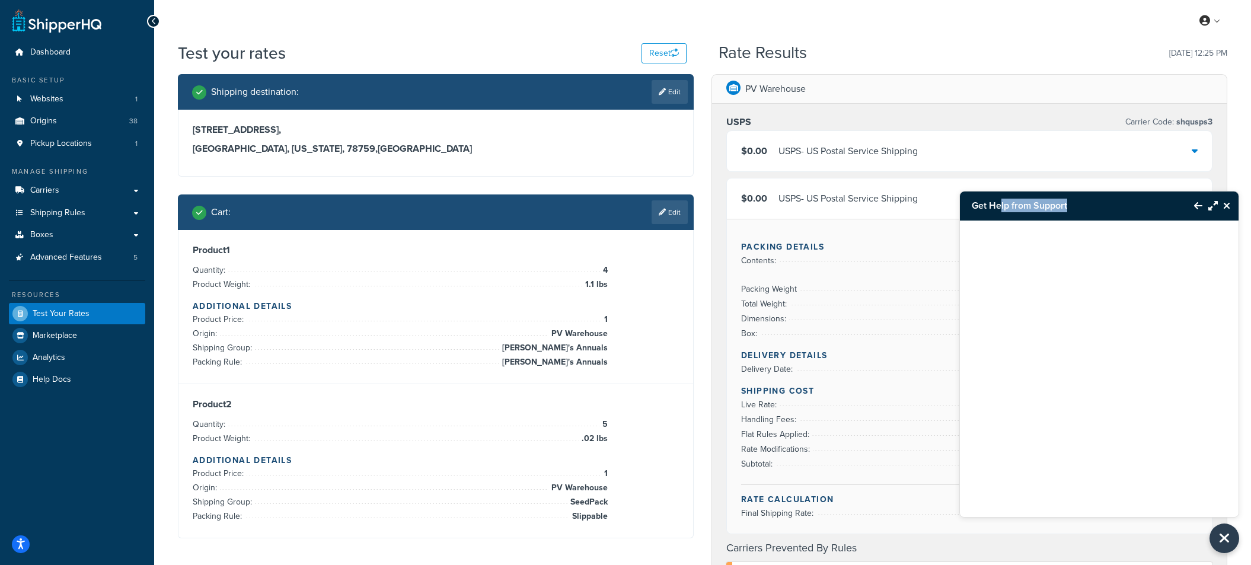
drag, startPoint x: 1106, startPoint y: 202, endPoint x: 999, endPoint y: 208, distance: 107.5
click at [999, 208] on h3 "Get Help from Support" at bounding box center [1071, 206] width 222 height 28
click at [1006, 100] on div "PV Warehouse" at bounding box center [969, 89] width 515 height 29
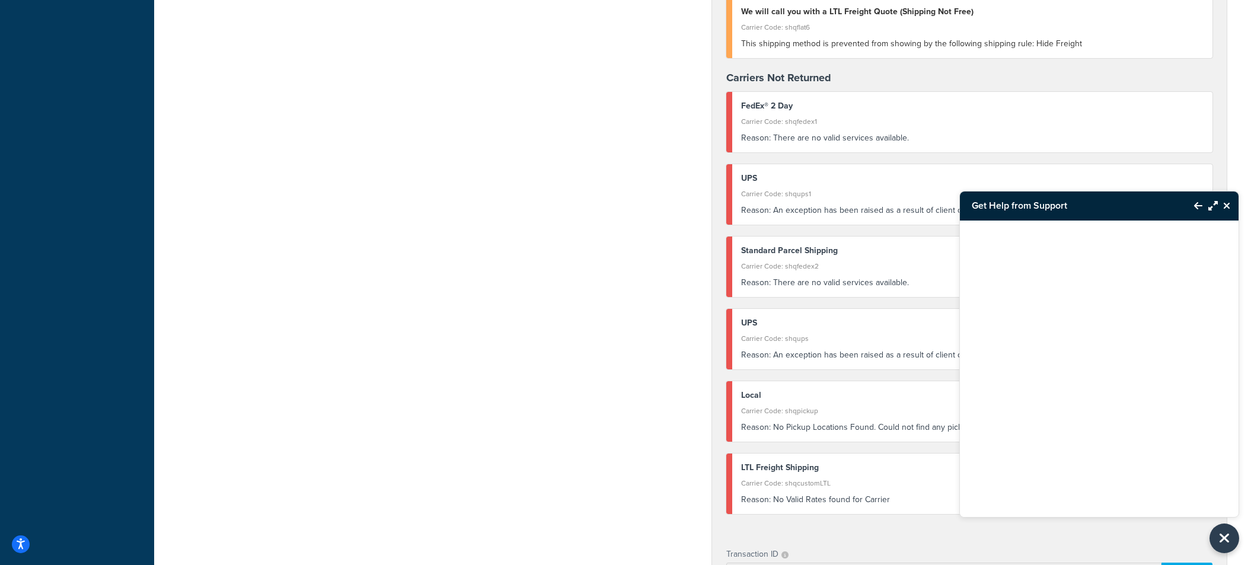
scroll to position [790, 0]
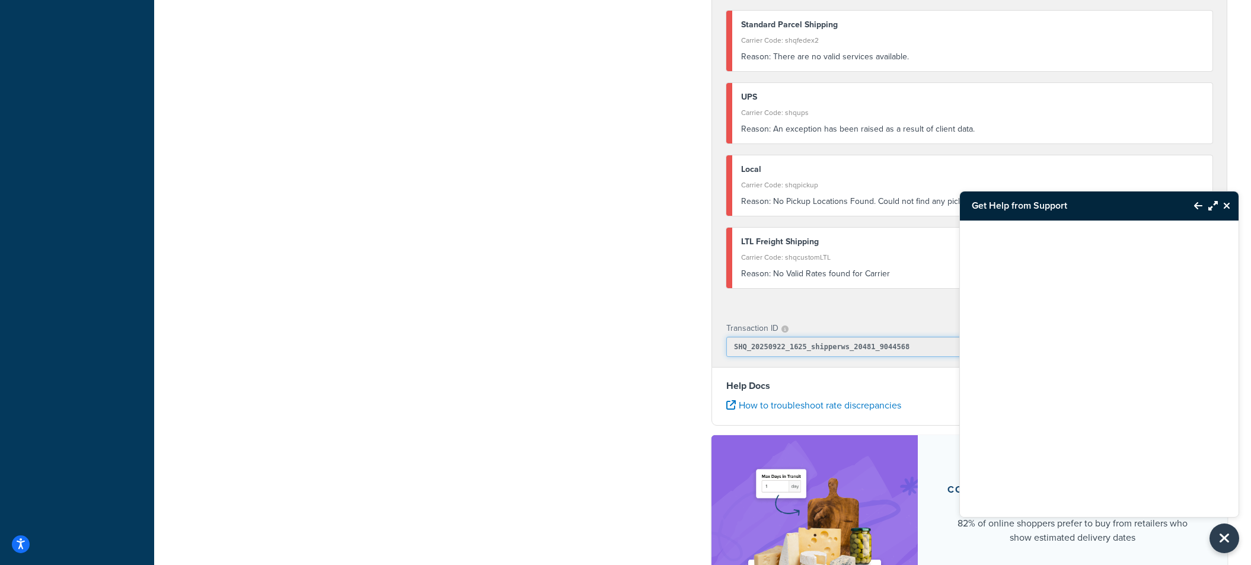
click at [915, 348] on input "SHQ_20250922_1625_shipperws_20481_9044568" at bounding box center [943, 347] width 435 height 20
click at [733, 352] on input "SHQ_20250922_1625_shipperws_20481_9044568" at bounding box center [943, 347] width 435 height 20
click at [915, 348] on input "SHQ_20250922_1625_shipperws_20481_9044568" at bounding box center [943, 347] width 435 height 20
click at [733, 347] on input "SHQ_20250922_1625_shipperws_20481_9044568" at bounding box center [943, 347] width 435 height 20
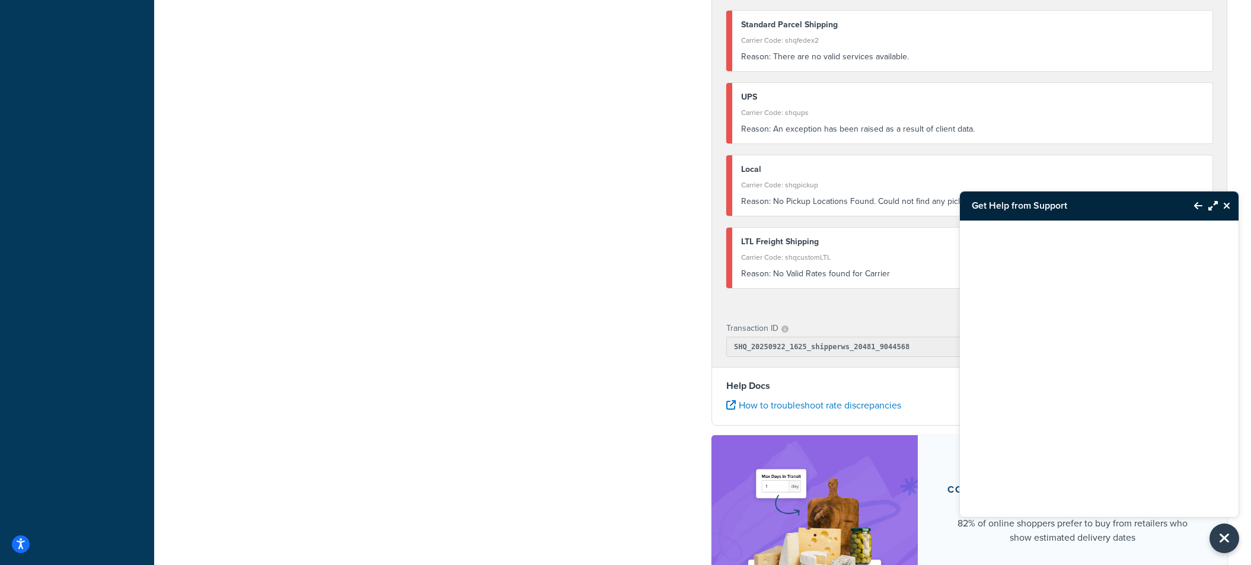
click at [848, 342] on input "SHQ_20250922_1625_shipperws_20481_9044568" at bounding box center [943, 347] width 435 height 20
click at [848, 348] on input "SHQ_20250922_1625_shipperws_20481_9044568" at bounding box center [943, 347] width 435 height 20
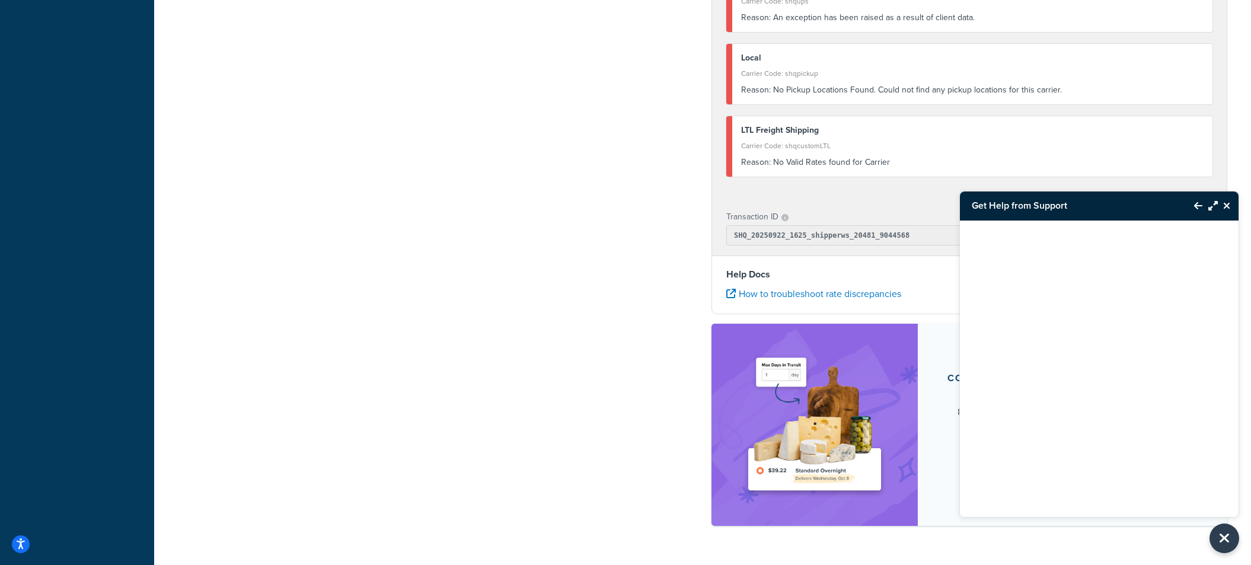
scroll to position [935, 0]
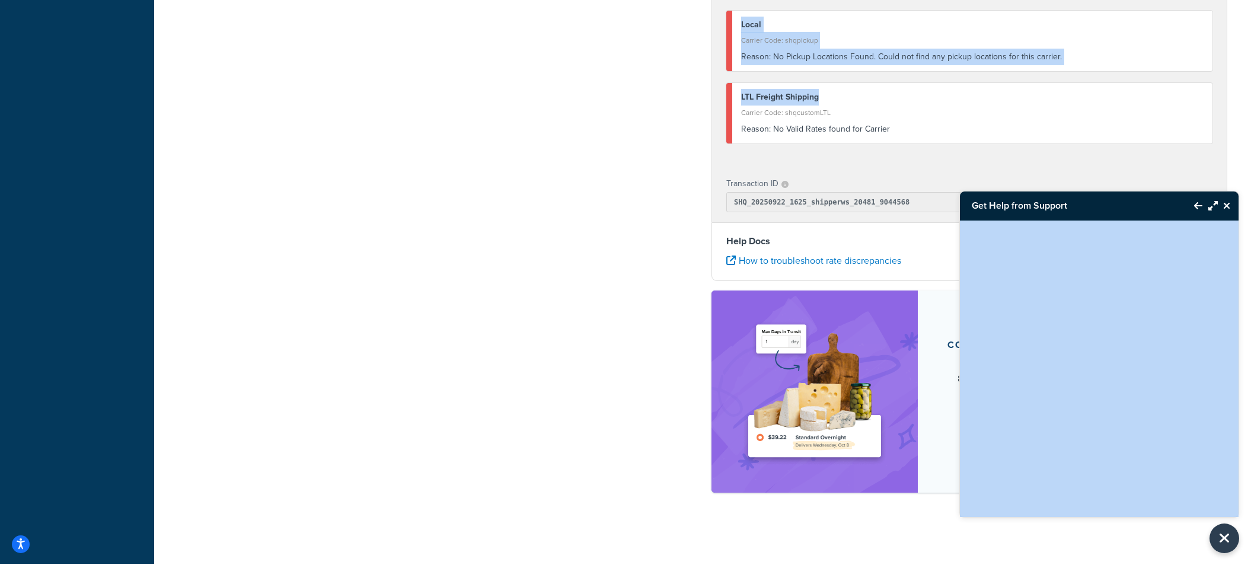
drag, startPoint x: 1083, startPoint y: 200, endPoint x: 1034, endPoint y: 92, distance: 118.4
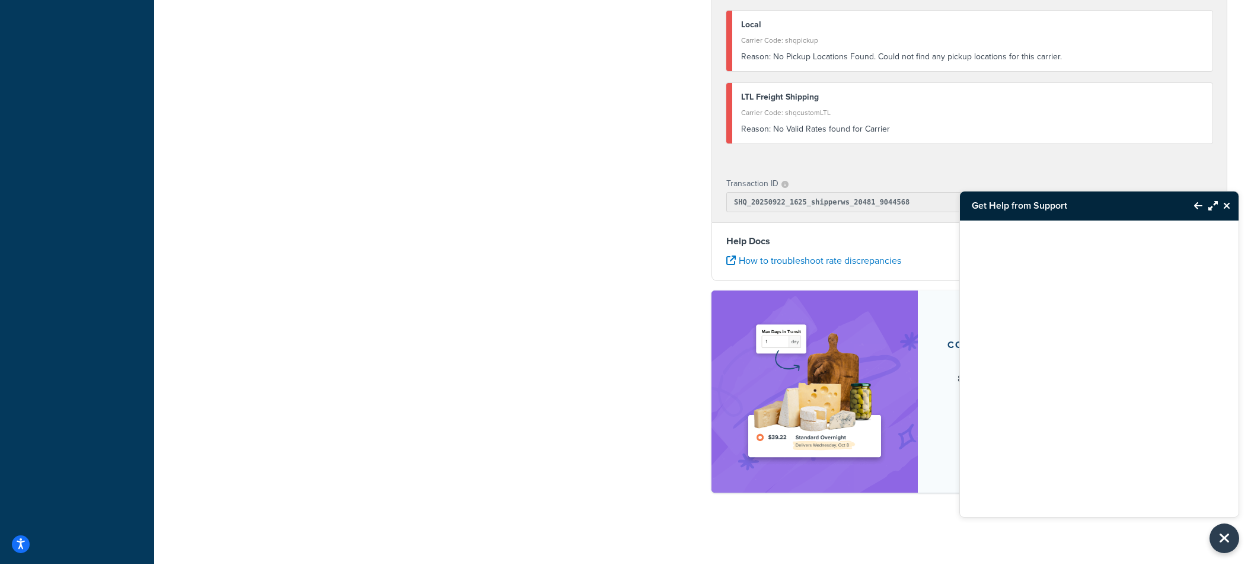
drag, startPoint x: 908, startPoint y: 522, endPoint x: 920, endPoint y: 524, distance: 11.4
click at [1228, 203] on icon "Close Resource Center" at bounding box center [1226, 205] width 7 height 9
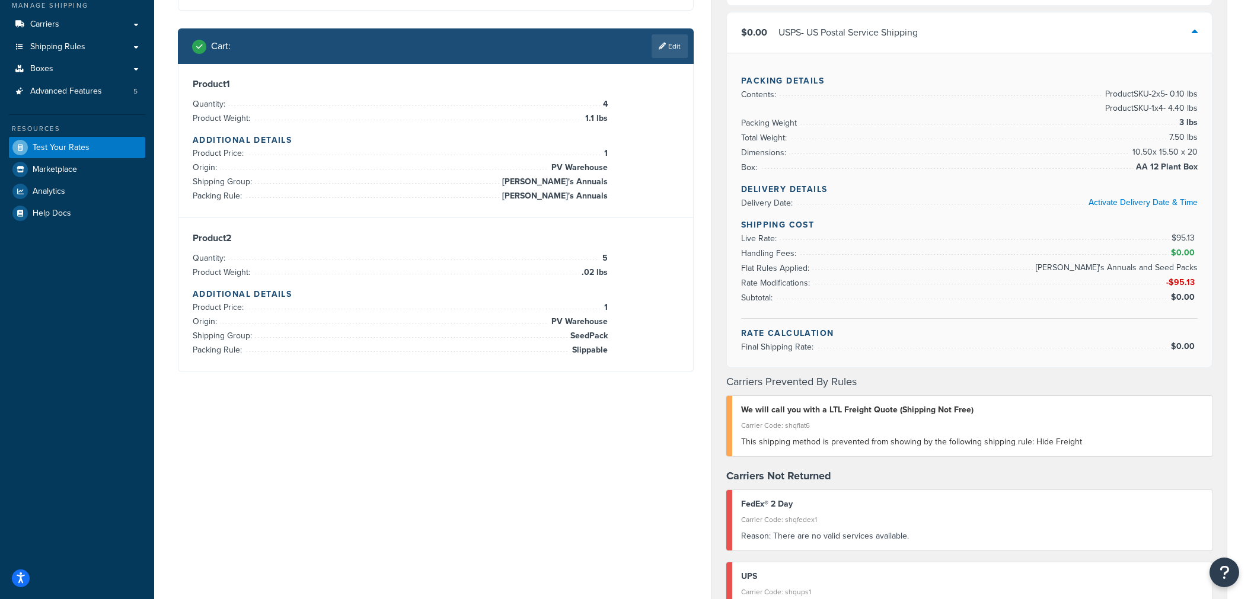
scroll to position [0, 0]
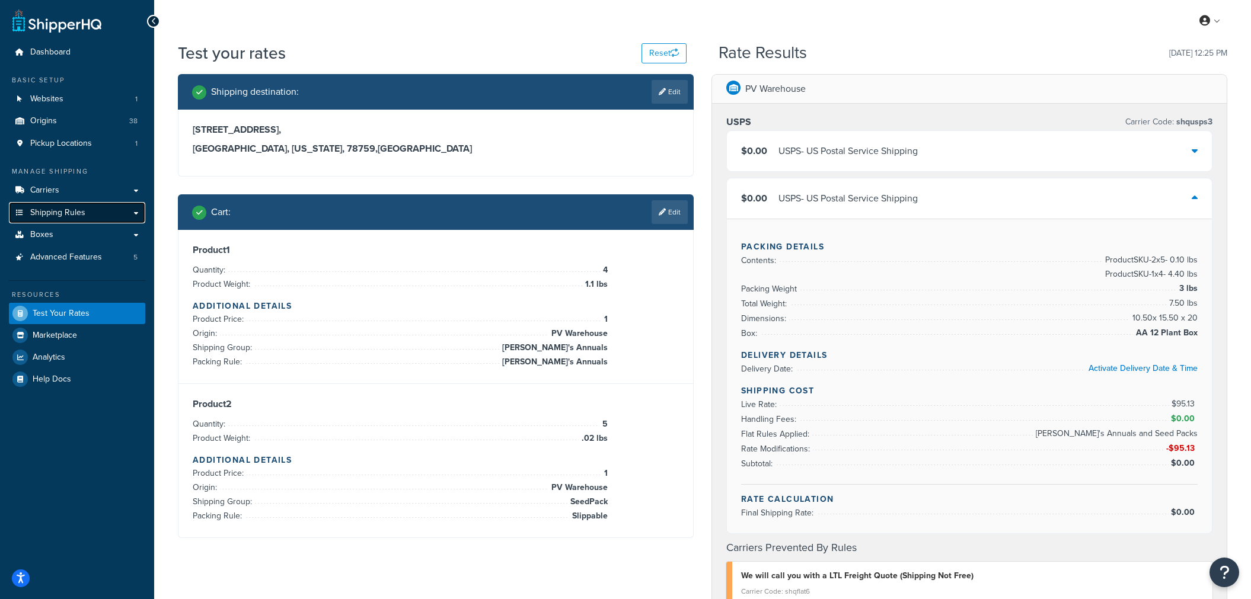
click at [47, 210] on span "Shipping Rules" at bounding box center [57, 213] width 55 height 10
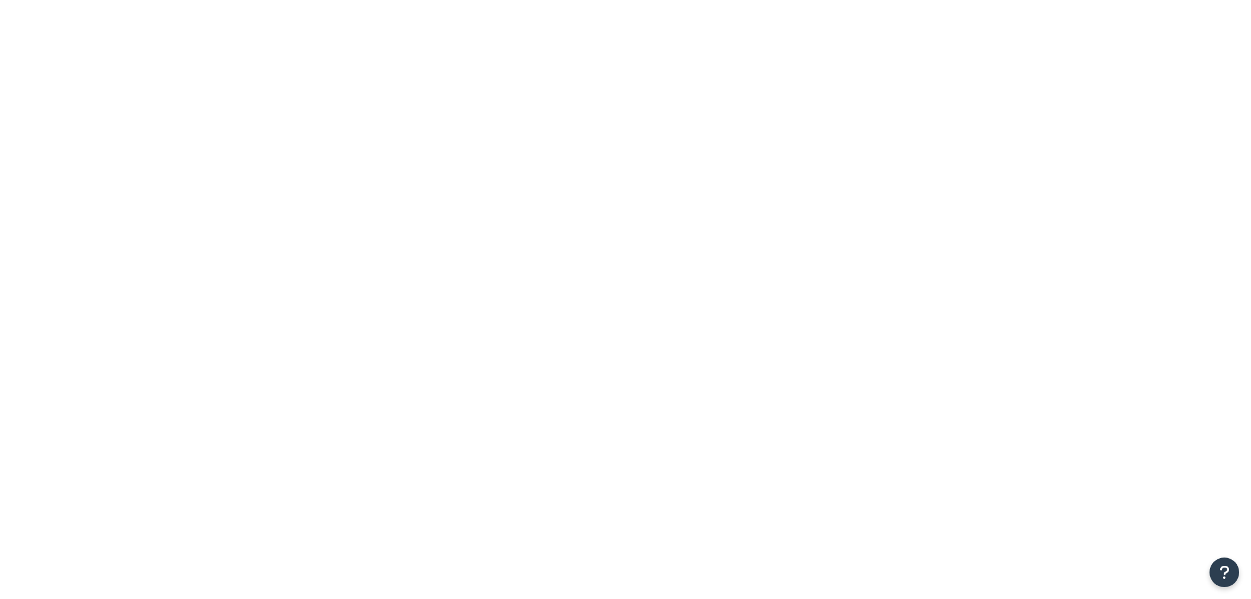
select select "15"
drag, startPoint x: 0, startPoint y: 0, endPoint x: 299, endPoint y: 144, distance: 331.8
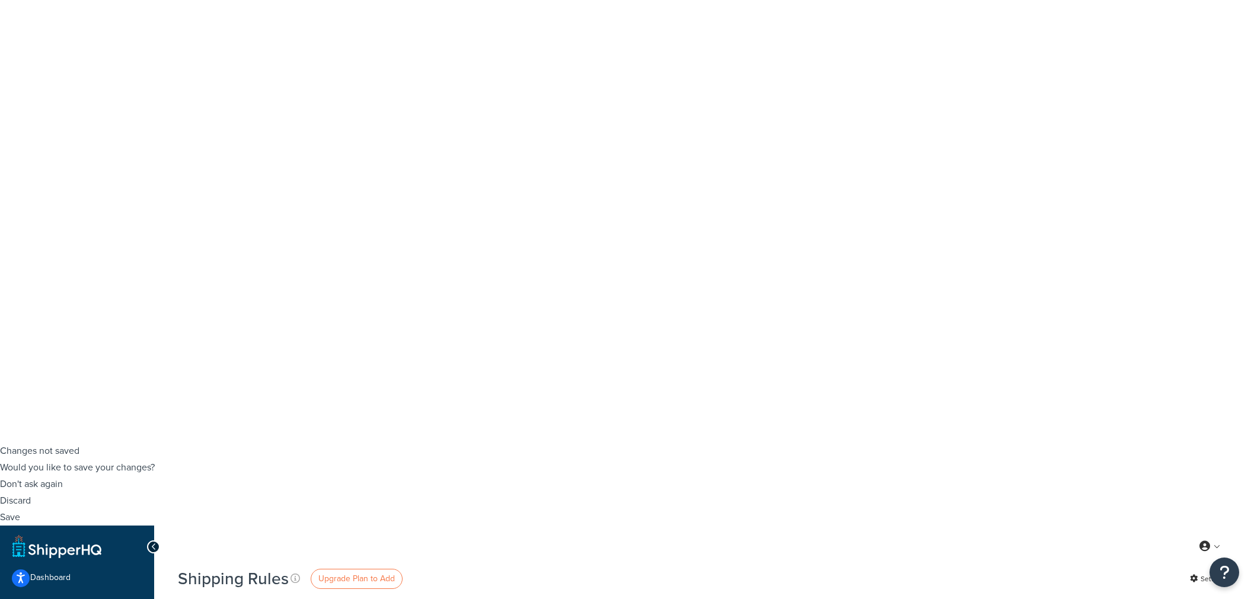
scroll to position [197, 0]
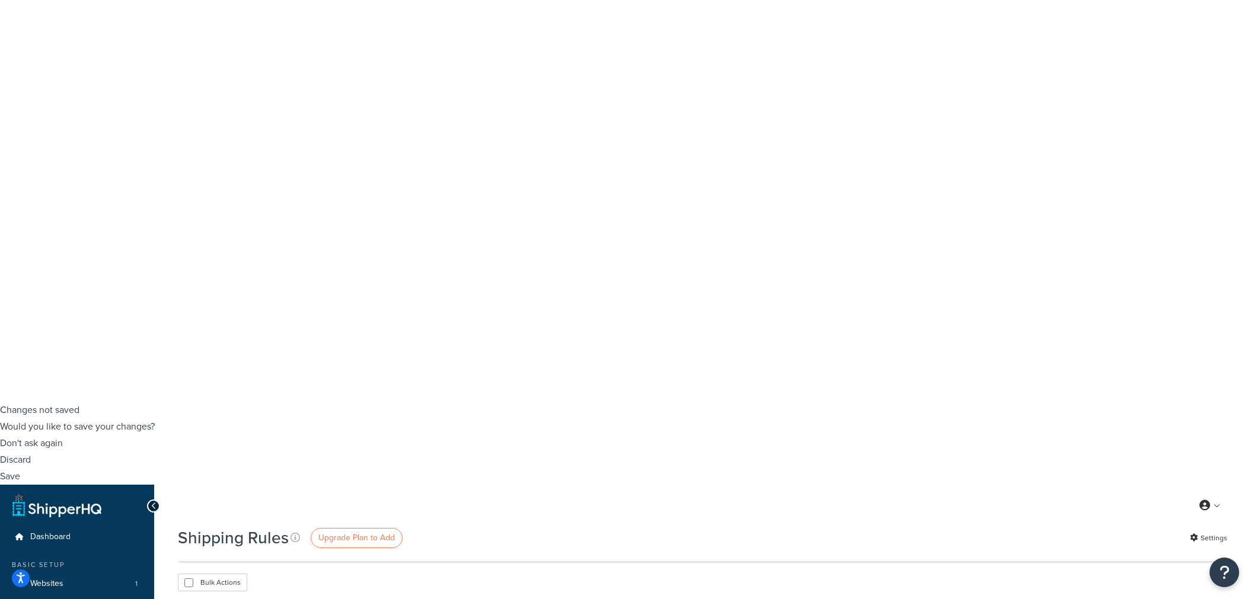
type input "garlic"
select select "25"
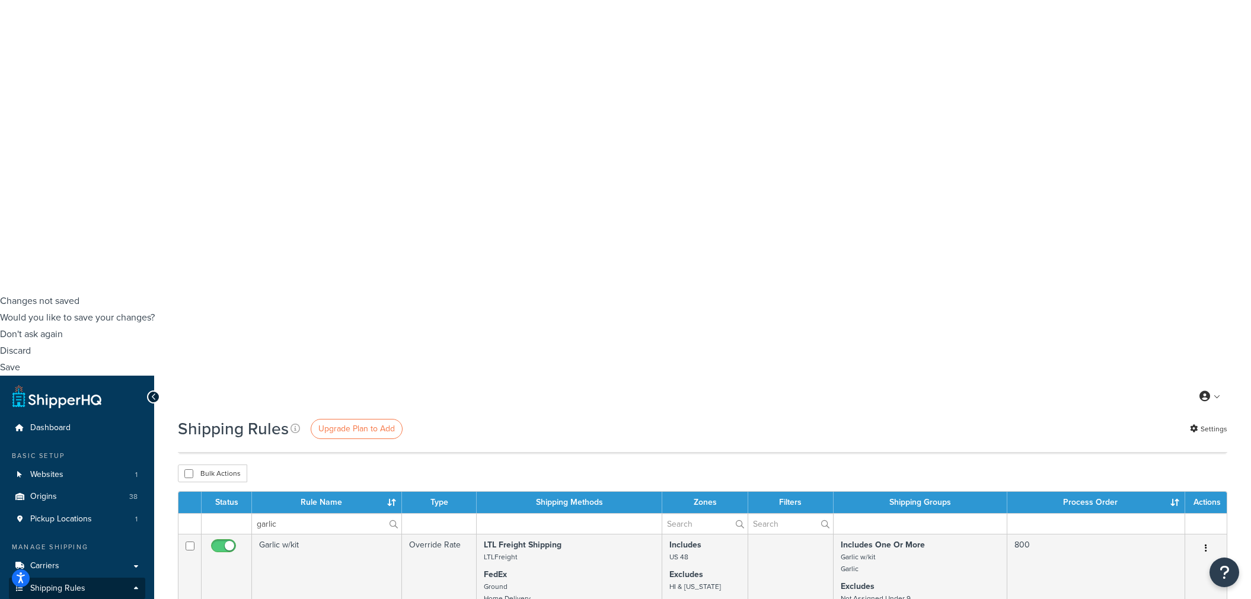
scroll to position [0, 0]
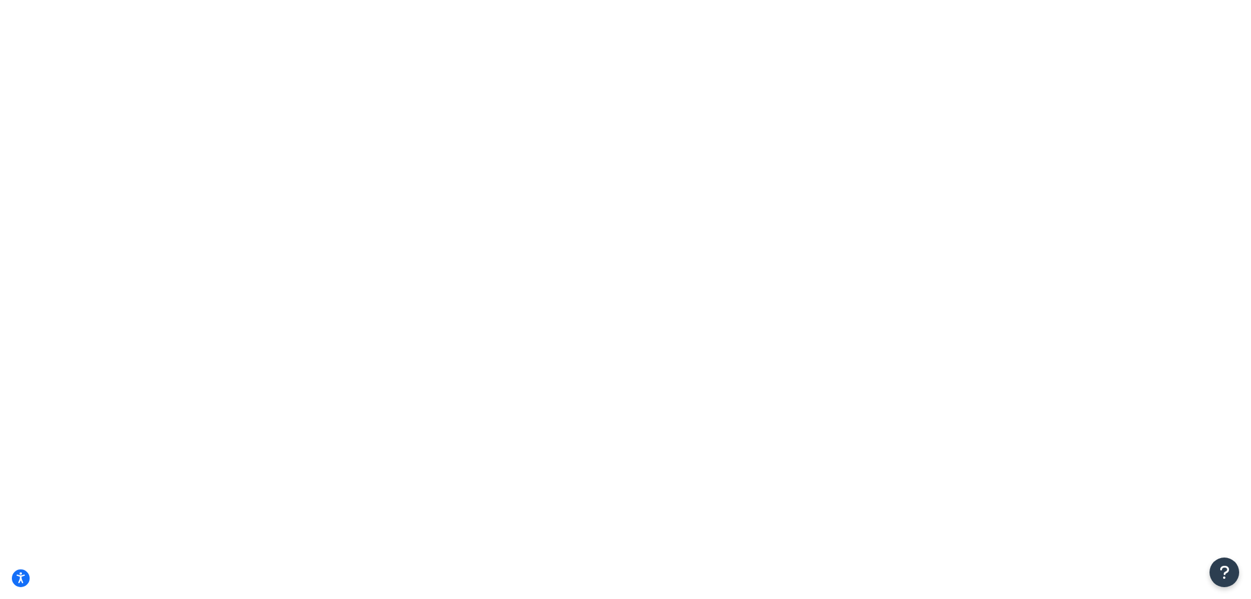
drag, startPoint x: 291, startPoint y: 151, endPoint x: 209, endPoint y: 159, distance: 82.2
drag, startPoint x: 304, startPoint y: 156, endPoint x: 227, endPoint y: 152, distance: 76.6
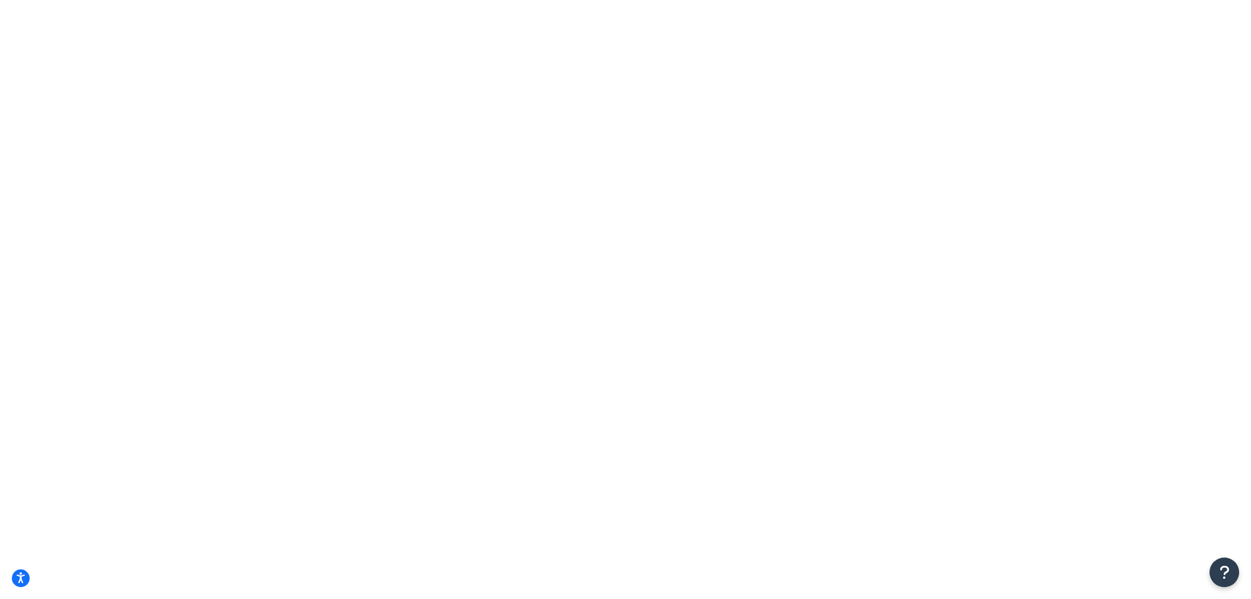
type input "p"
type input "g"
type input "k"
type input "b"
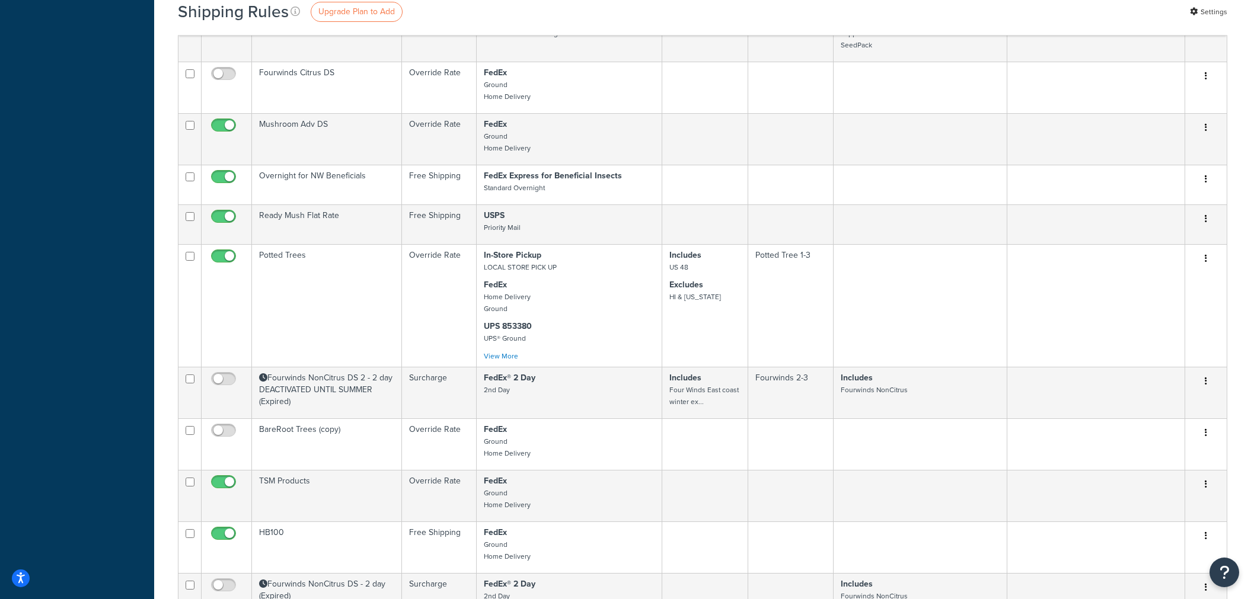
scroll to position [1383, 0]
type input "%"
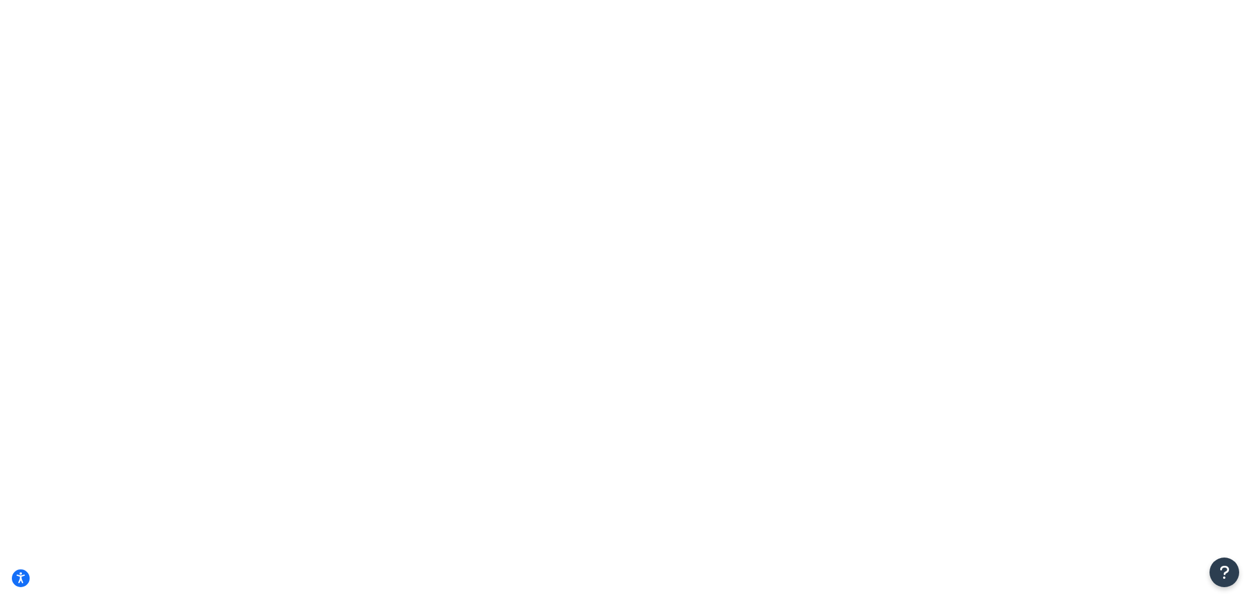
select select "BOX"
